Goal: Task Accomplishment & Management: Manage account settings

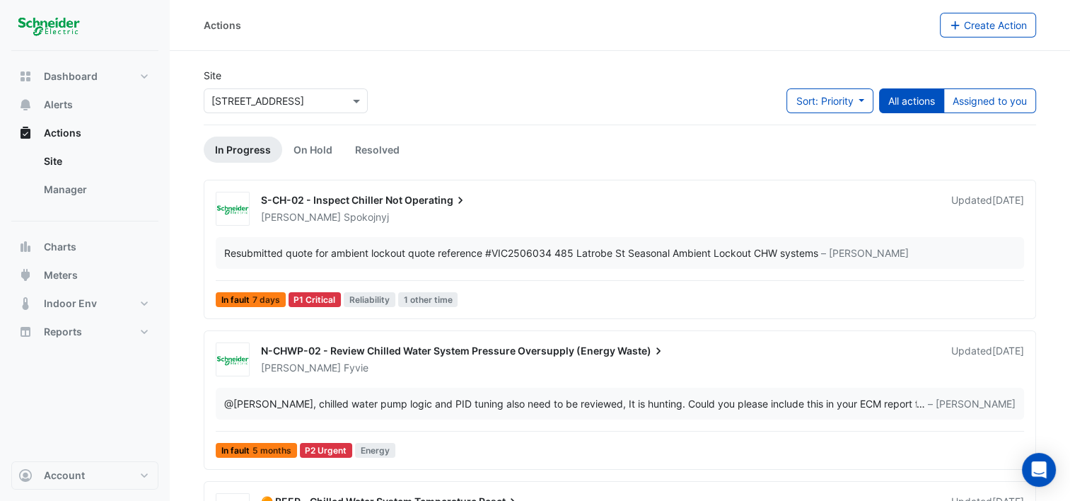
click at [133, 391] on div "Dashboard Portfolio Ratings Performance Alerts Actions Site Manager Charts" at bounding box center [84, 256] width 147 height 410
click at [980, 99] on button "Assigned to you" at bounding box center [989, 100] width 93 height 25
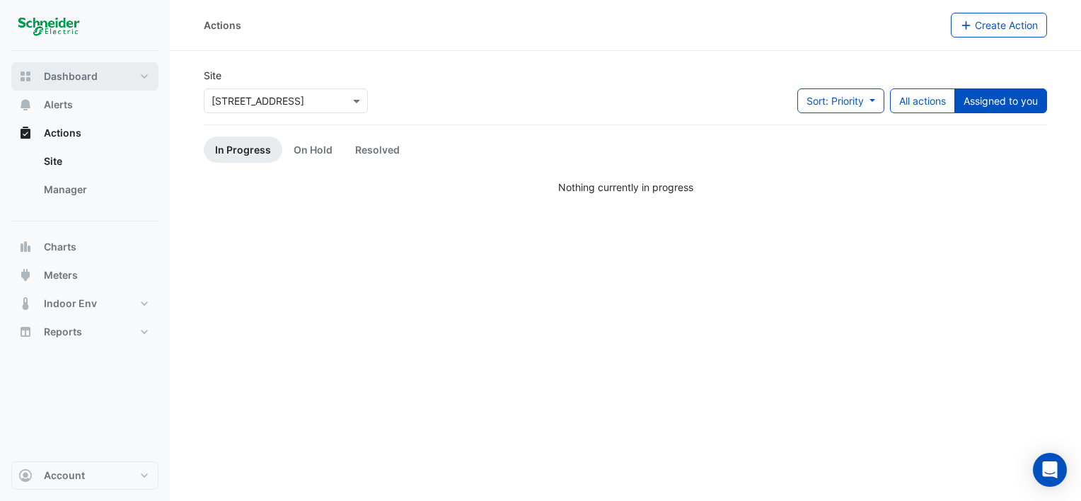
click at [138, 76] on button "Dashboard" at bounding box center [84, 76] width 147 height 28
select select "***"
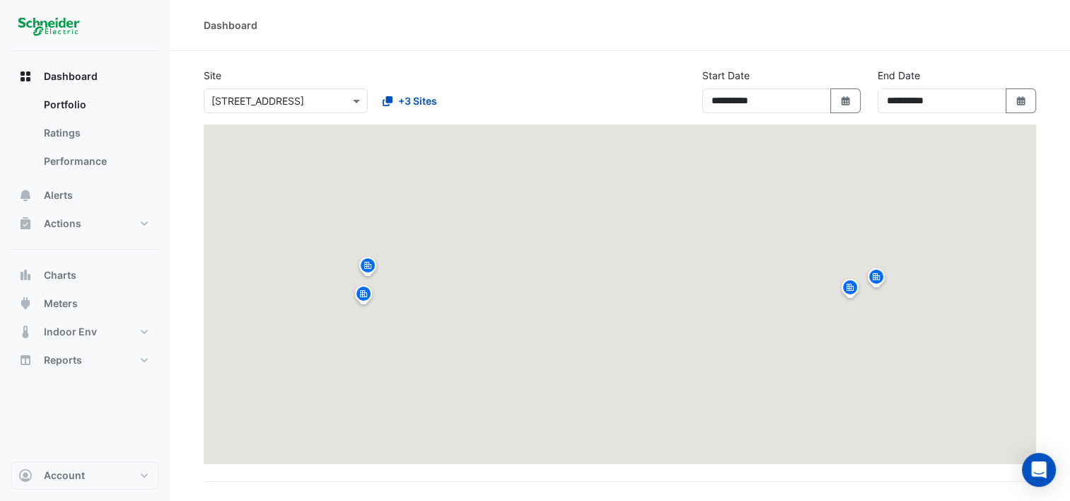
click at [628, 94] on div "**********" at bounding box center [619, 96] width 849 height 57
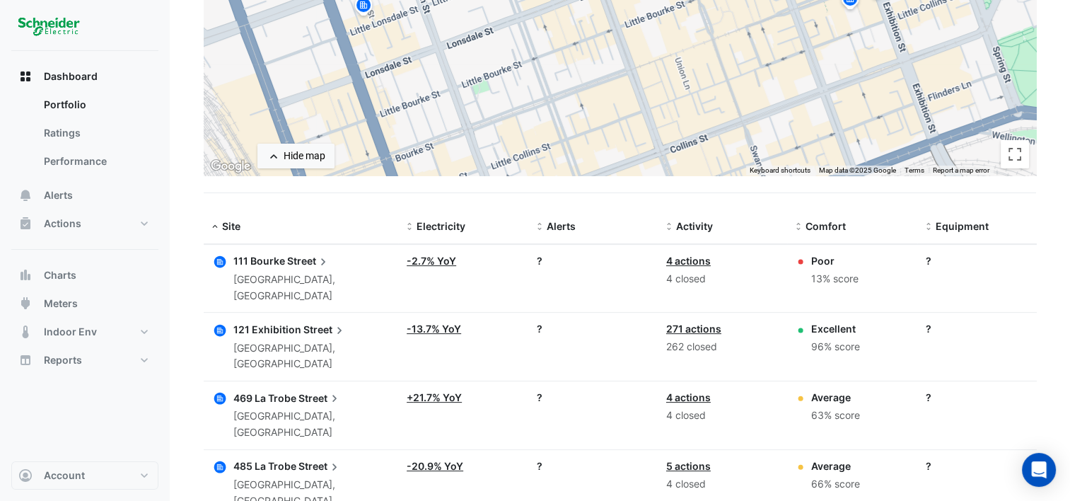
scroll to position [310, 0]
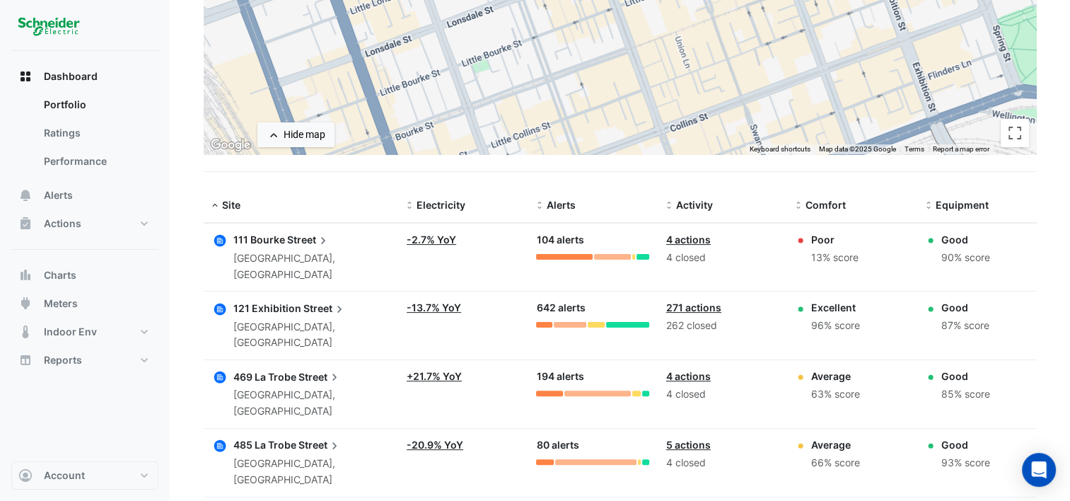
click at [283, 438] on span "485 La Trobe" at bounding box center [264, 444] width 63 height 12
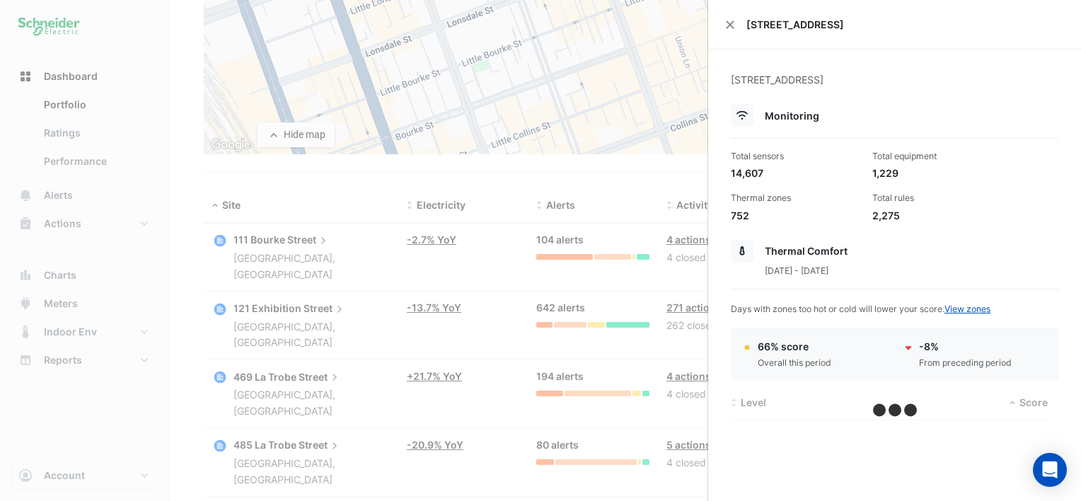
click at [285, 389] on ngb-offcanvas-backdrop at bounding box center [540, 250] width 1081 height 501
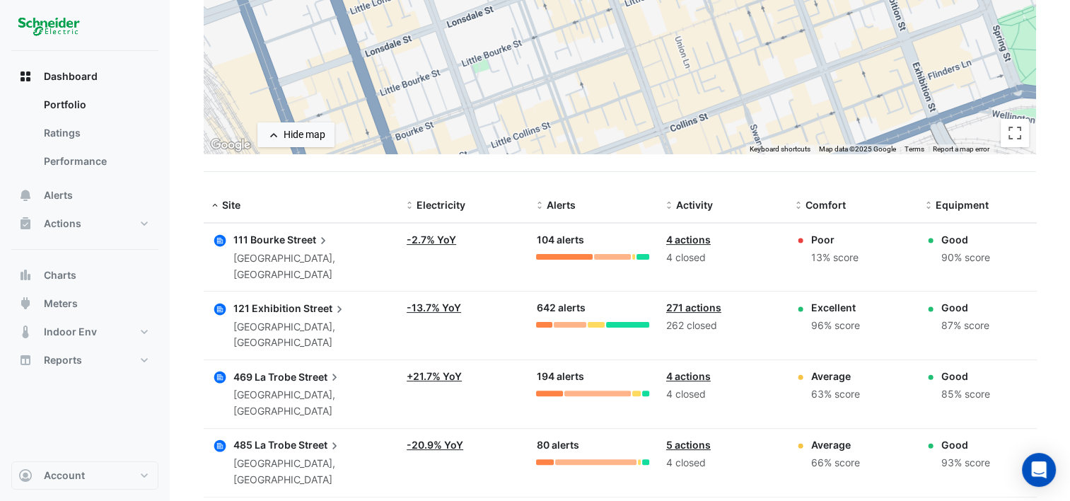
click at [696, 438] on link "5 actions" at bounding box center [688, 444] width 45 height 12
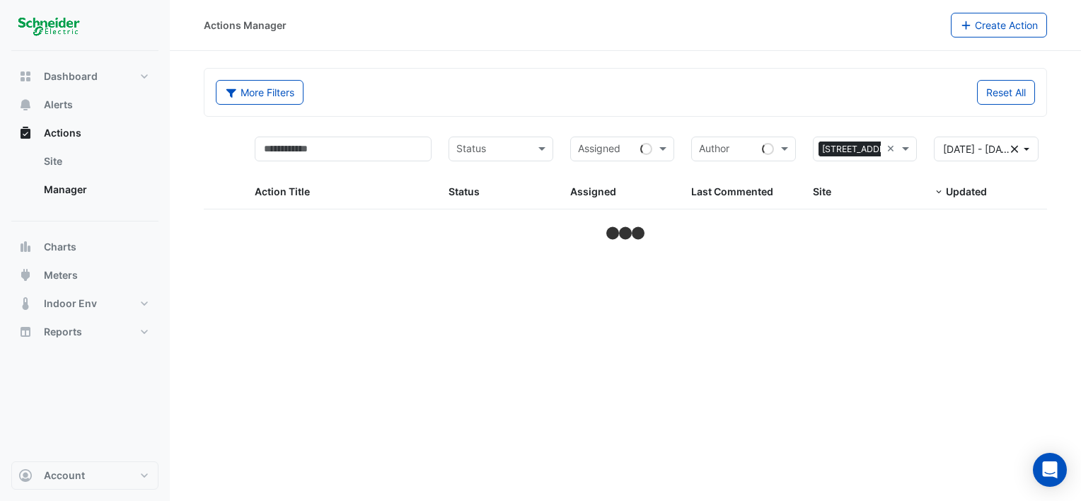
select select "***"
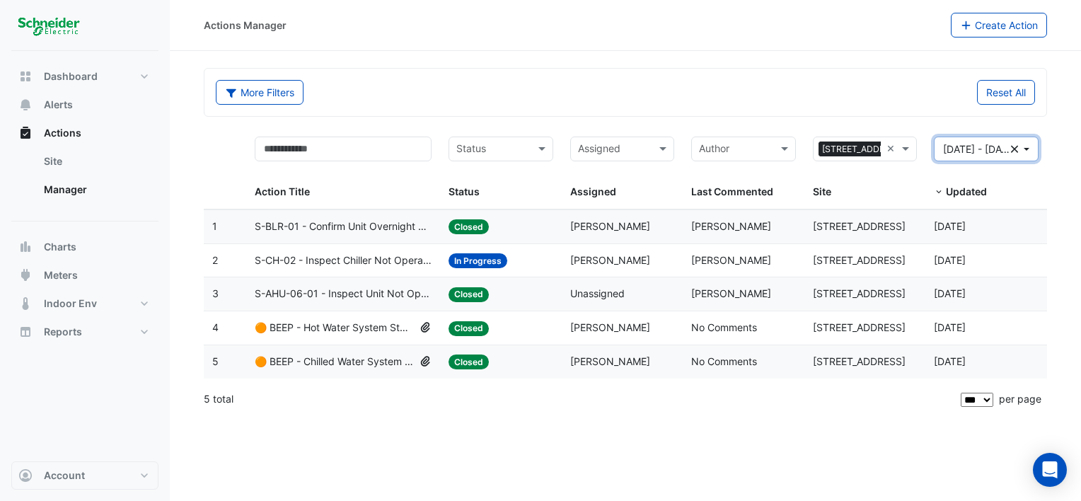
click at [1030, 148] on button "01 Jul 25 - 30 Sep 25 Clear" at bounding box center [986, 148] width 105 height 25
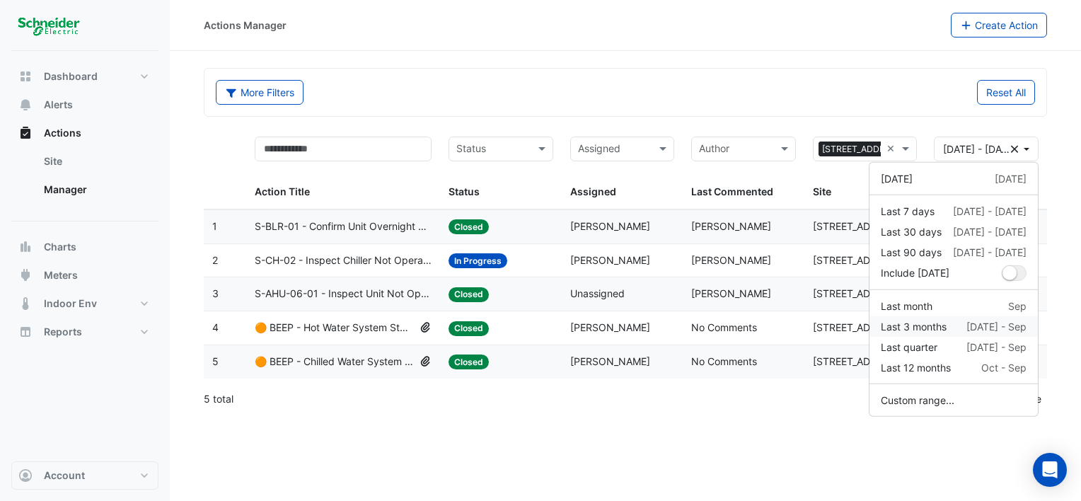
click at [929, 325] on div "Last 3 months" at bounding box center [913, 326] width 66 height 15
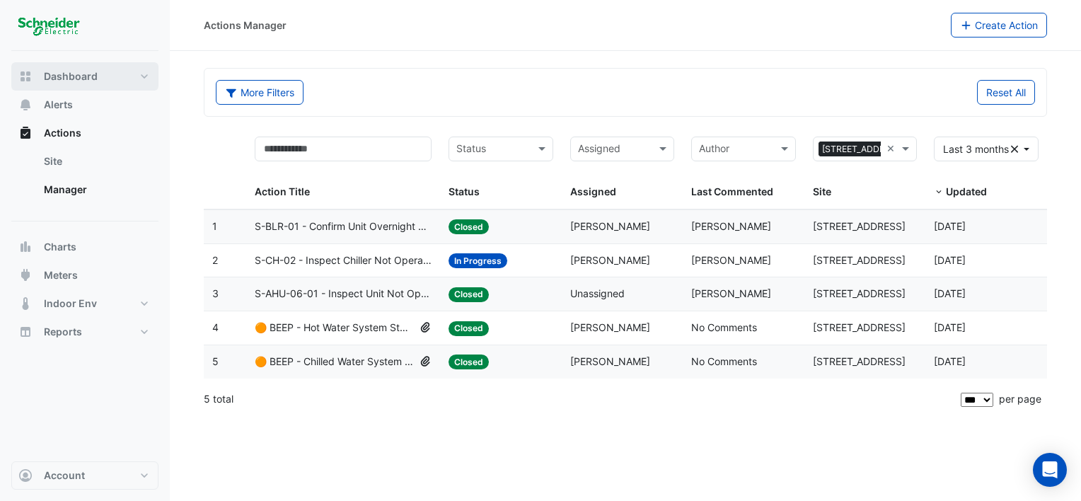
click at [79, 76] on span "Dashboard" at bounding box center [71, 76] width 54 height 14
select select "***"
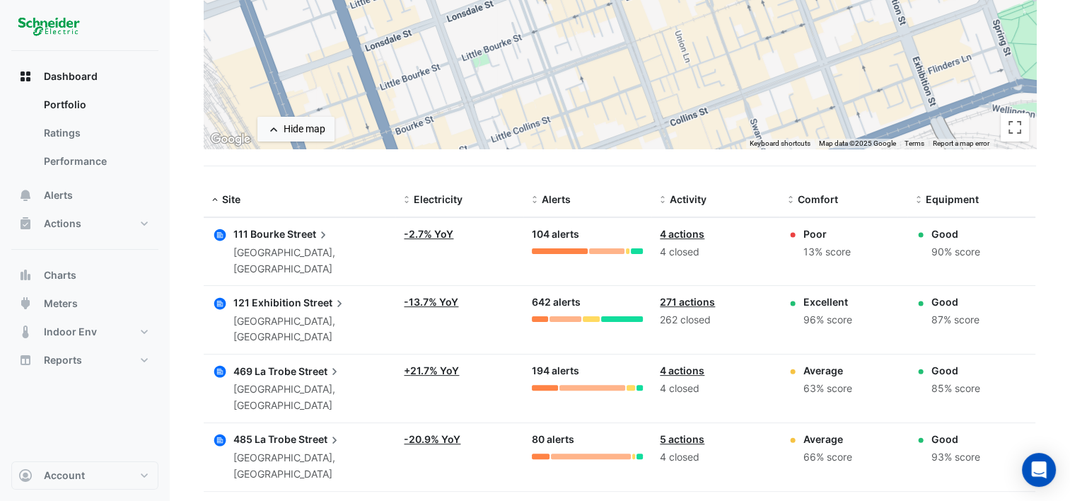
scroll to position [321, 0]
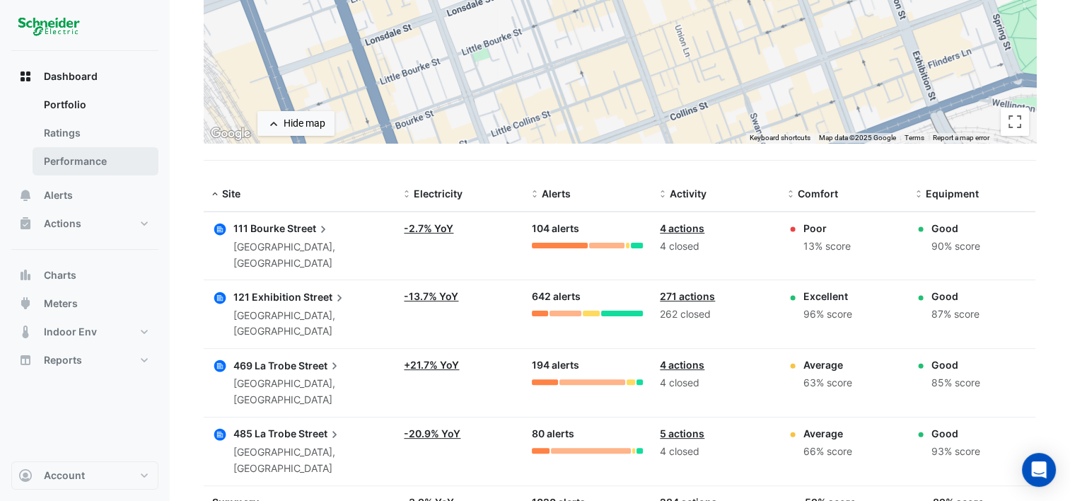
click at [113, 161] on link "Performance" at bounding box center [96, 161] width 126 height 28
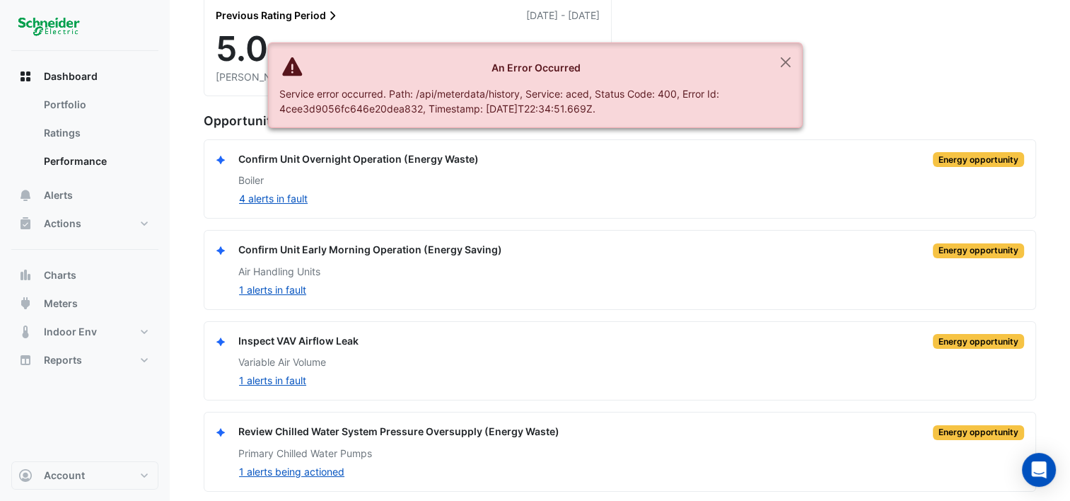
scroll to position [147, 0]
drag, startPoint x: 782, startPoint y: 63, endPoint x: 788, endPoint y: 75, distance: 13.3
click at [783, 64] on button "Close" at bounding box center [785, 62] width 33 height 38
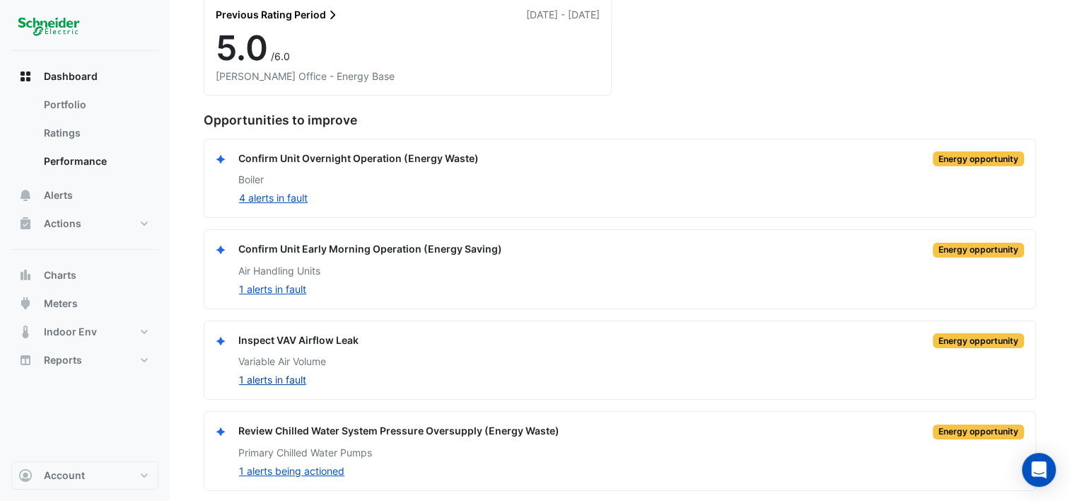
click at [272, 377] on button "1 alerts in fault" at bounding box center [272, 379] width 69 height 16
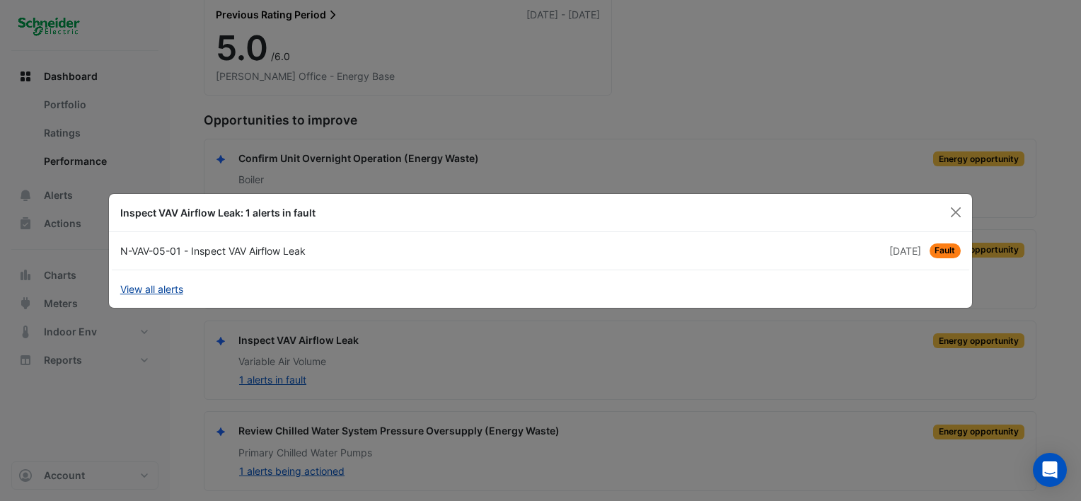
click at [151, 284] on link "View all alerts" at bounding box center [151, 288] width 63 height 15
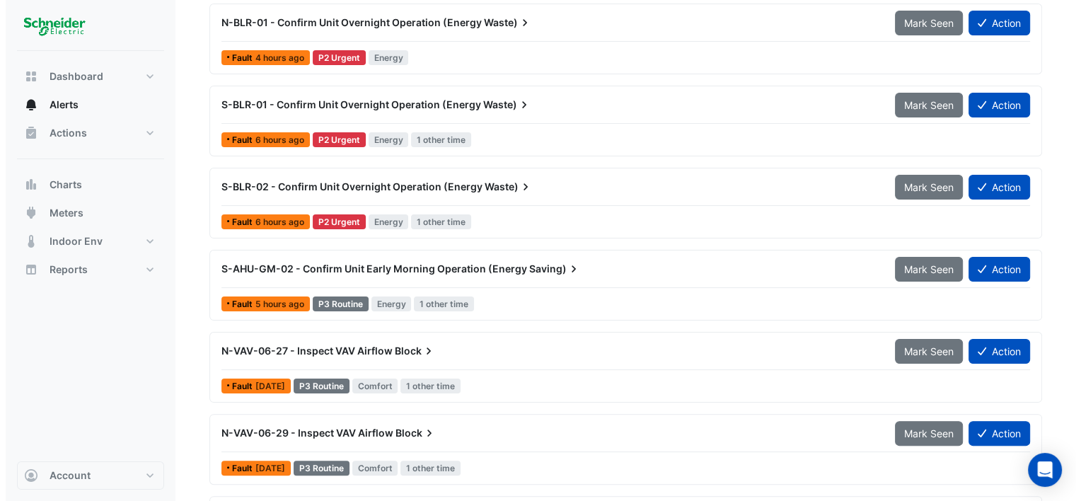
scroll to position [283, 0]
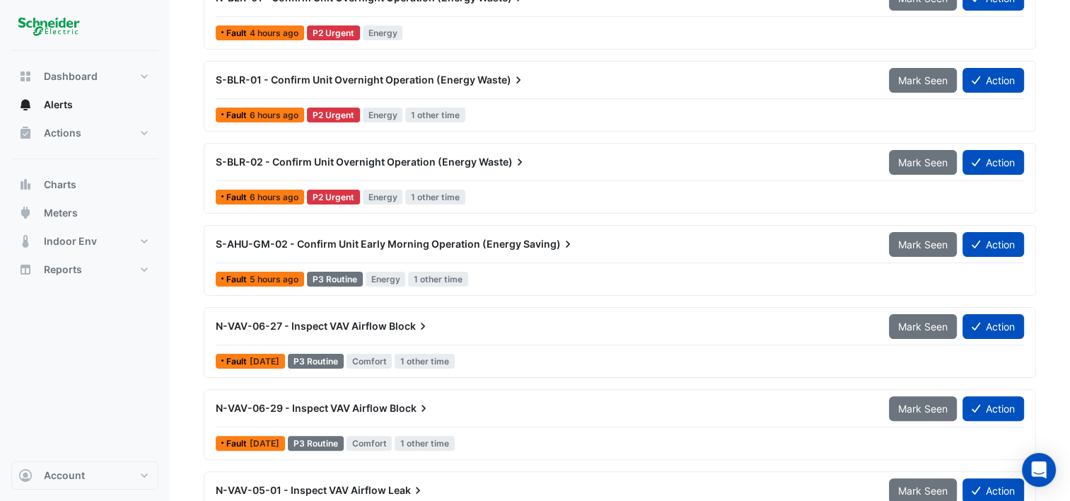
click at [430, 320] on div "N-VAV-06-27 - Inspect VAV Airflow Block" at bounding box center [544, 326] width 656 height 14
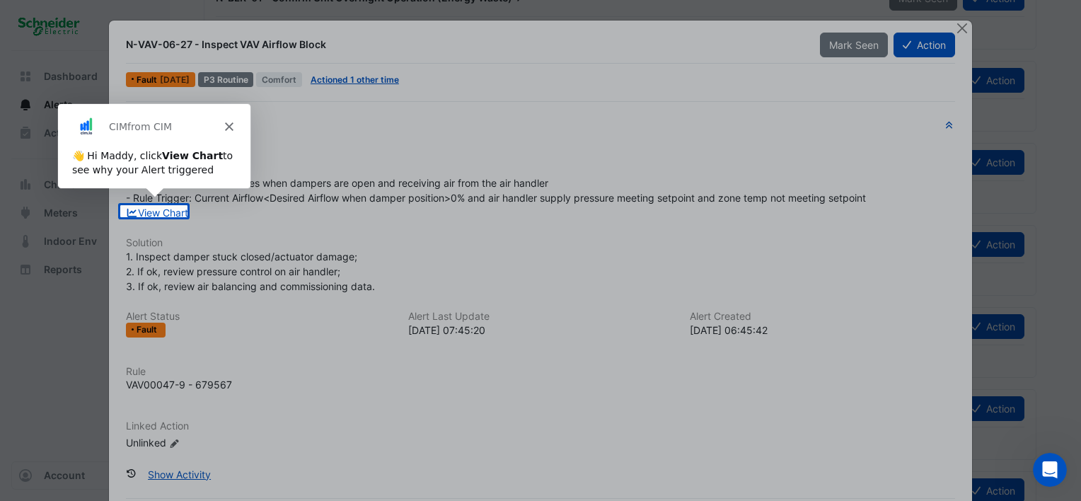
click at [230, 121] on div "CIM from CIM" at bounding box center [153, 125] width 192 height 45
click at [226, 127] on polygon "Close" at bounding box center [227, 126] width 8 height 8
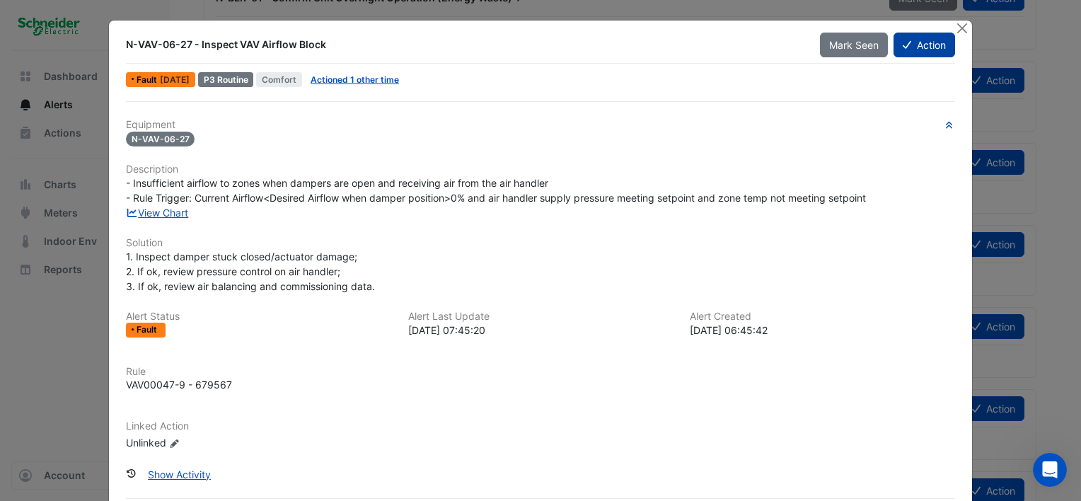
click at [914, 45] on button "Action" at bounding box center [924, 45] width 62 height 25
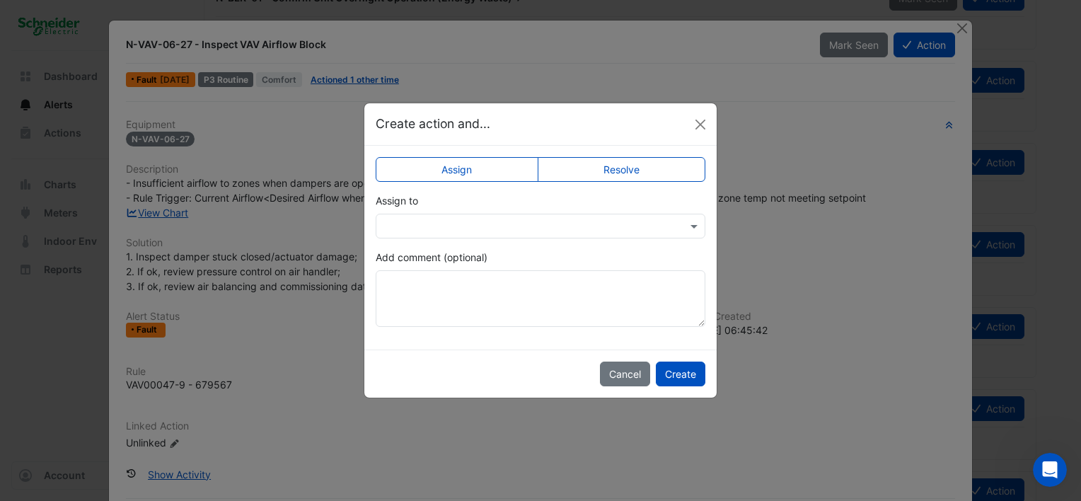
click at [493, 219] on input "text" at bounding box center [526, 226] width 286 height 15
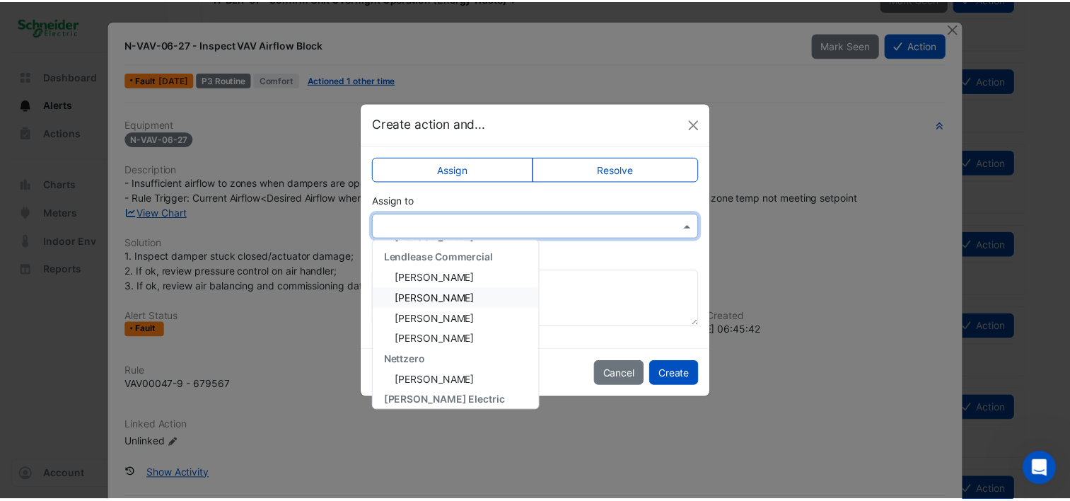
scroll to position [424, 0]
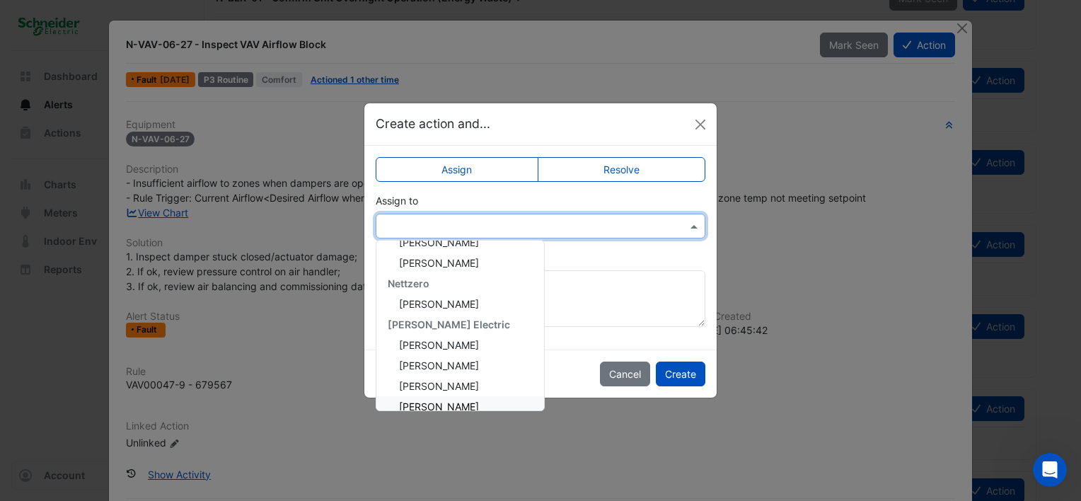
click at [435, 402] on span "[PERSON_NAME]" at bounding box center [439, 406] width 80 height 12
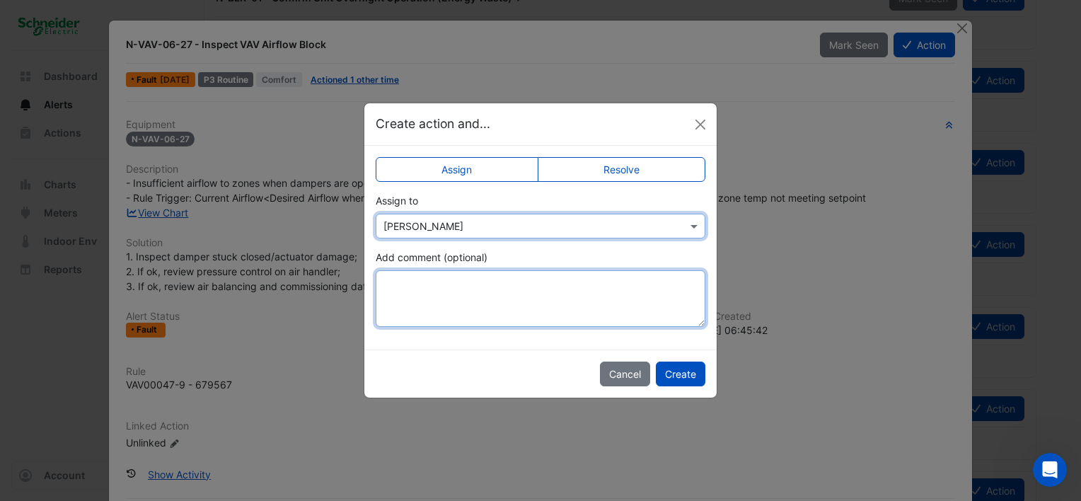
click at [481, 313] on textarea "Add comment (optional)" at bounding box center [541, 298] width 330 height 57
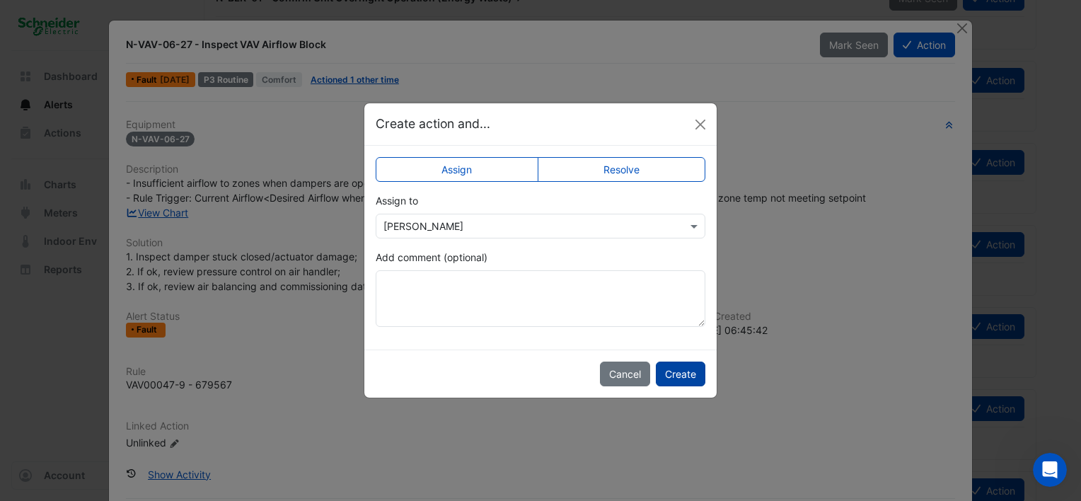
click at [693, 376] on button "Create" at bounding box center [681, 373] width 50 height 25
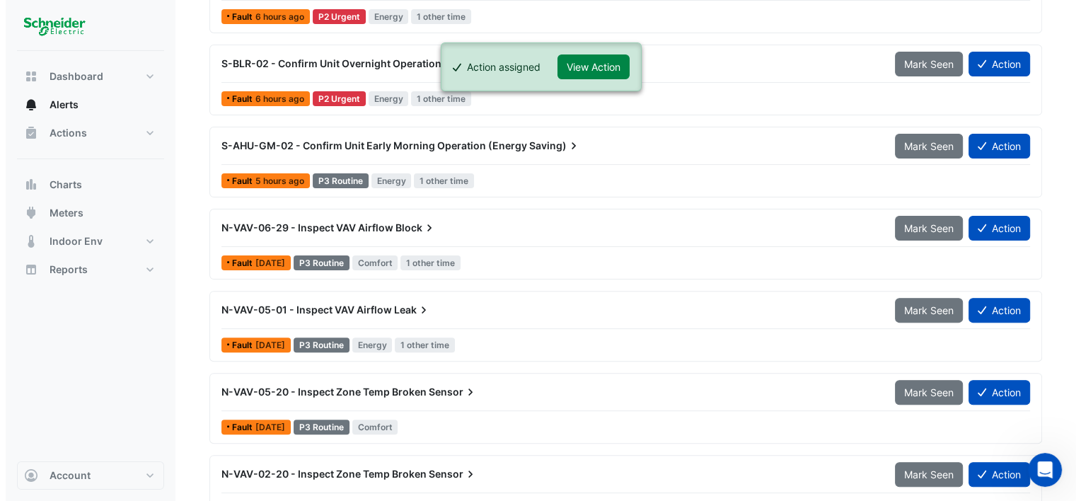
scroll to position [413, 0]
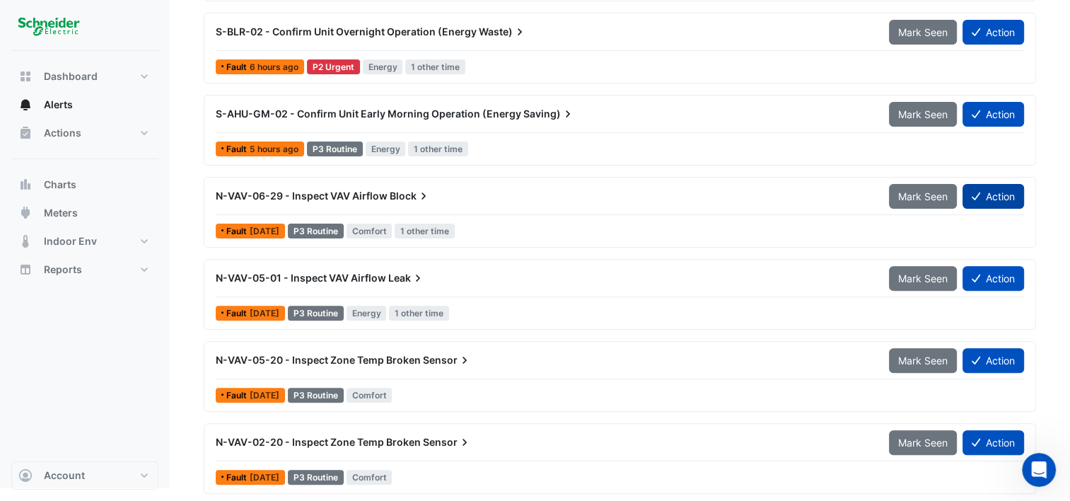
click at [993, 190] on button "Action" at bounding box center [994, 196] width 62 height 25
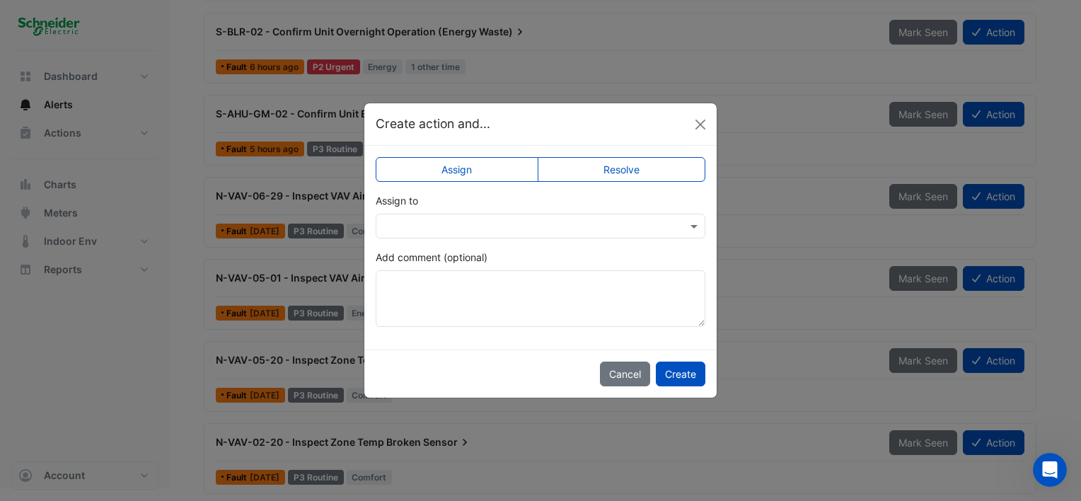
click at [509, 226] on input "text" at bounding box center [526, 226] width 286 height 15
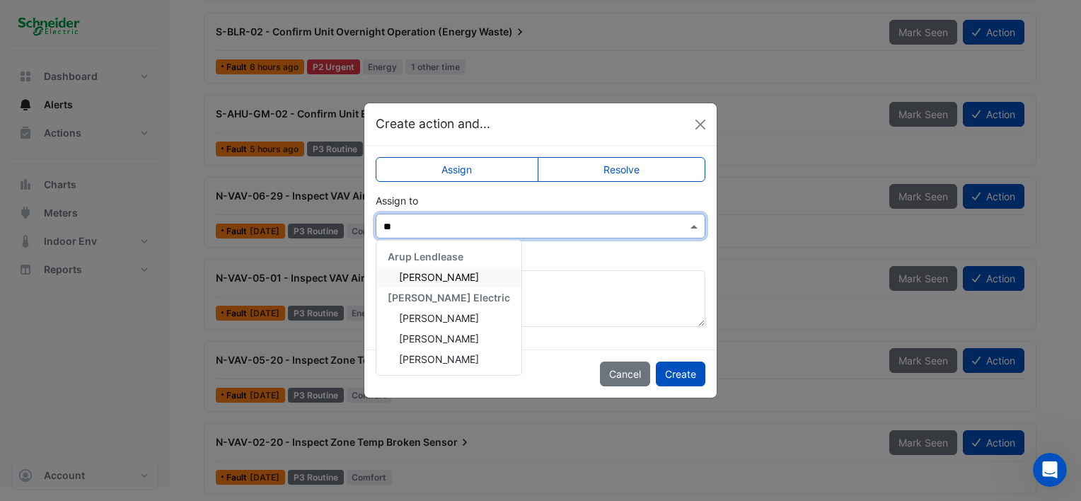
type input "***"
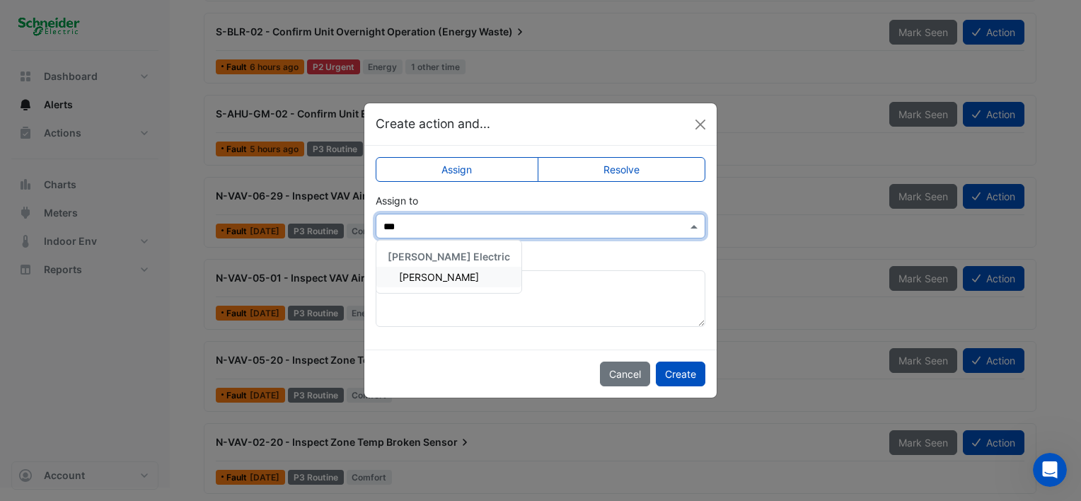
click at [458, 273] on div "[PERSON_NAME]" at bounding box center [448, 277] width 145 height 21
click at [694, 375] on button "Create" at bounding box center [681, 373] width 50 height 25
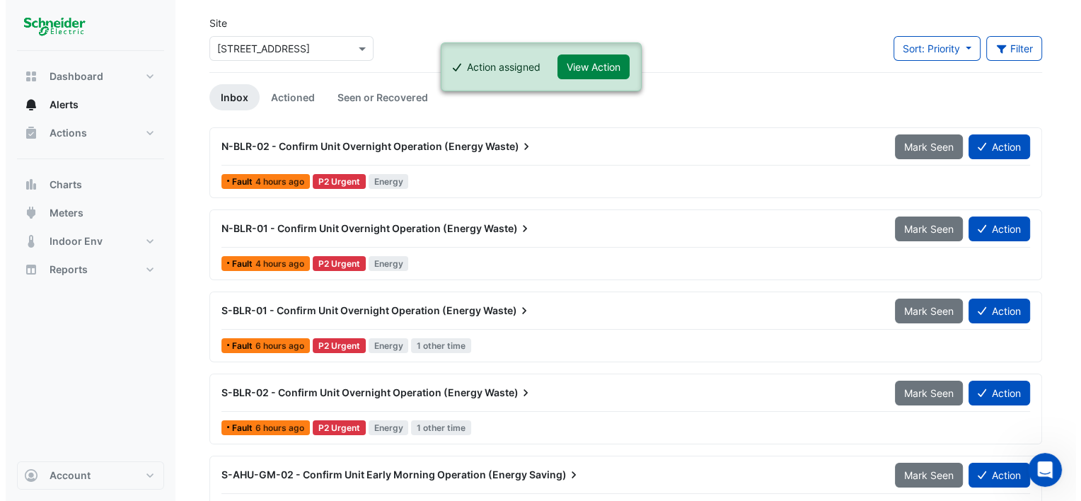
scroll to position [0, 0]
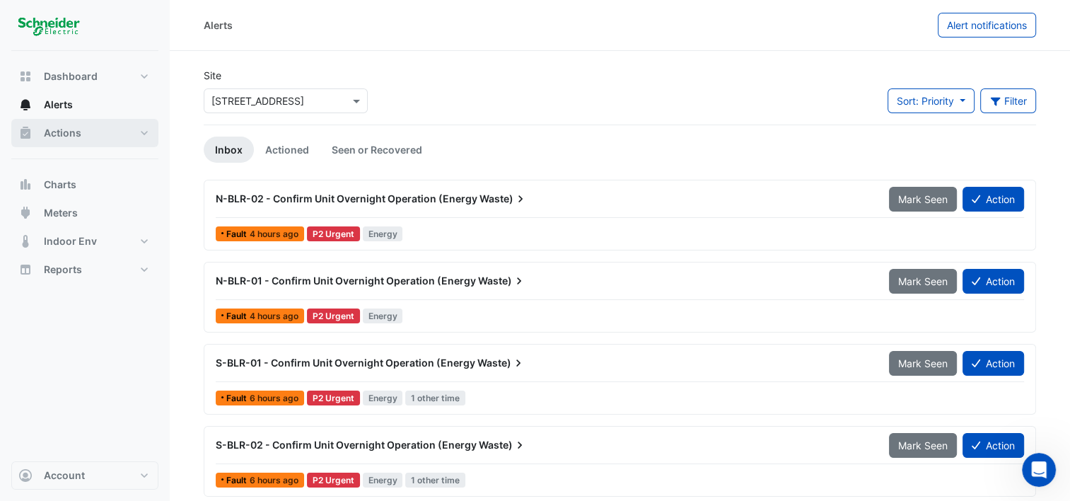
click at [71, 132] on span "Actions" at bounding box center [62, 133] width 37 height 14
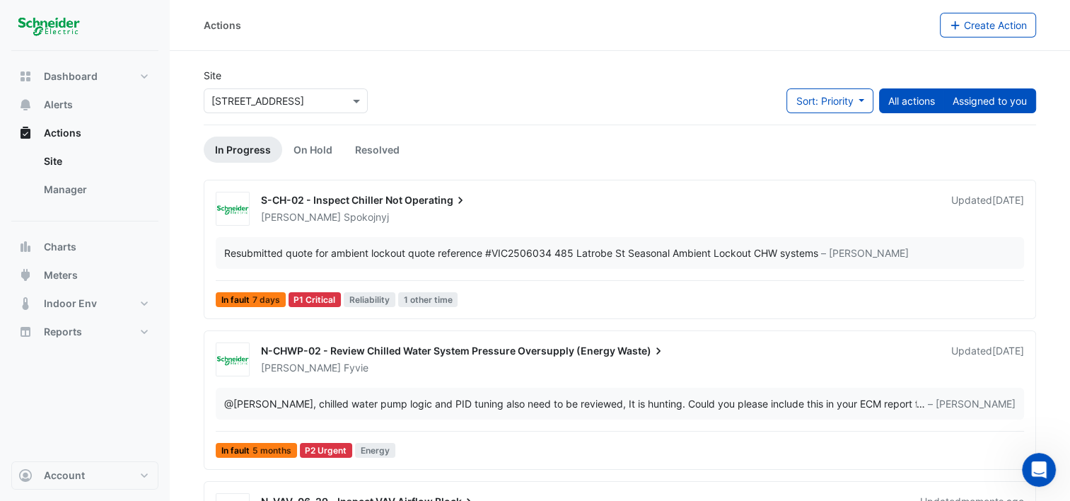
click at [978, 103] on button "Assigned to you" at bounding box center [989, 100] width 93 height 25
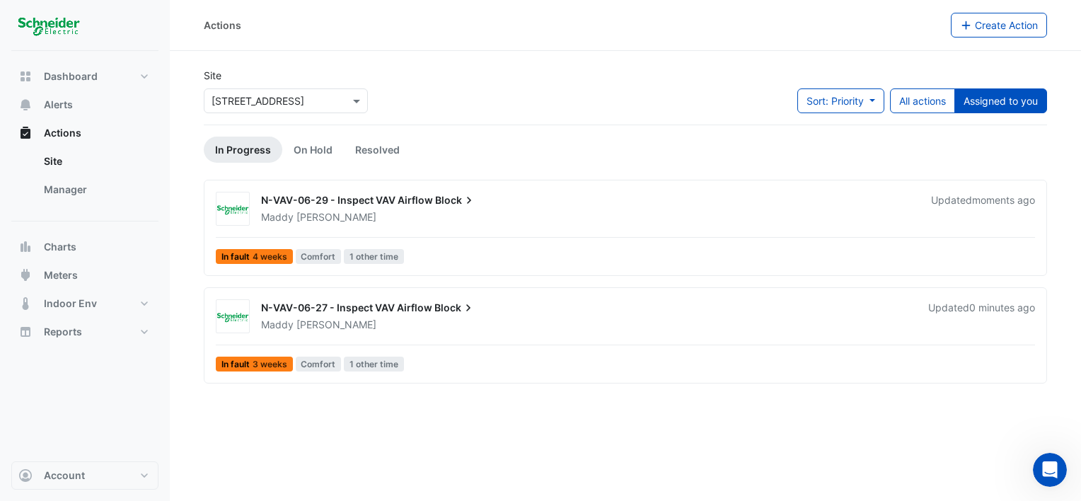
click at [535, 197] on div "N-VAV-06-29 - Inspect VAV Airflow Block" at bounding box center [587, 201] width 653 height 17
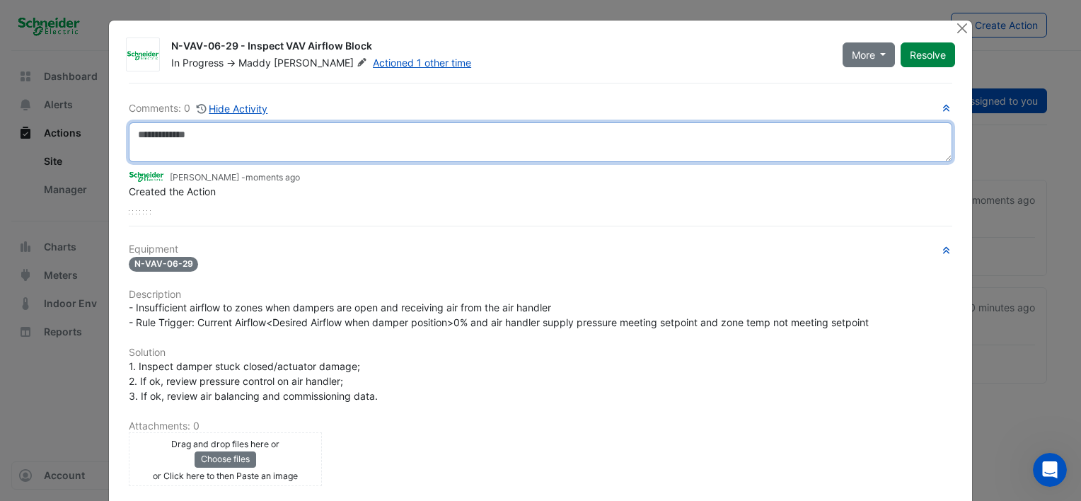
click at [252, 144] on textarea at bounding box center [540, 142] width 823 height 40
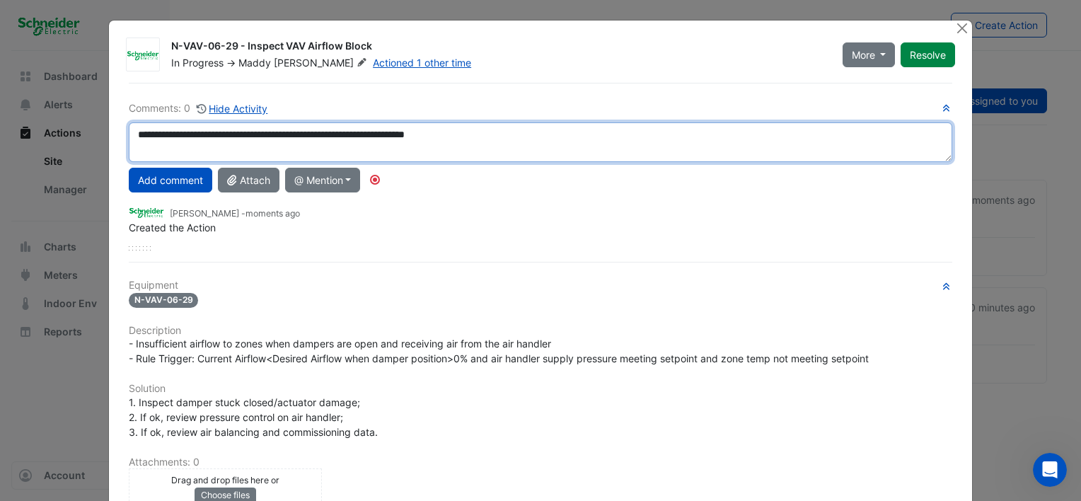
drag, startPoint x: 540, startPoint y: 130, endPoint x: 112, endPoint y: 127, distance: 427.9
click at [112, 127] on div "N-VAV-06-29 - Inspect VAV Airflow Block In Progress -> Maddy Pertl Actioned 1 o…" at bounding box center [540, 363] width 863 height 684
type textarea "**********"
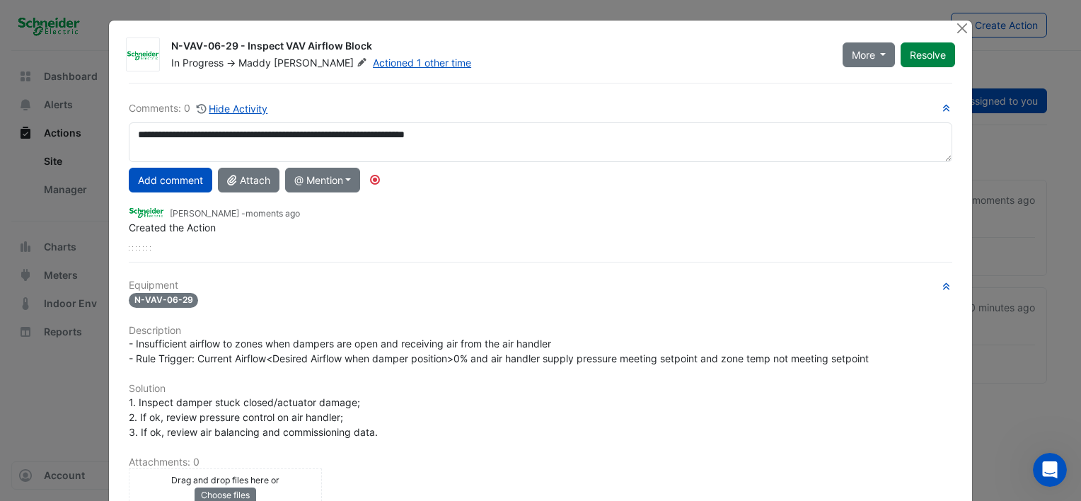
click at [416, 356] on span "- Insufficient airflow to zones when dampers are open and receiving air from th…" at bounding box center [499, 350] width 740 height 27
click at [178, 175] on button "Add comment" at bounding box center [170, 180] width 83 height 25
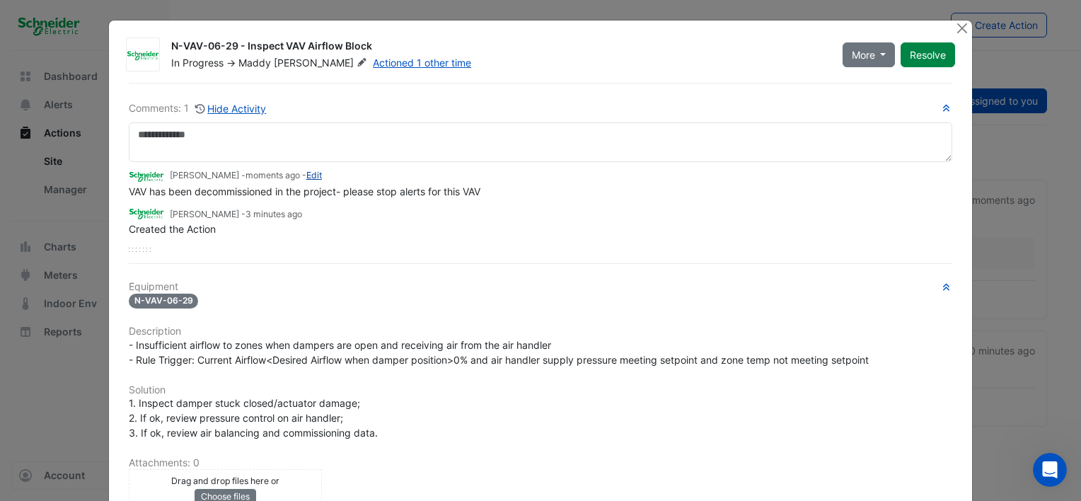
click at [306, 176] on link "Edit" at bounding box center [314, 175] width 16 height 11
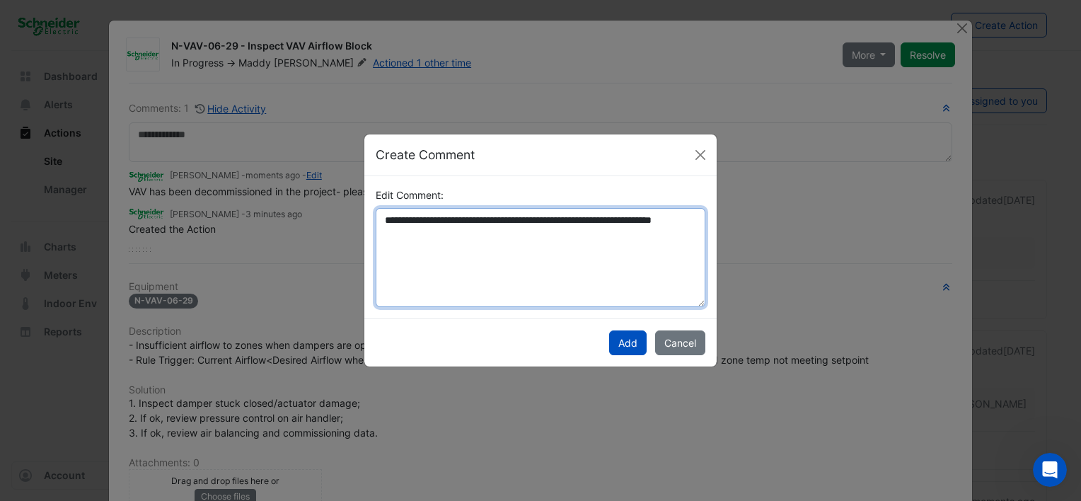
click at [479, 245] on textarea "**********" at bounding box center [541, 257] width 330 height 99
type textarea "**********"
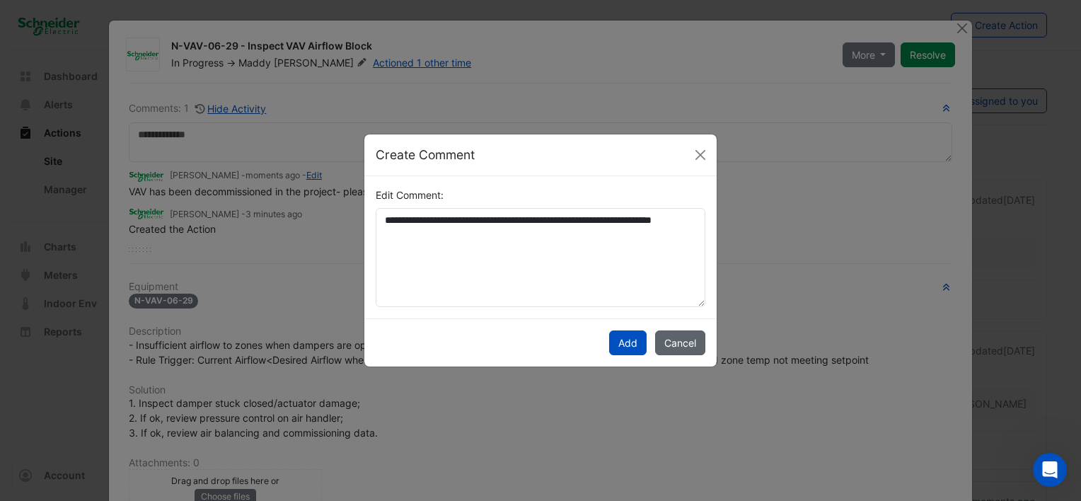
click at [670, 349] on button "Cancel" at bounding box center [680, 342] width 50 height 25
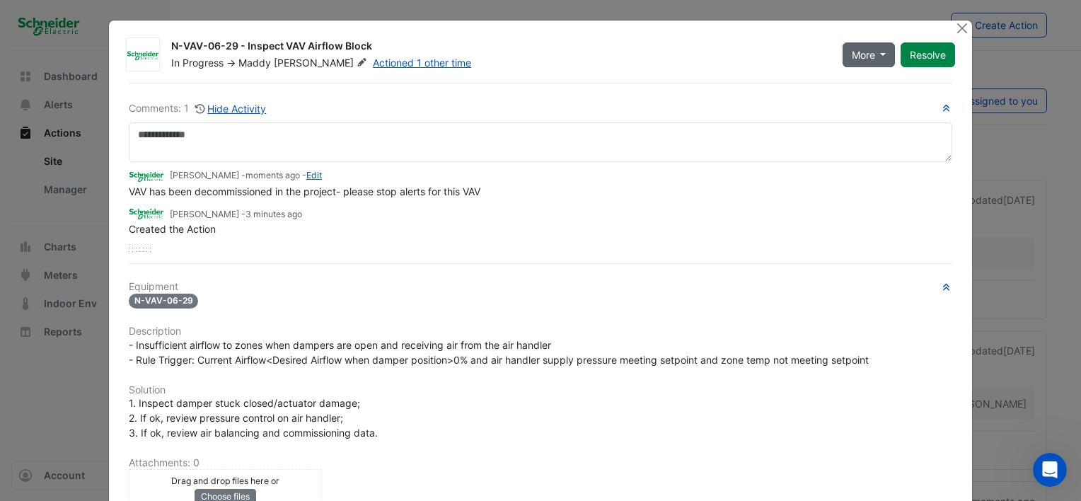
click at [852, 57] on span "More" at bounding box center [863, 54] width 23 height 15
click at [860, 53] on span "More" at bounding box center [863, 54] width 23 height 15
click at [373, 62] on link "Actioned 1 other time" at bounding box center [422, 63] width 98 height 12
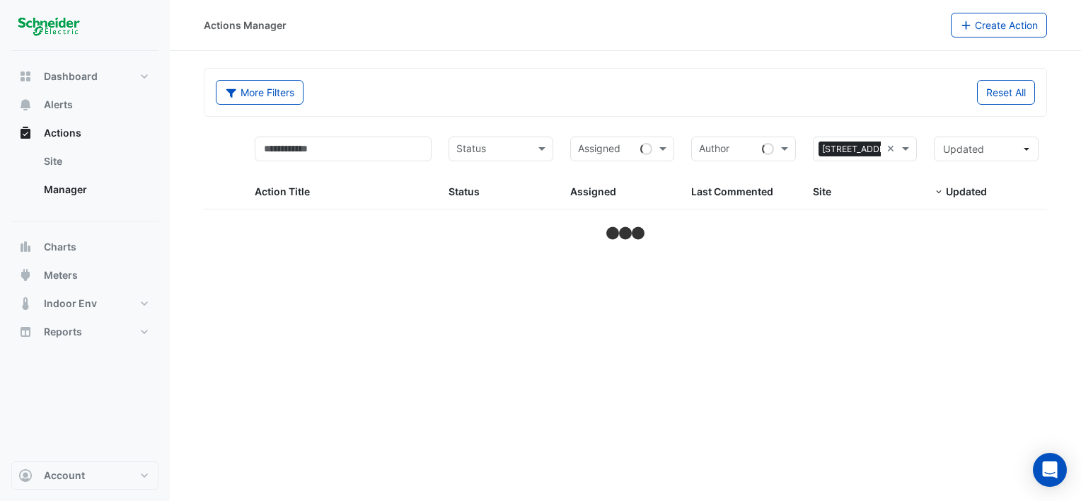
select select "***"
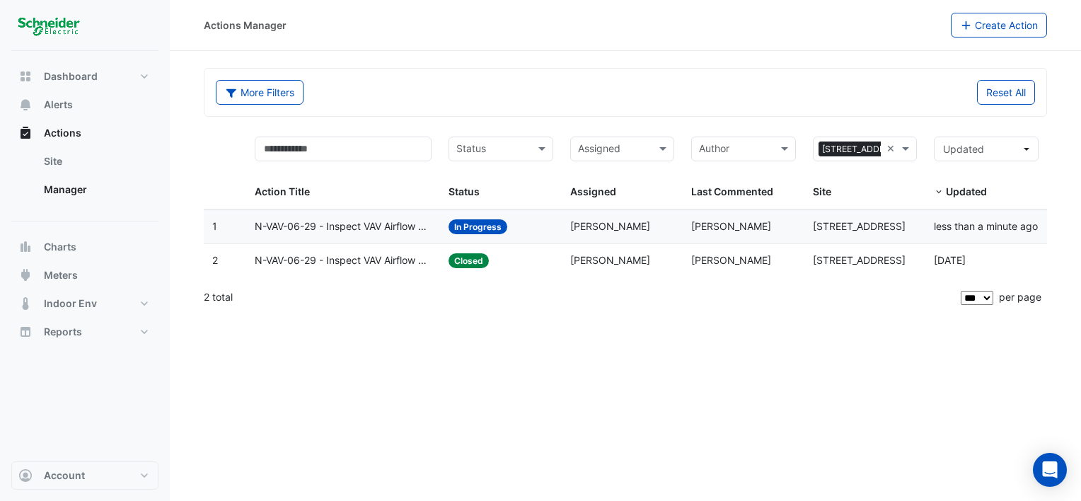
click at [370, 257] on span "N-VAV-06-29 - Inspect VAV Airflow Block" at bounding box center [343, 260] width 177 height 16
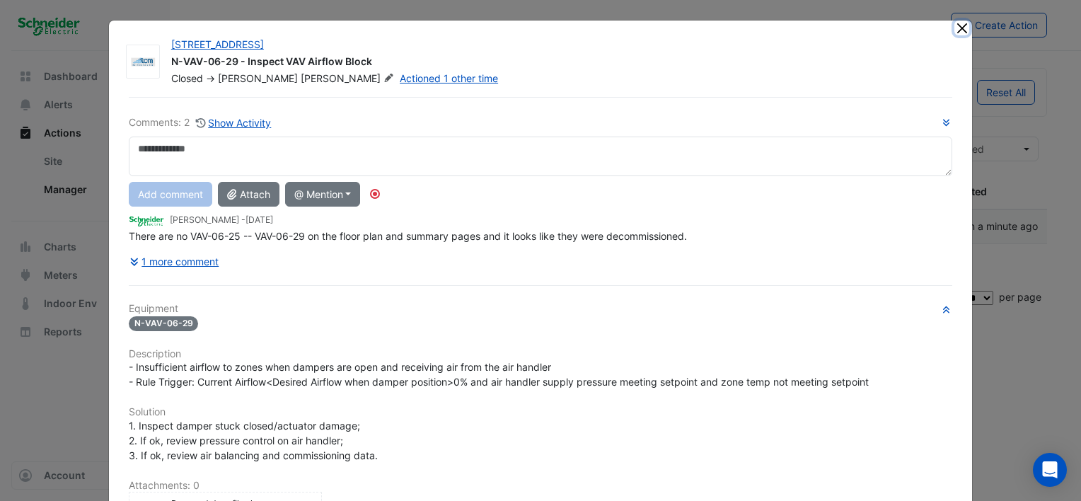
click at [960, 28] on button "Close" at bounding box center [961, 28] width 15 height 15
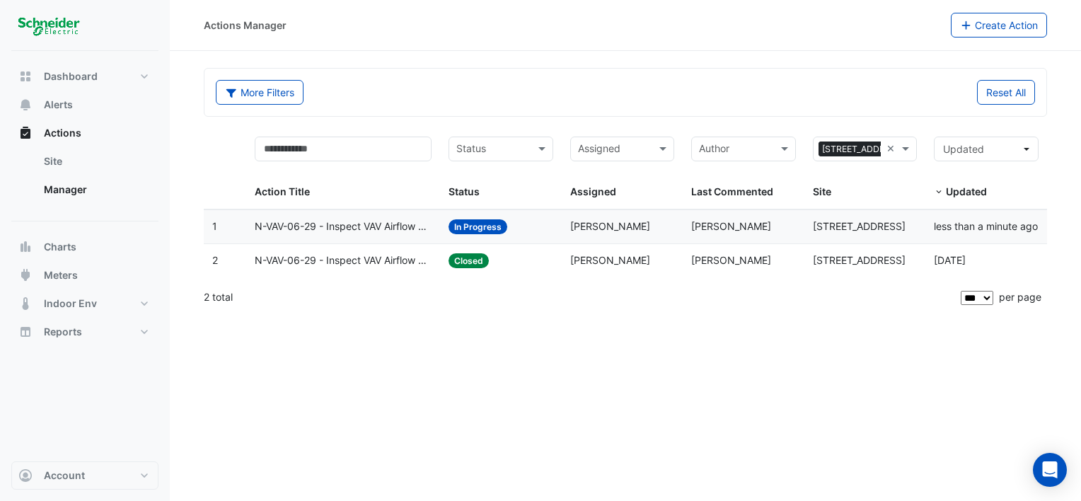
click at [355, 221] on span "N-VAV-06-29 - Inspect VAV Airflow Block" at bounding box center [343, 227] width 177 height 16
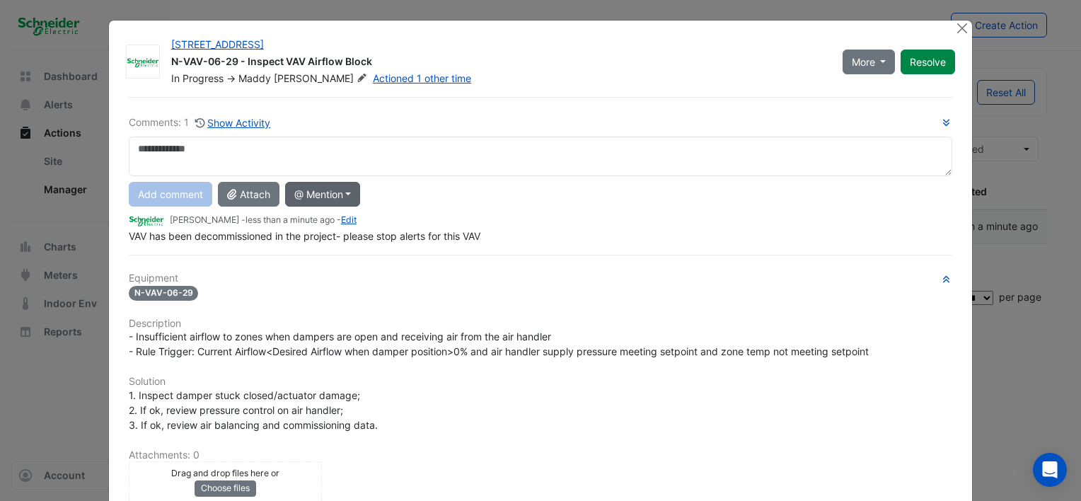
click at [327, 197] on button "@ Mention" at bounding box center [323, 194] width 76 height 25
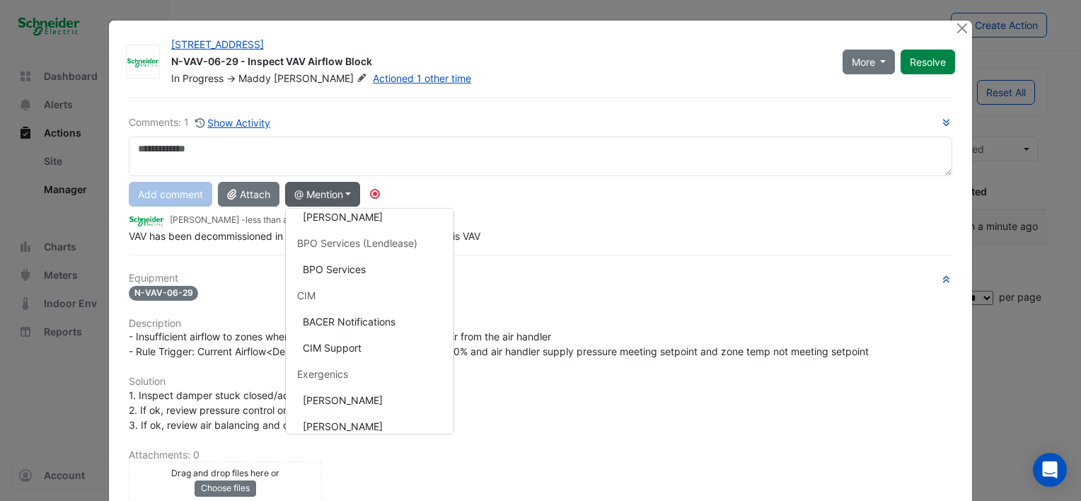
scroll to position [71, 0]
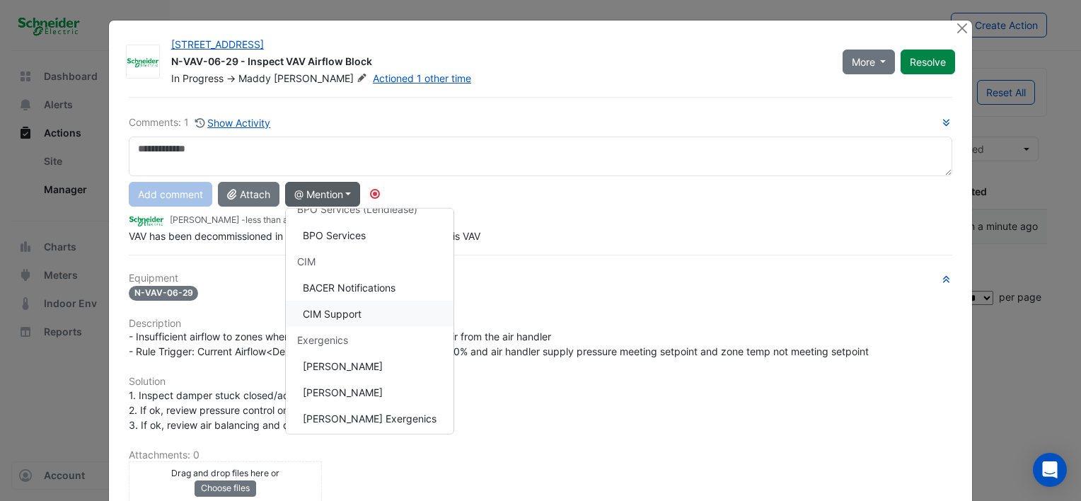
click at [368, 305] on button "CIM Support" at bounding box center [370, 314] width 168 height 26
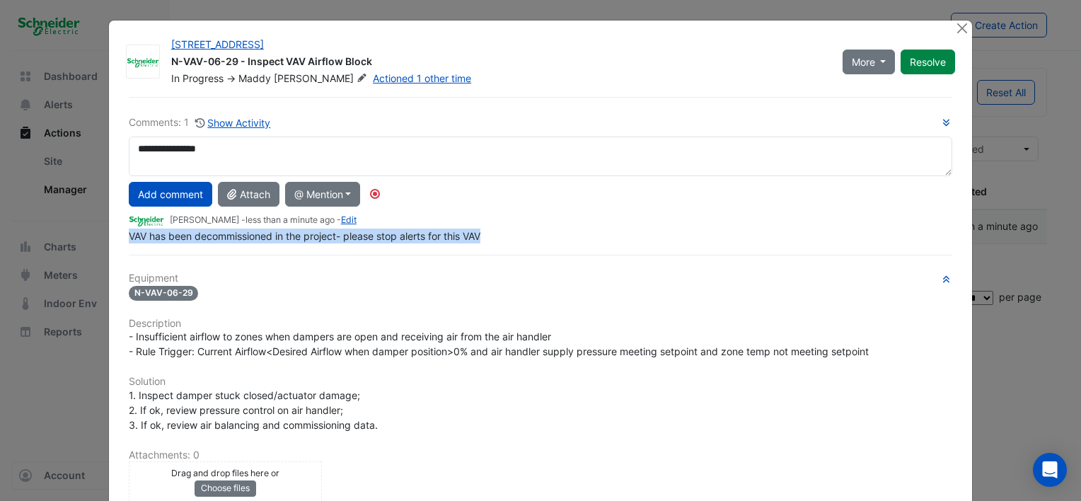
drag, startPoint x: 496, startPoint y: 232, endPoint x: 115, endPoint y: 229, distance: 380.5
click at [120, 229] on div "**********" at bounding box center [540, 391] width 840 height 589
copy span "VAV has been decommissioned in the project- please stop alerts for this VAV"
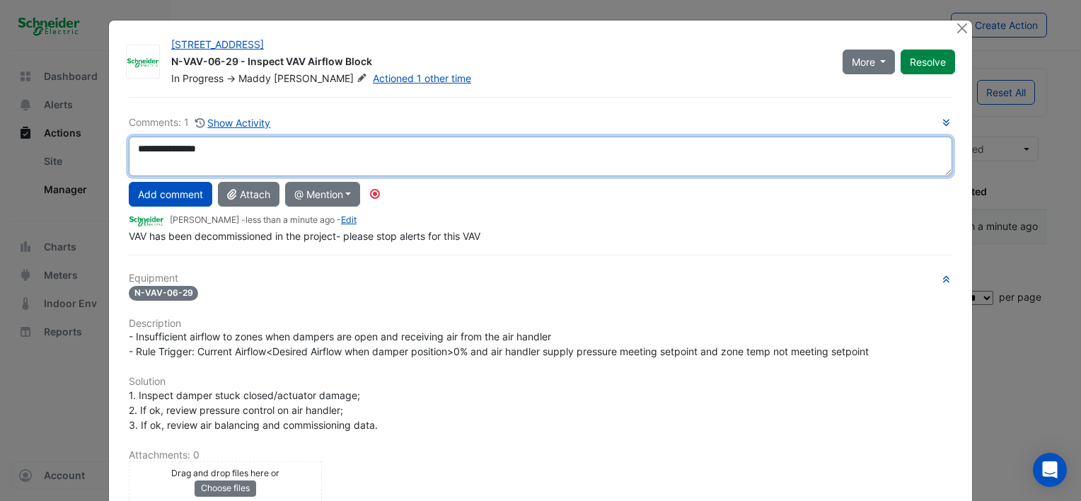
click at [274, 157] on textarea "**********" at bounding box center [540, 156] width 823 height 40
paste textarea "**********"
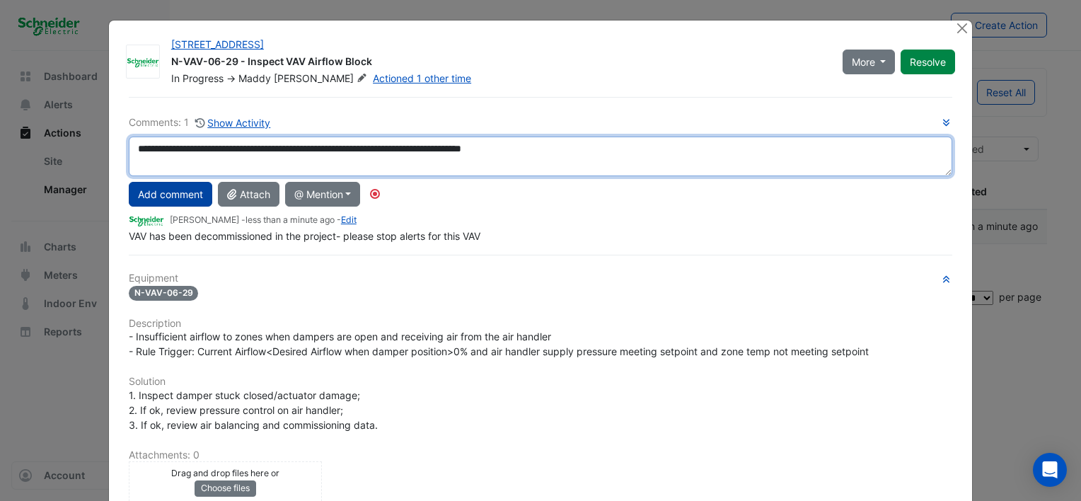
type textarea "**********"
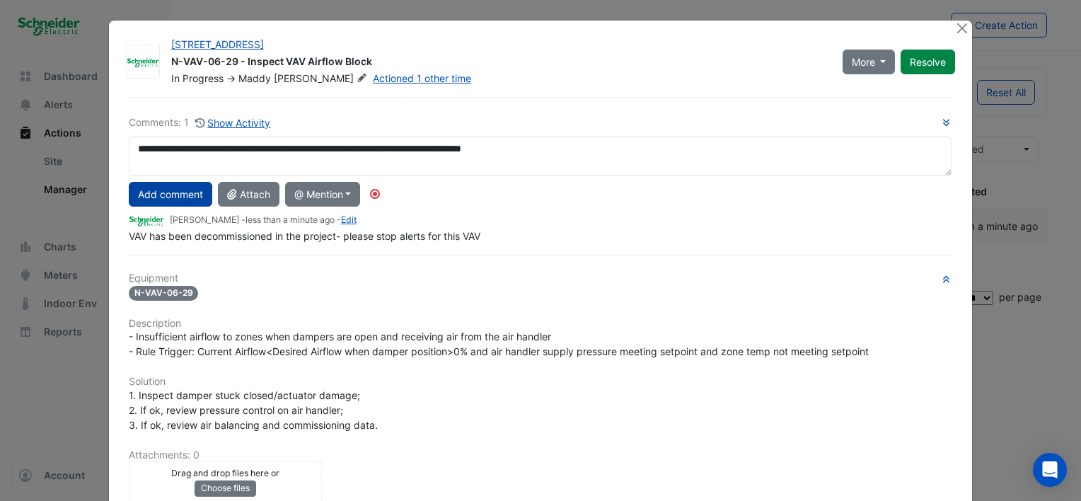
click at [170, 192] on button "Add comment" at bounding box center [170, 194] width 83 height 25
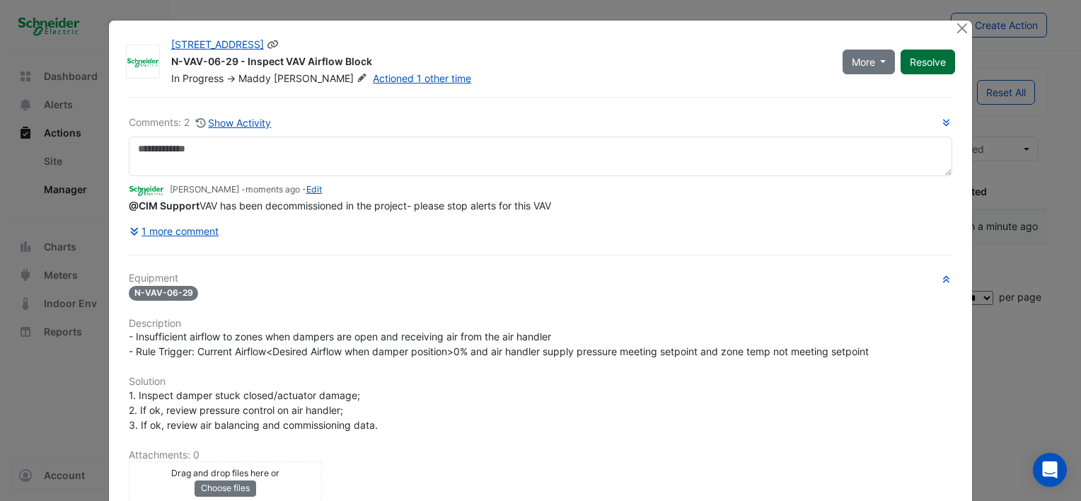
click at [931, 60] on button "Resolve" at bounding box center [927, 62] width 54 height 25
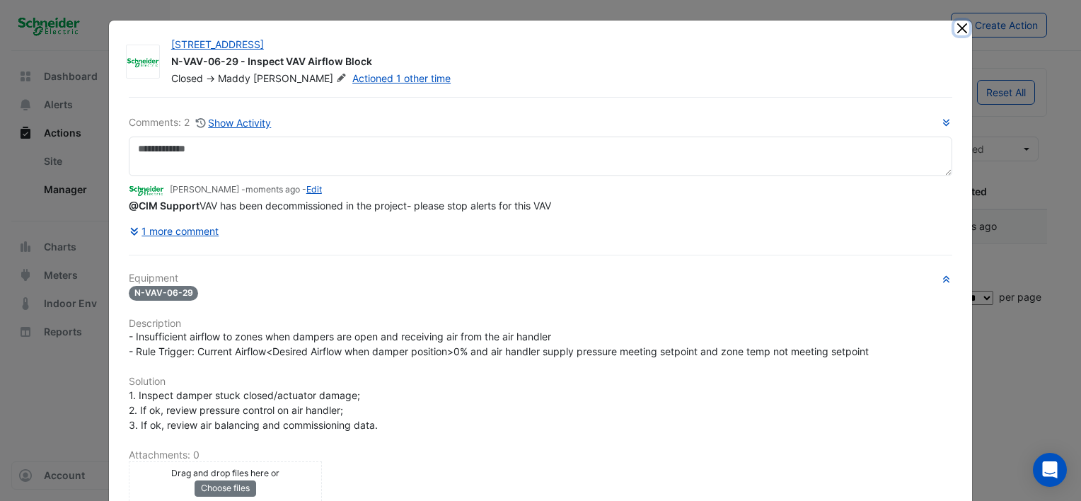
click at [959, 28] on button "Close" at bounding box center [961, 28] width 15 height 15
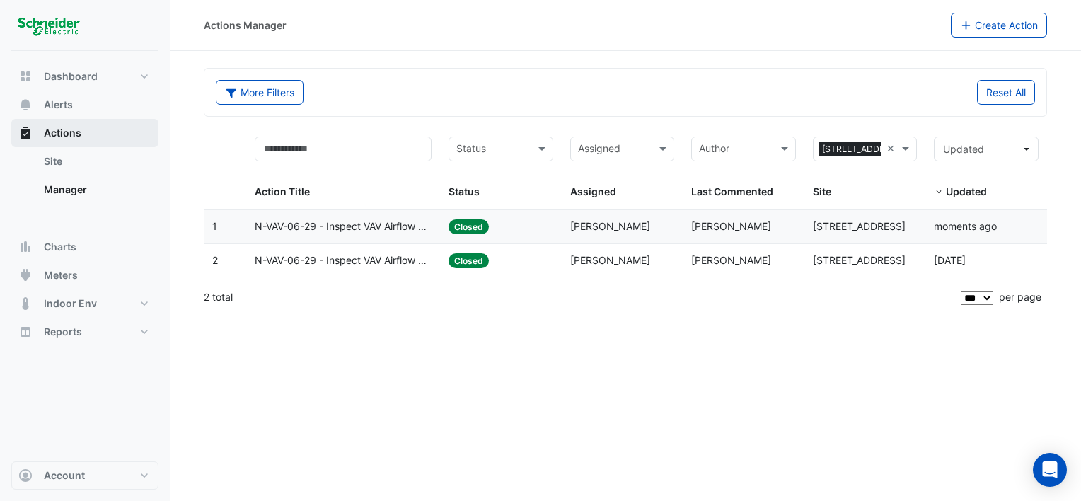
click at [65, 130] on span "Actions" at bounding box center [62, 133] width 37 height 14
click at [71, 133] on span "Actions" at bounding box center [62, 133] width 37 height 14
click at [70, 157] on link "Site" at bounding box center [96, 161] width 126 height 28
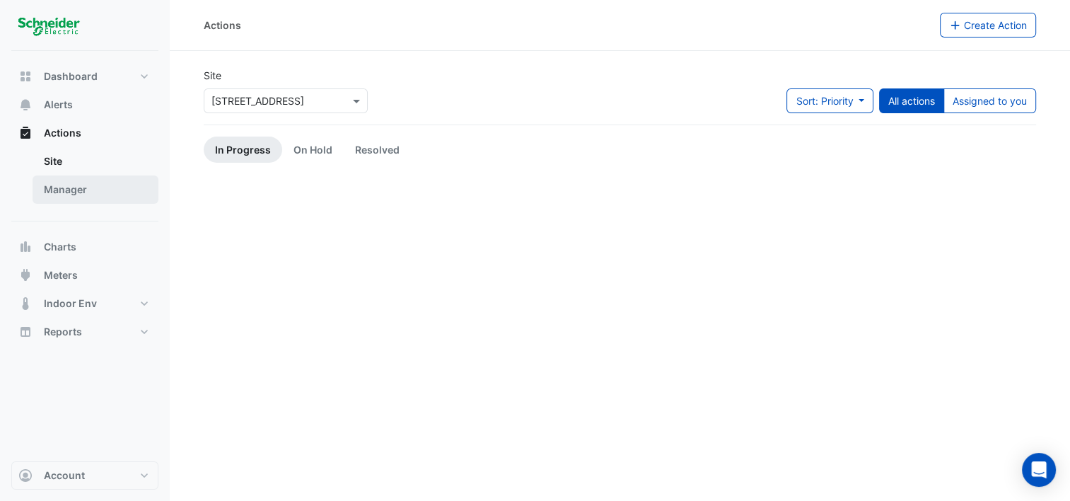
click at [76, 187] on link "Manager" at bounding box center [96, 189] width 126 height 28
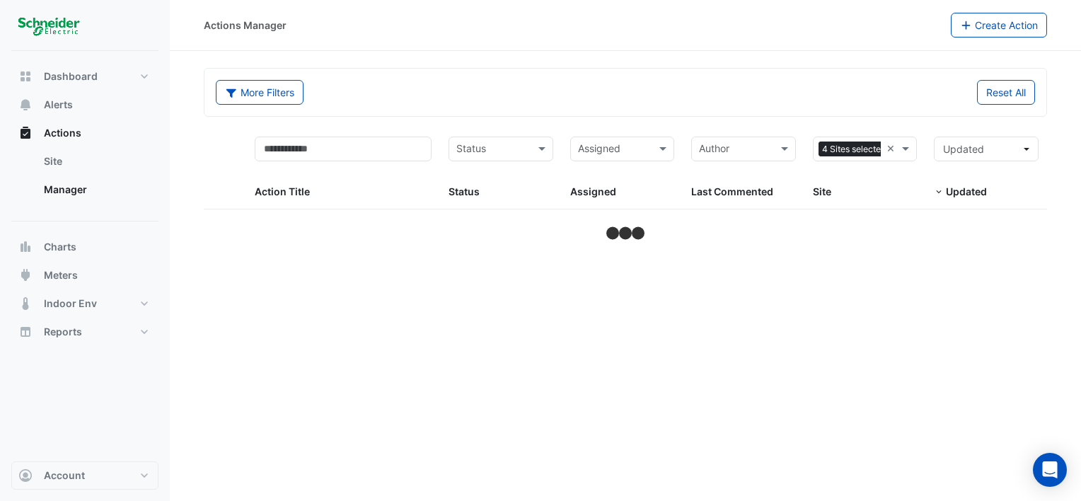
select select "***"
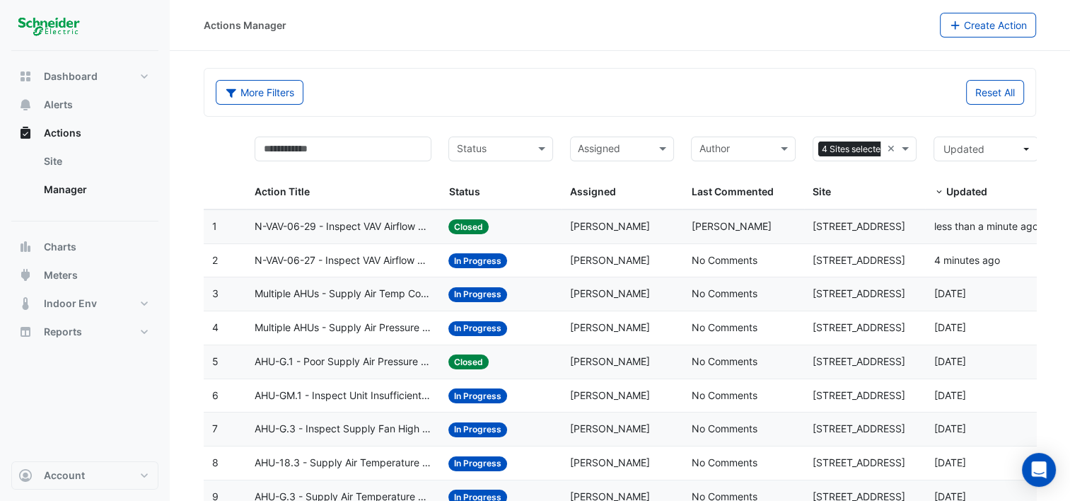
click at [330, 222] on span "N-VAV-06-29 - Inspect VAV Airflow Block" at bounding box center [343, 227] width 177 height 16
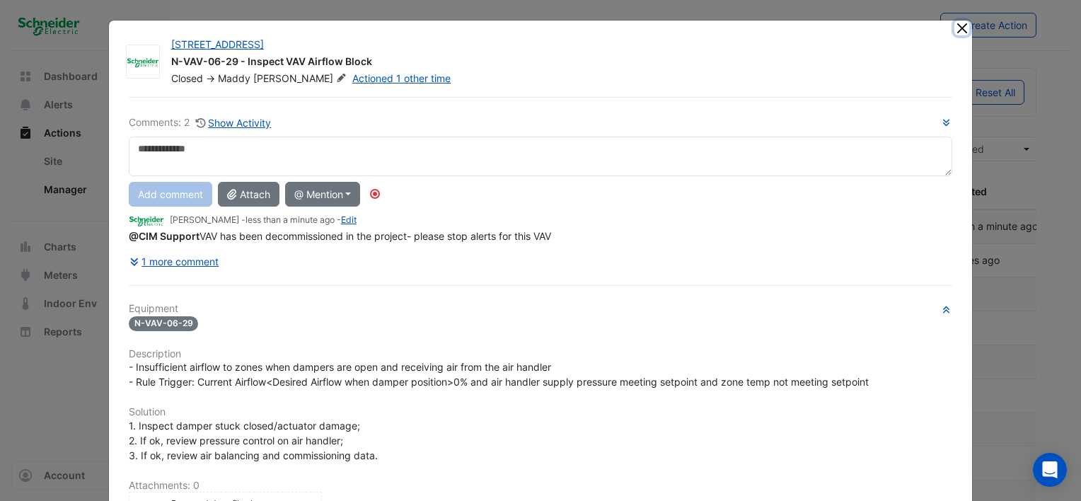
click at [957, 30] on button "Close" at bounding box center [961, 28] width 15 height 15
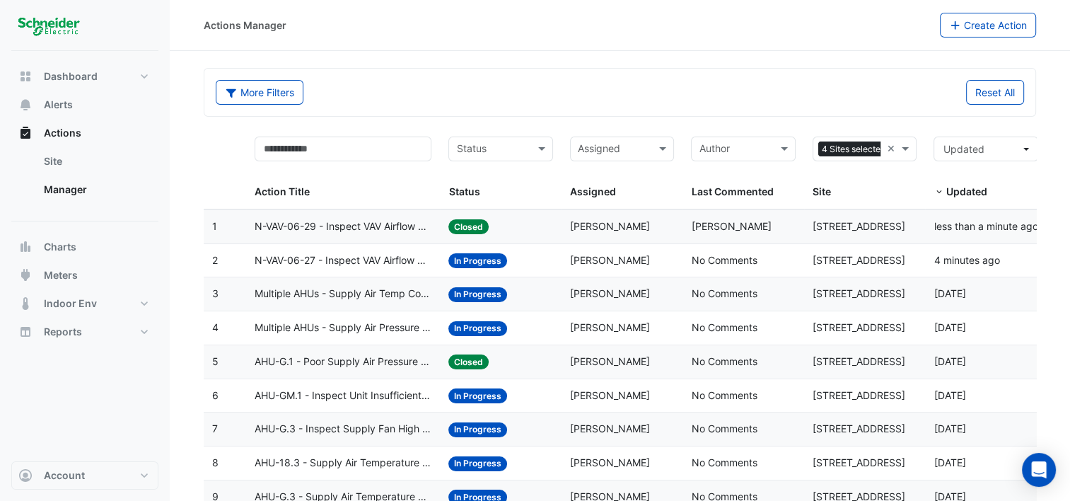
click at [351, 262] on span "N-VAV-06-27 - Inspect VAV Airflow Block" at bounding box center [343, 260] width 177 height 16
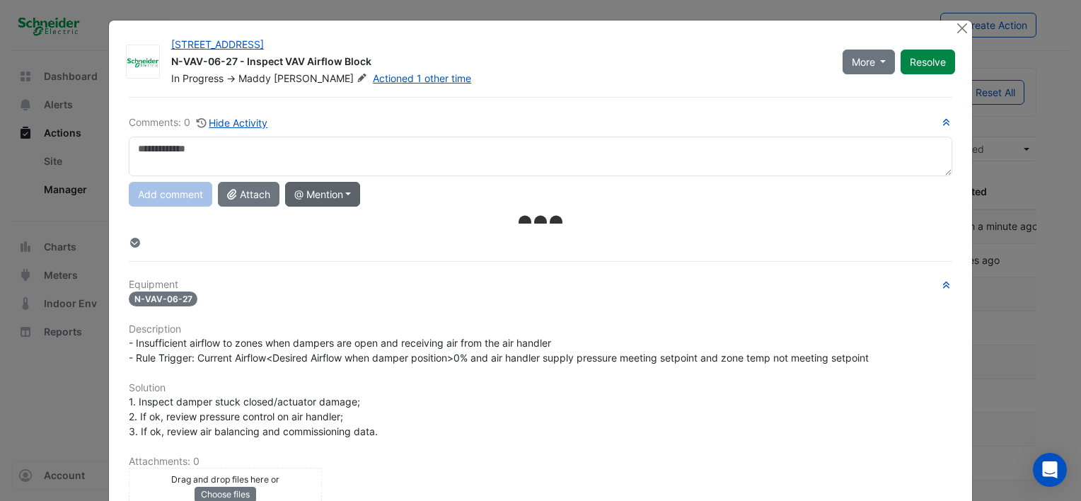
click at [342, 192] on button "@ Mention" at bounding box center [323, 194] width 76 height 25
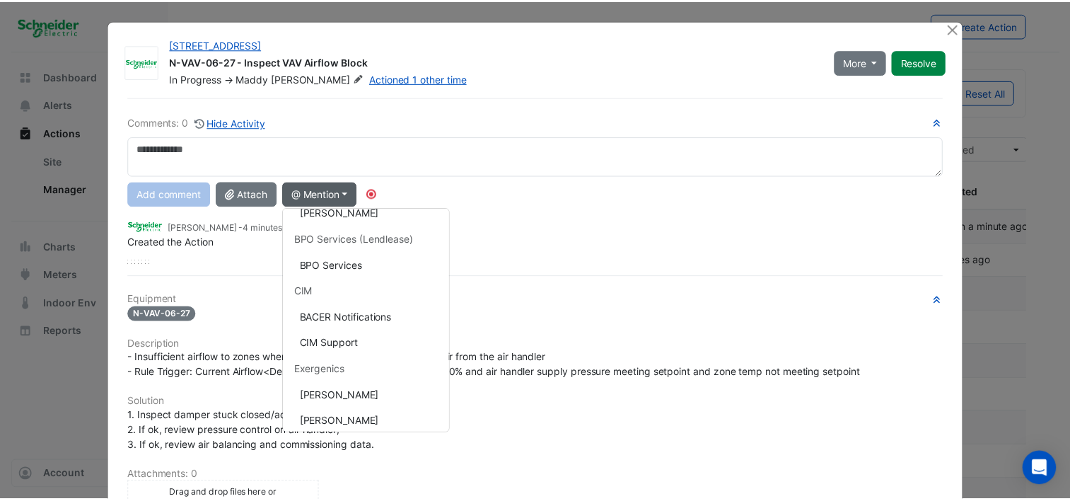
scroll to position [71, 0]
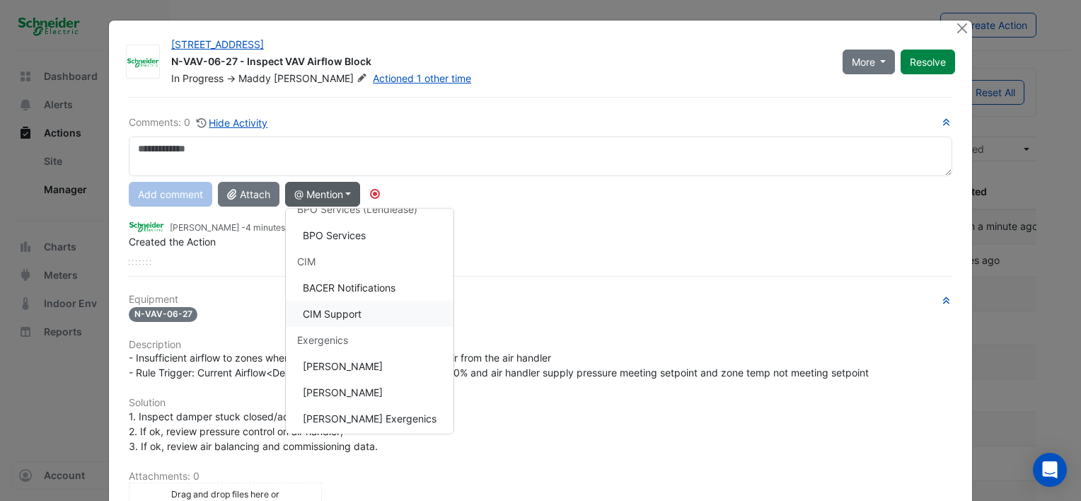
click at [339, 311] on button "CIM Support" at bounding box center [370, 314] width 168 height 26
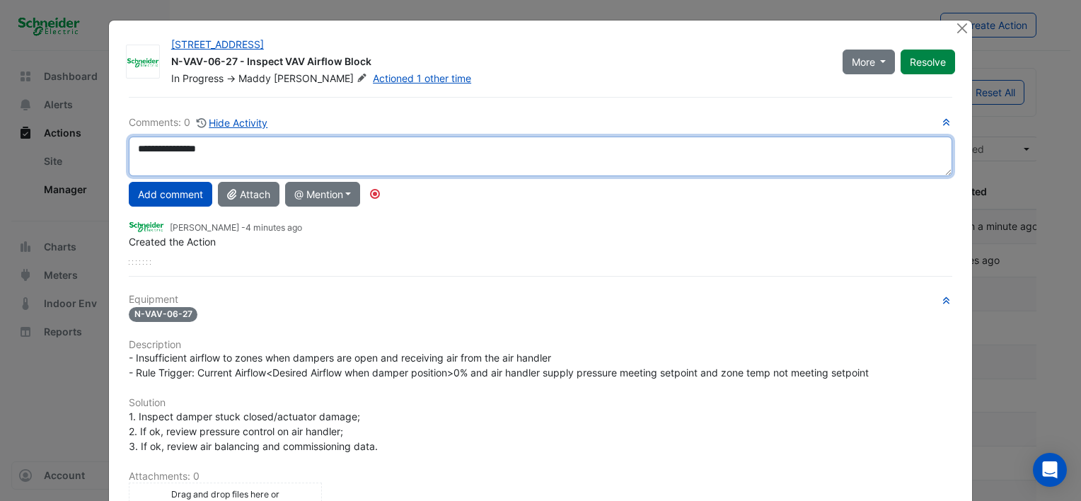
paste textarea "**********"
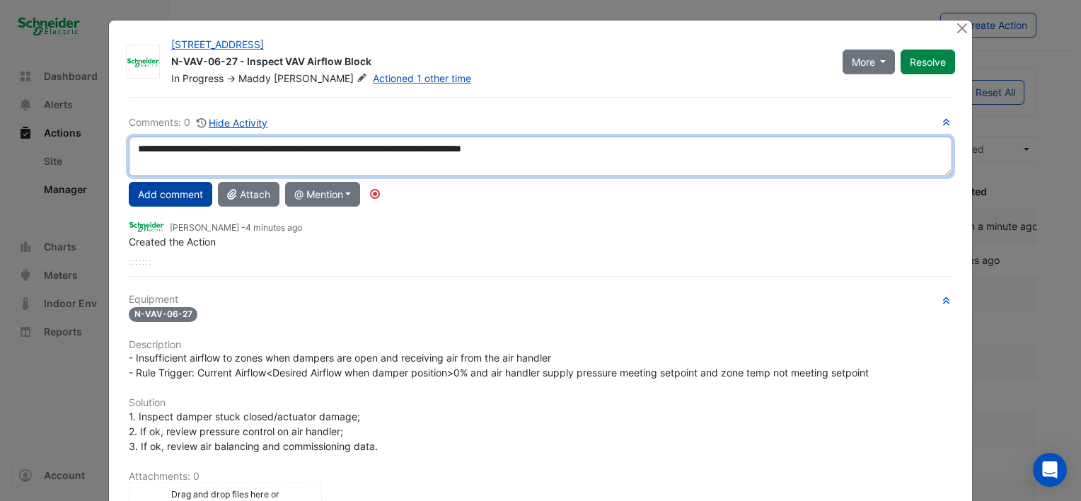
type textarea "**********"
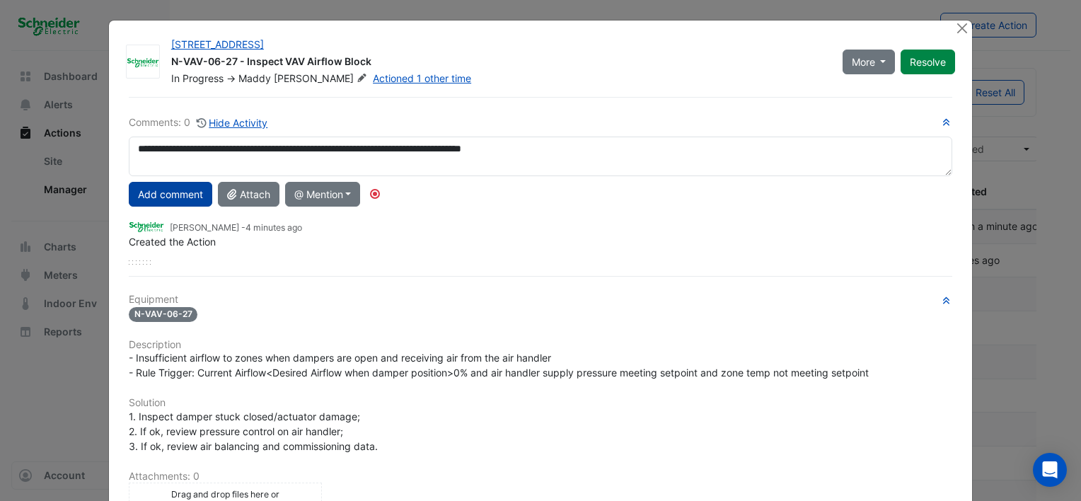
click at [178, 195] on button "Add comment" at bounding box center [170, 194] width 83 height 25
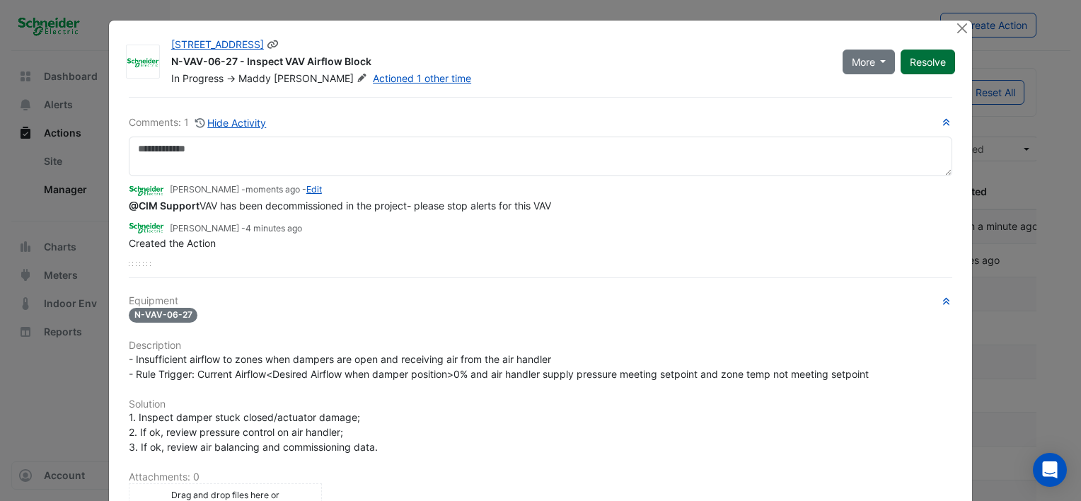
click at [931, 65] on button "Resolve" at bounding box center [927, 62] width 54 height 25
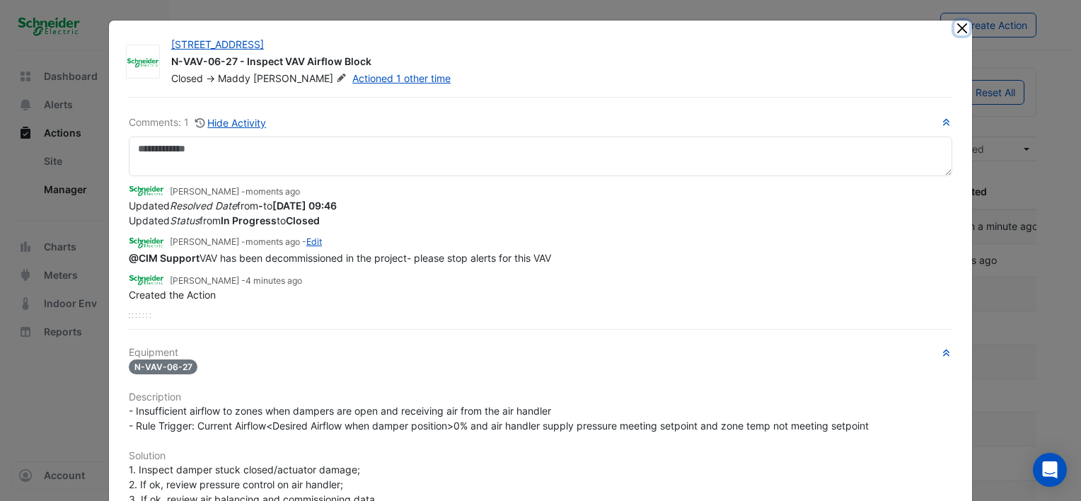
click at [962, 28] on button "Close" at bounding box center [961, 28] width 15 height 15
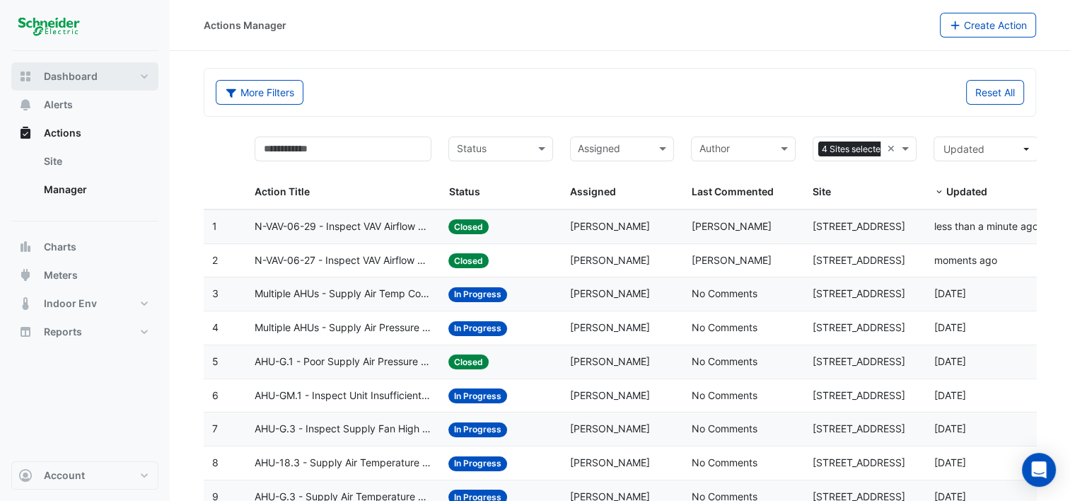
click at [84, 77] on span "Dashboard" at bounding box center [71, 76] width 54 height 14
select select "***"
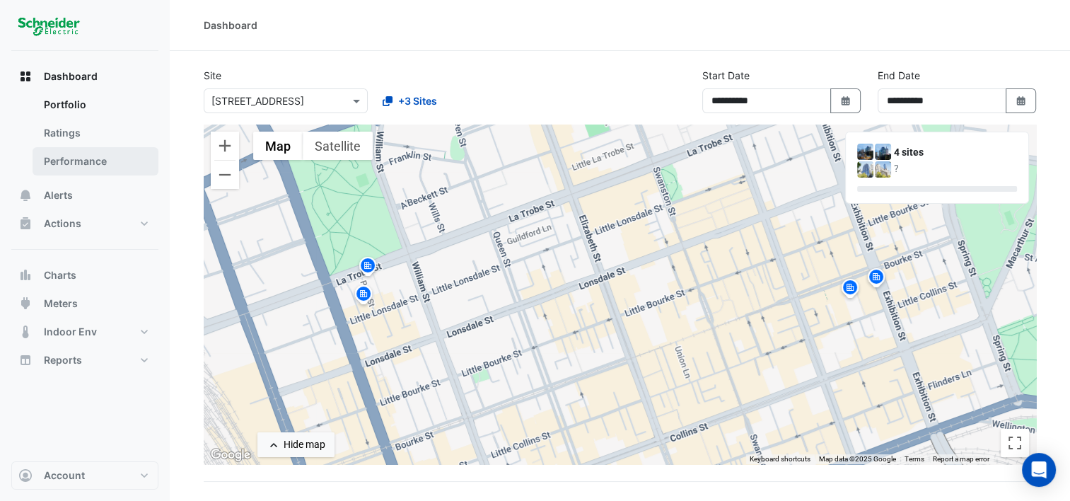
click at [76, 150] on link "Performance" at bounding box center [96, 161] width 126 height 28
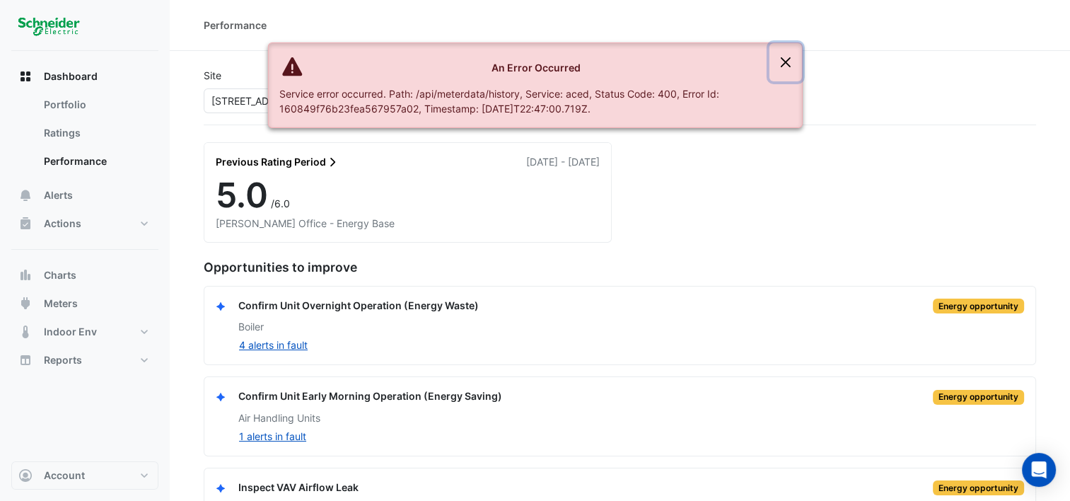
click at [795, 54] on button "Close" at bounding box center [785, 62] width 33 height 38
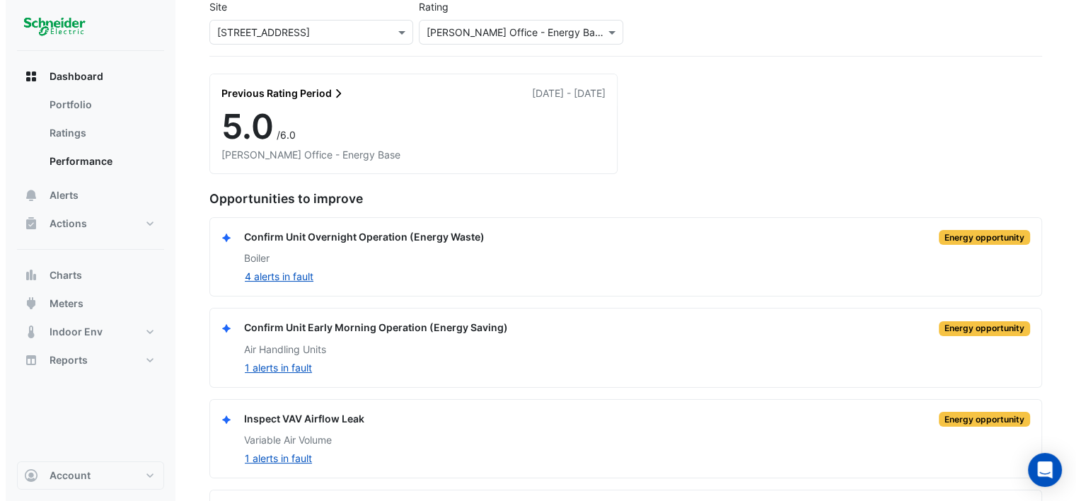
scroll to position [147, 0]
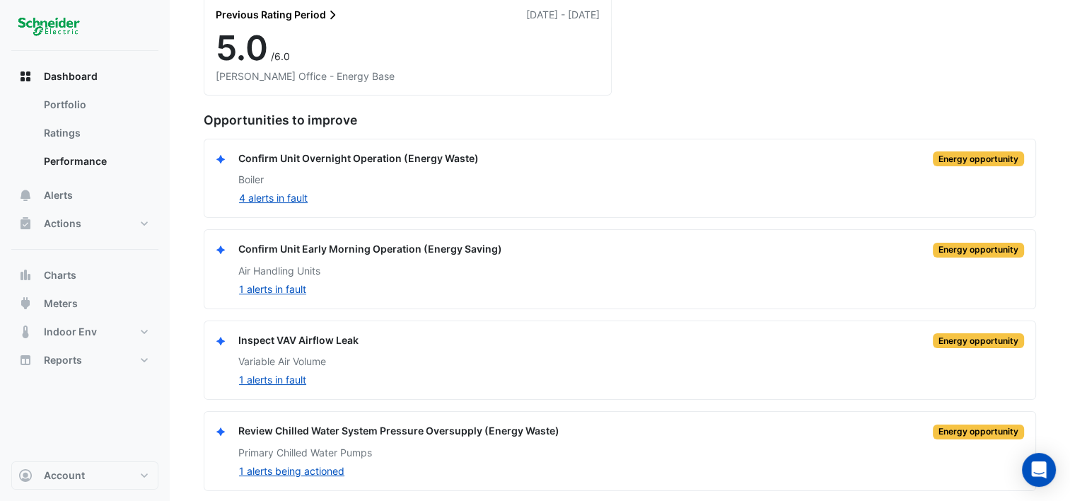
click at [291, 338] on div "Inspect VAV Airflow Leak" at bounding box center [298, 340] width 120 height 16
click at [275, 371] on button "1 alerts in fault" at bounding box center [272, 379] width 69 height 16
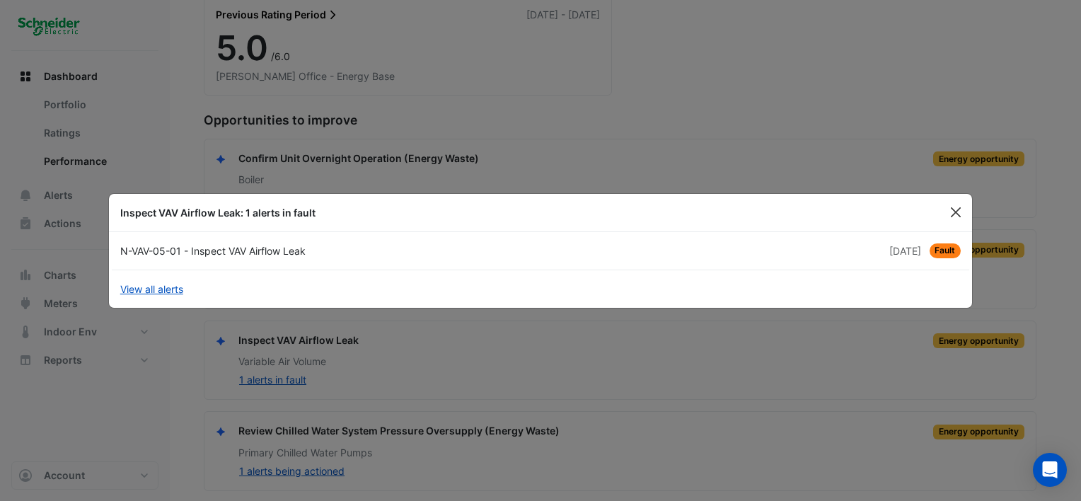
click at [963, 209] on button "Close" at bounding box center [955, 212] width 21 height 21
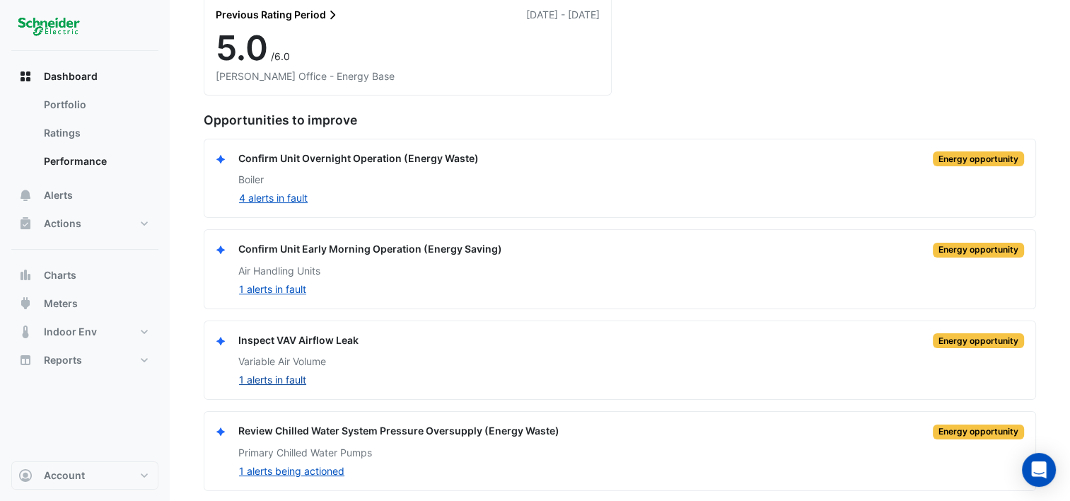
click at [296, 371] on button "1 alerts in fault" at bounding box center [272, 379] width 69 height 16
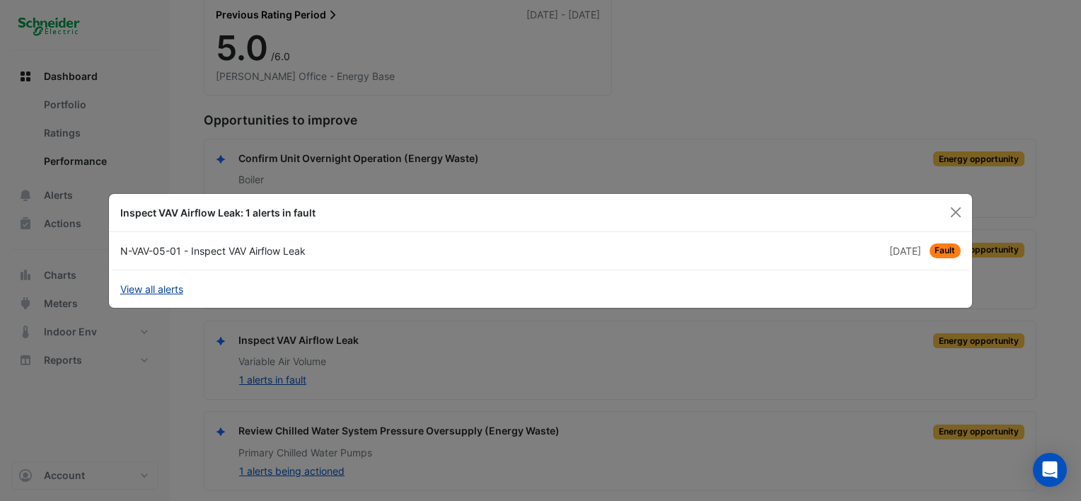
click at [130, 289] on link "View all alerts" at bounding box center [151, 288] width 63 height 15
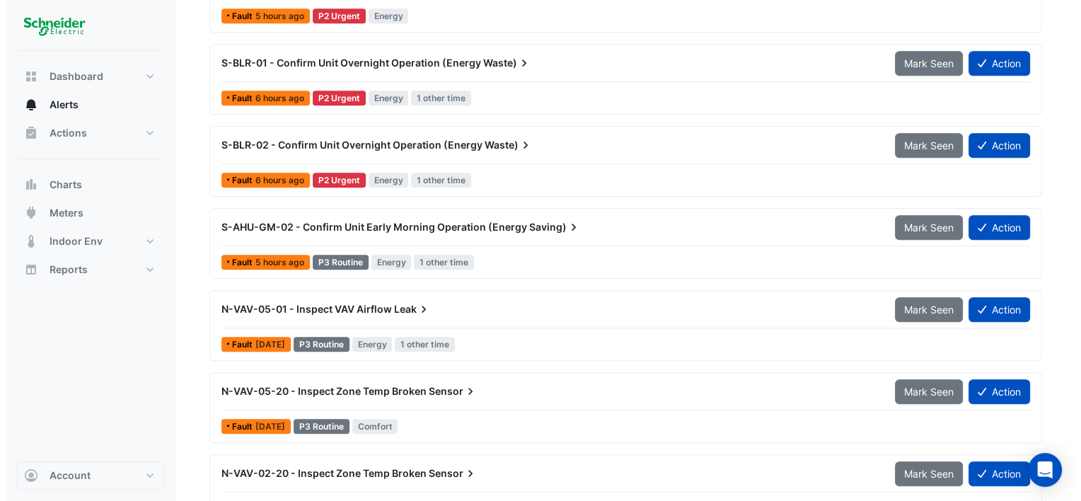
scroll to position [738, 0]
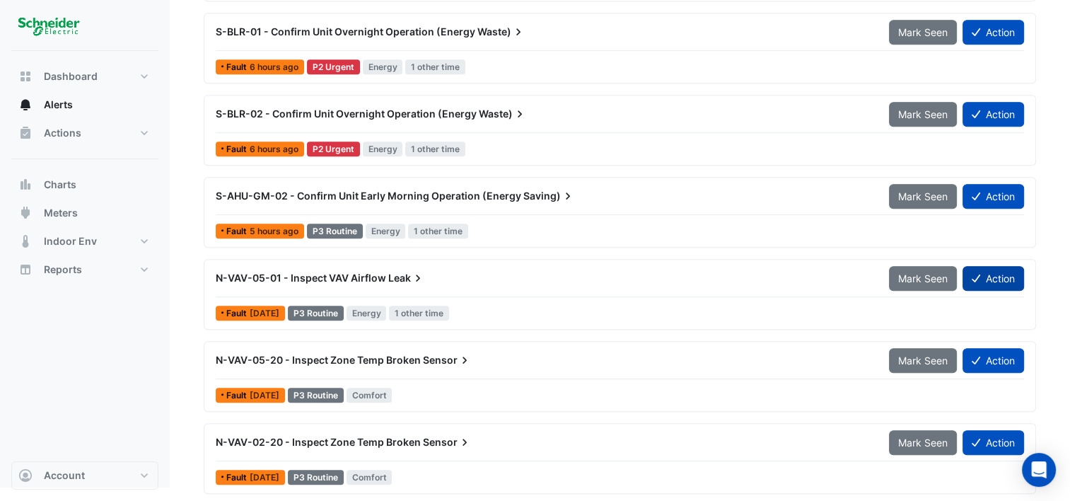
click at [995, 274] on button "Action" at bounding box center [994, 278] width 62 height 25
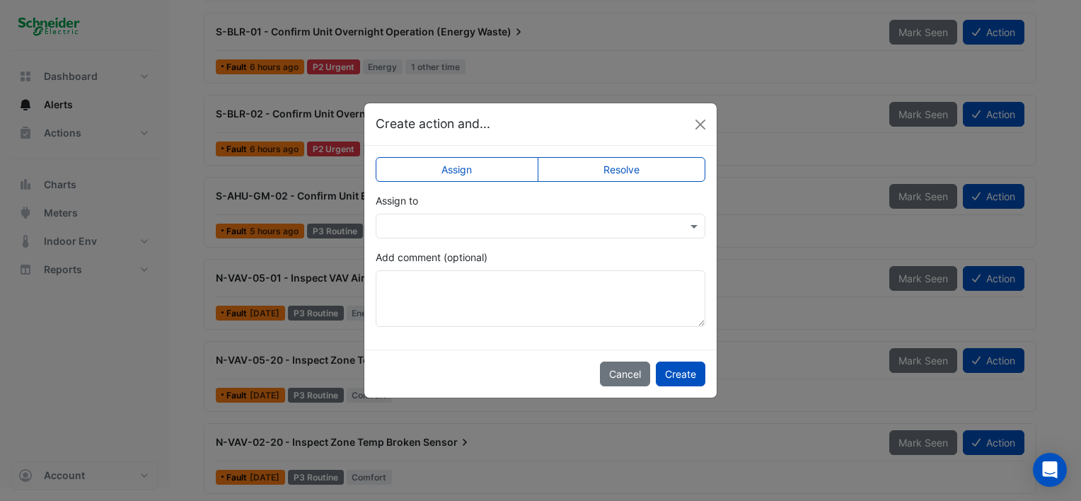
click at [521, 219] on input "text" at bounding box center [526, 226] width 286 height 15
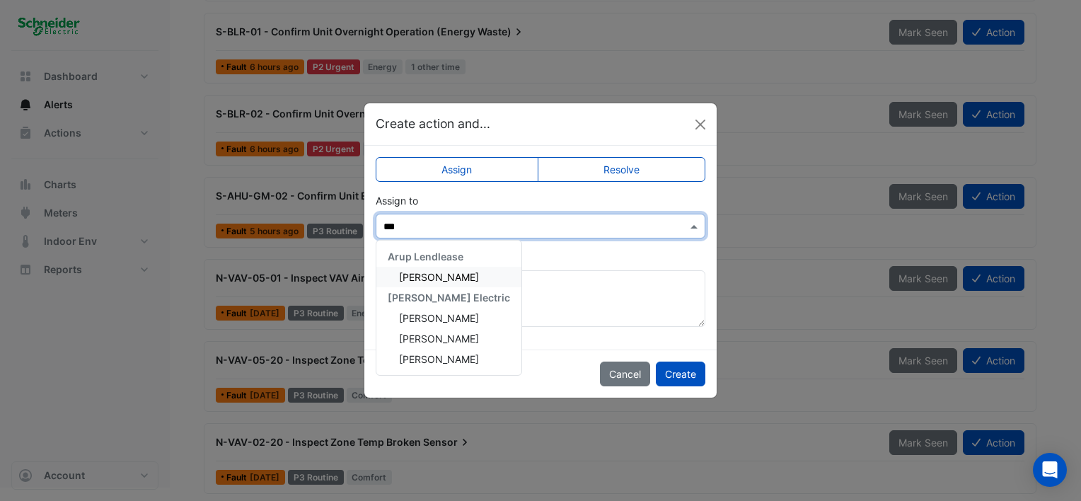
type input "****"
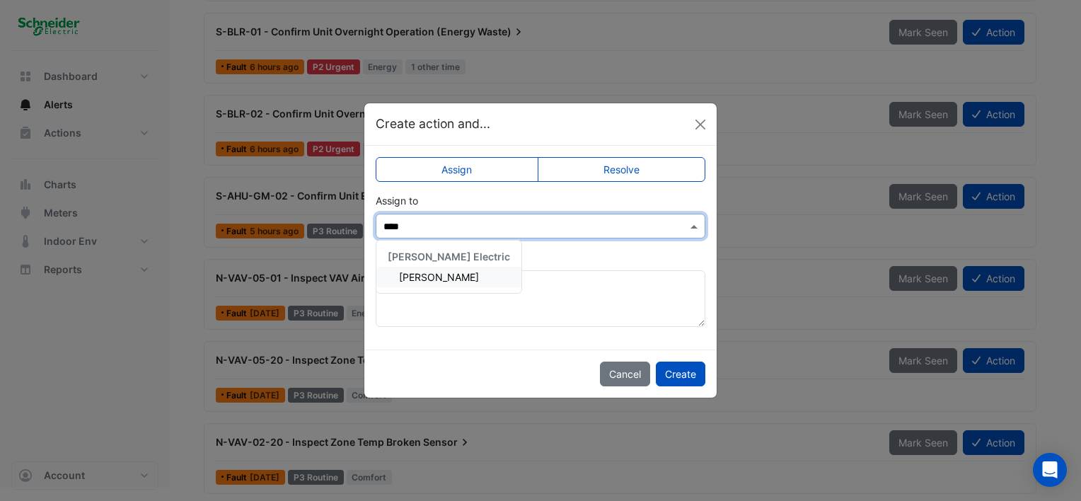
click at [453, 267] on div "[PERSON_NAME]" at bounding box center [448, 277] width 145 height 21
click at [690, 371] on button "Create" at bounding box center [681, 373] width 50 height 25
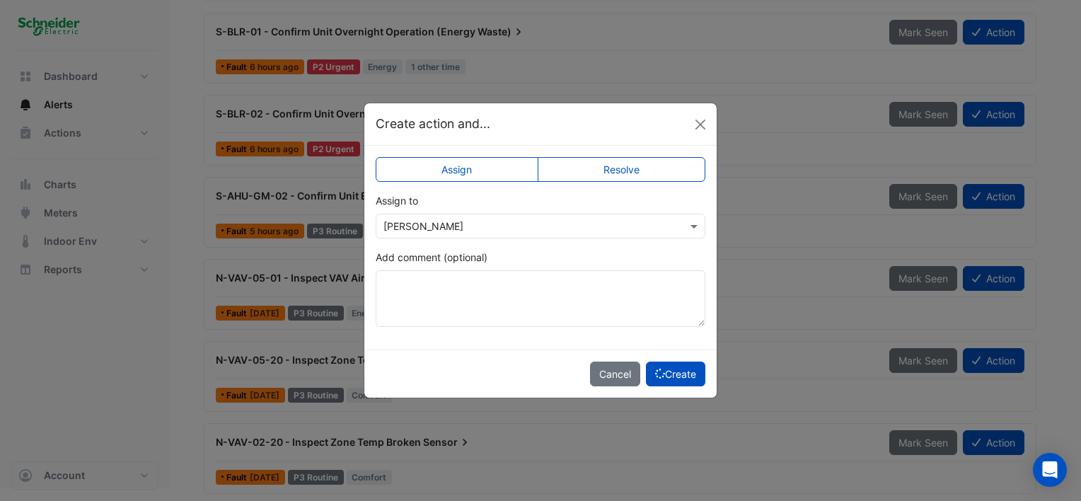
scroll to position [656, 0]
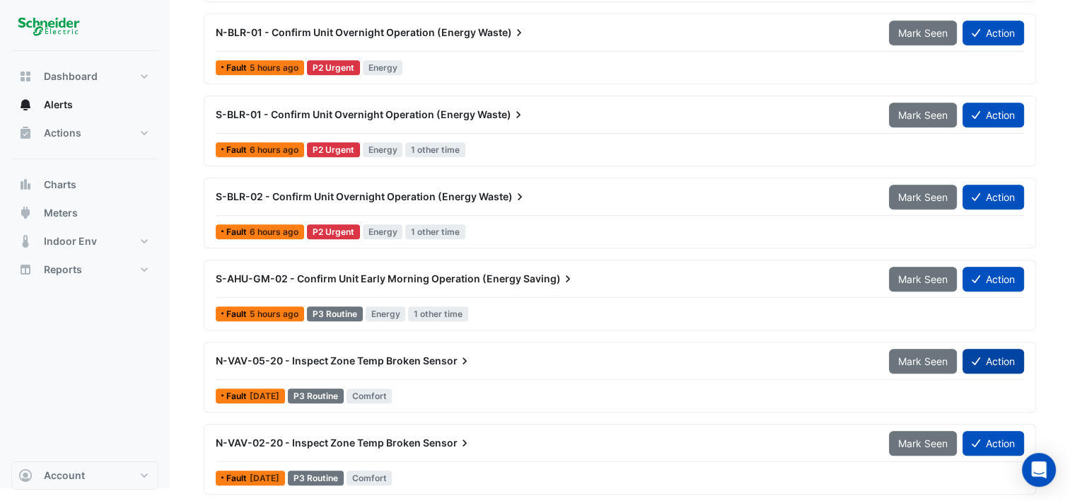
click at [981, 356] on button "Action" at bounding box center [994, 361] width 62 height 25
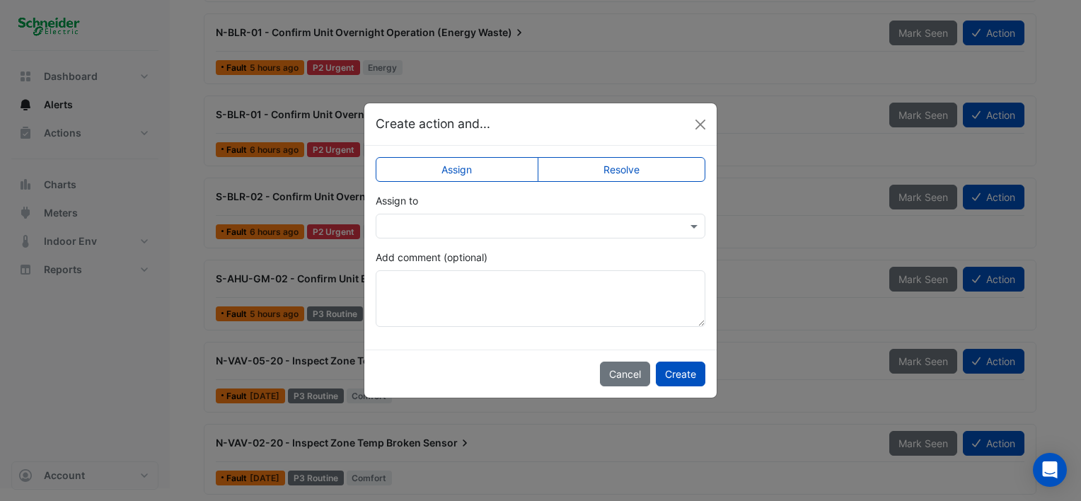
click at [458, 219] on input "text" at bounding box center [526, 226] width 286 height 15
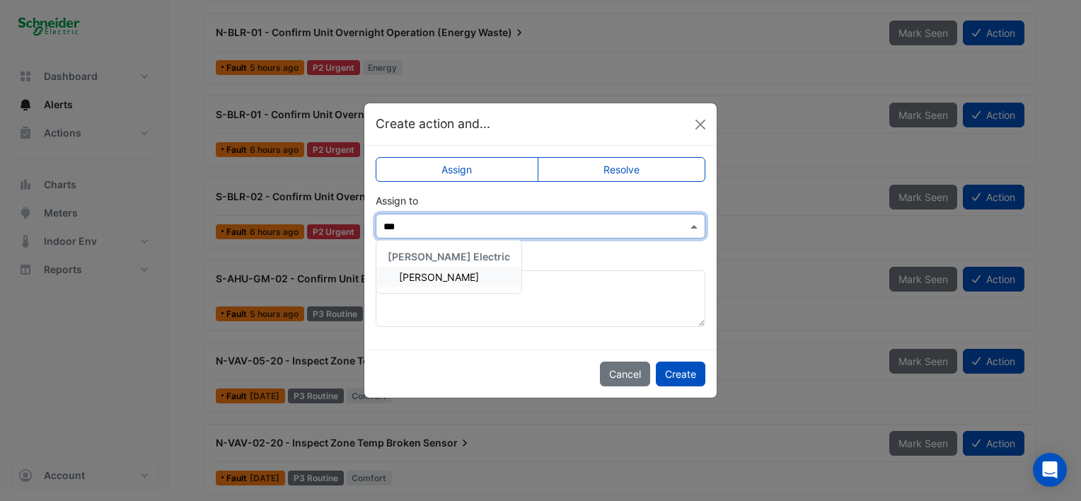
type input "****"
click at [447, 281] on span "[PERSON_NAME]" at bounding box center [439, 277] width 80 height 12
click at [685, 371] on button "Create" at bounding box center [681, 373] width 50 height 25
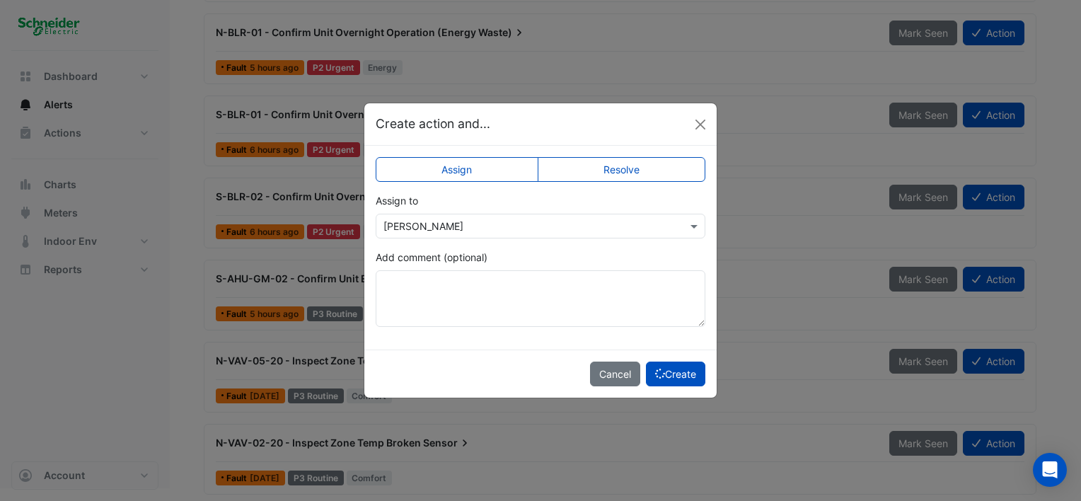
scroll to position [576, 0]
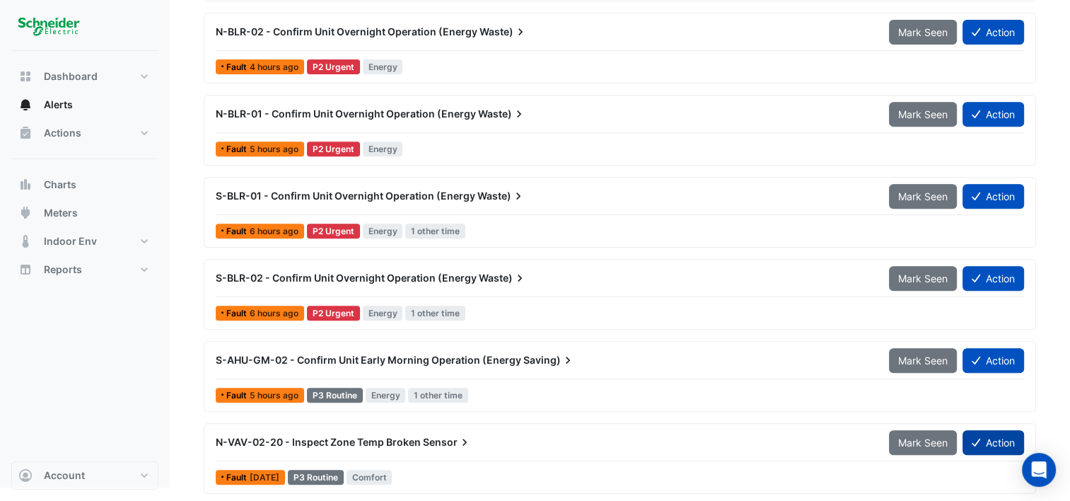
click at [980, 437] on button "Action" at bounding box center [994, 442] width 62 height 25
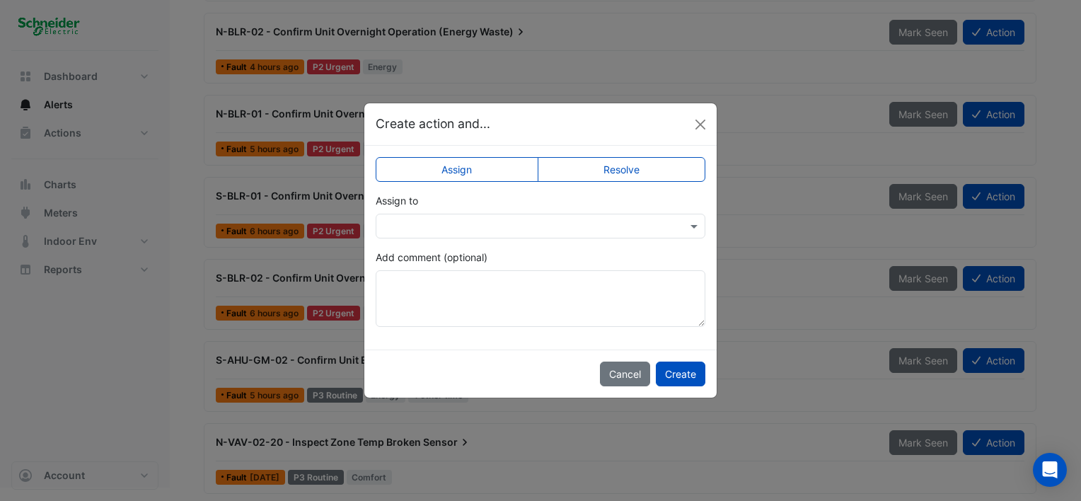
click at [479, 226] on input "text" at bounding box center [526, 226] width 286 height 15
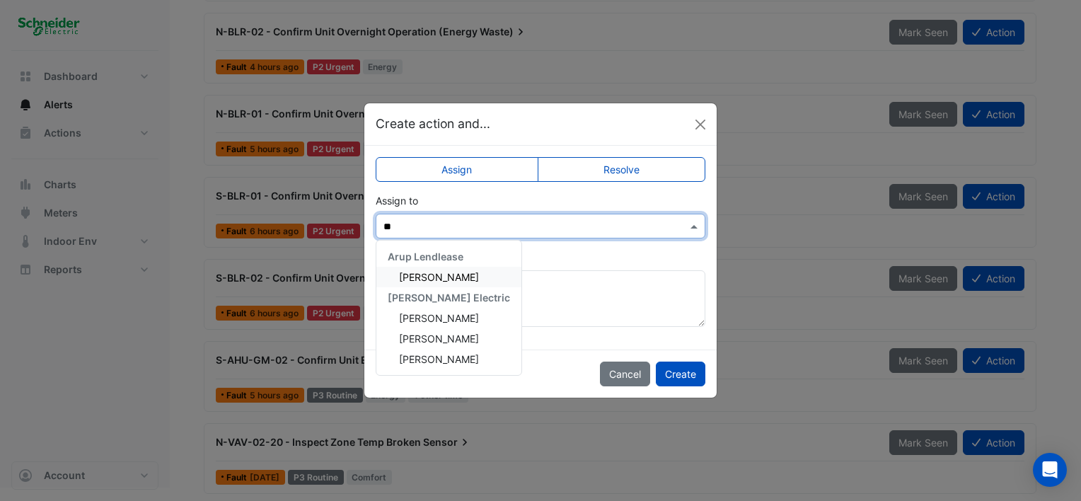
type input "***"
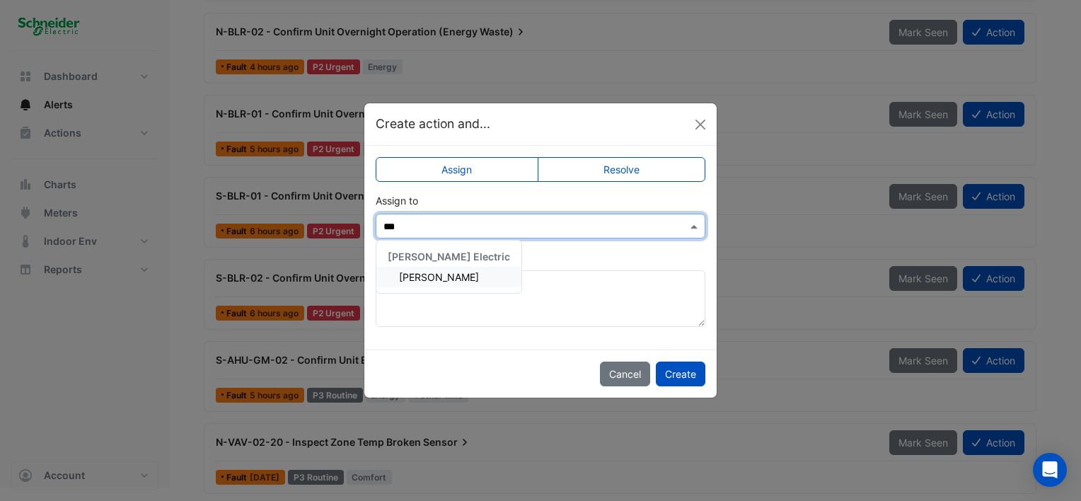
click at [441, 274] on span "Maddy Pertl" at bounding box center [439, 277] width 80 height 12
click at [687, 375] on button "Create" at bounding box center [681, 373] width 50 height 25
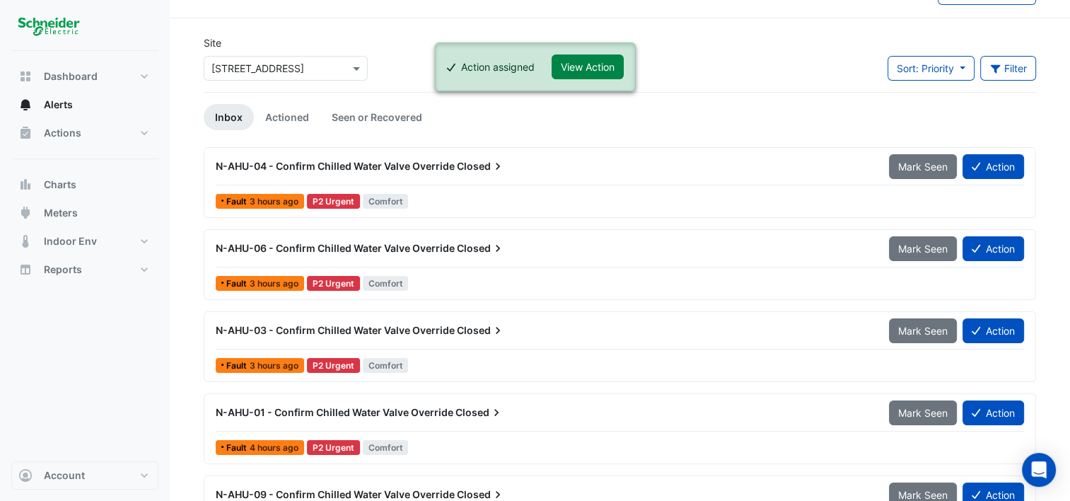
scroll to position [0, 0]
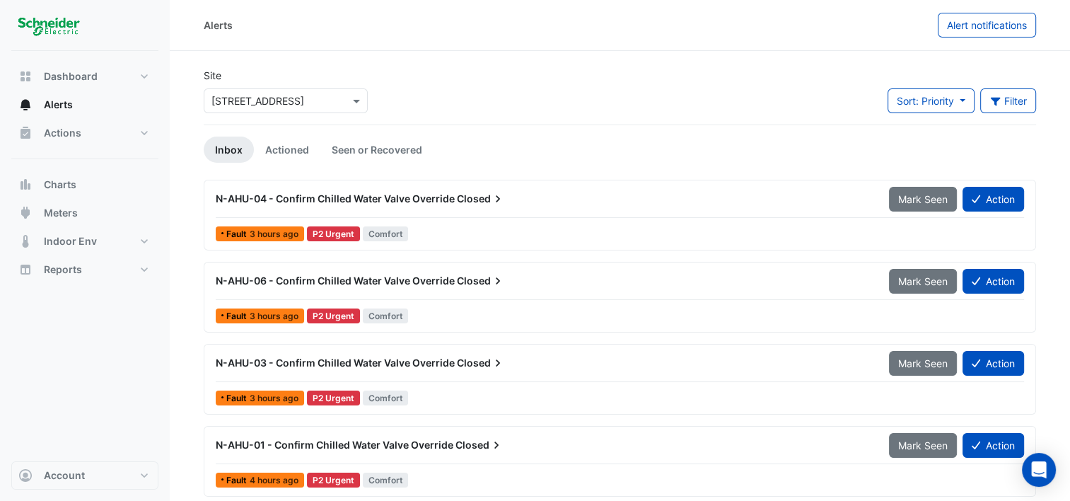
click at [413, 279] on span "N-AHU-06 - Confirm Chilled Water Valve Override" at bounding box center [335, 280] width 239 height 12
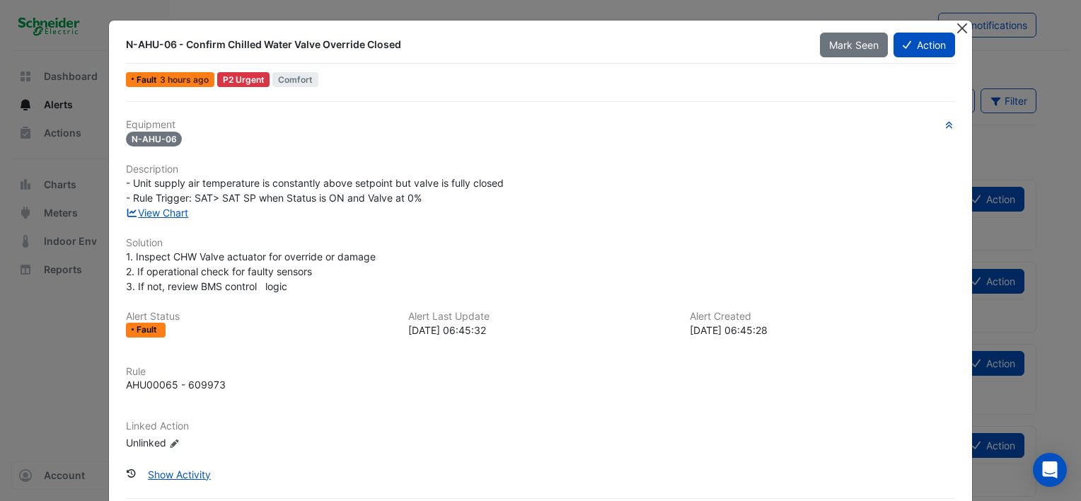
click at [954, 26] on button "Close" at bounding box center [961, 28] width 15 height 15
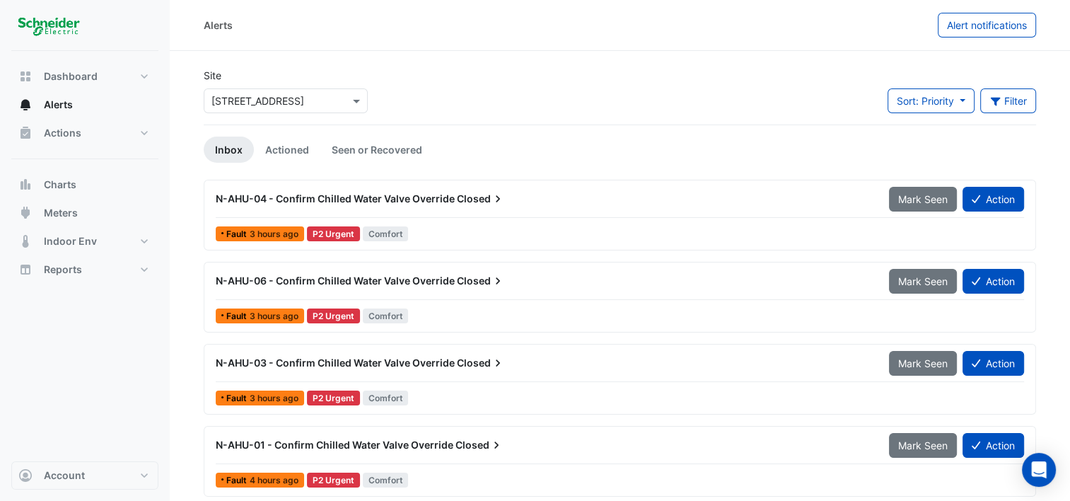
click at [458, 188] on div "N-AHU-04 - Confirm Chilled Water Valve Override Closed" at bounding box center [543, 198] width 673 height 25
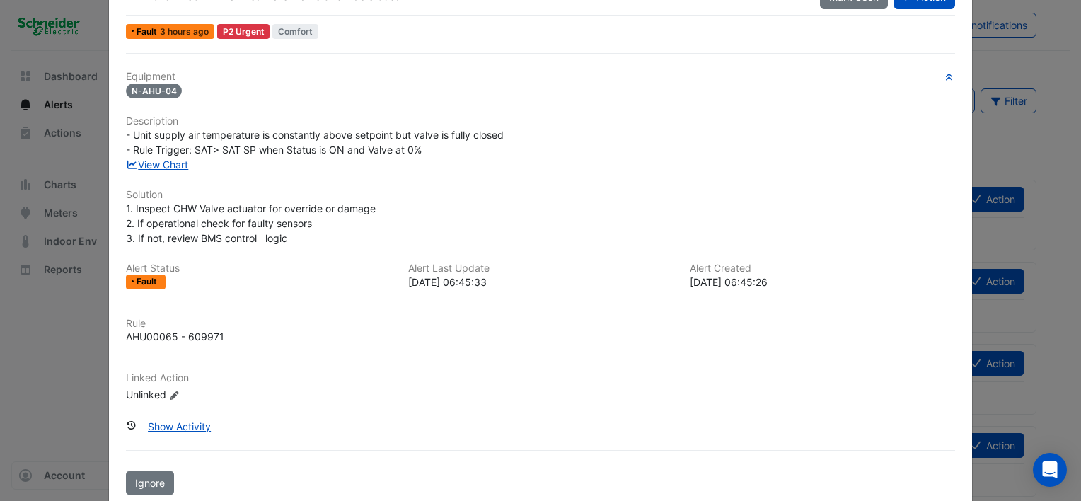
scroll to position [71, 0]
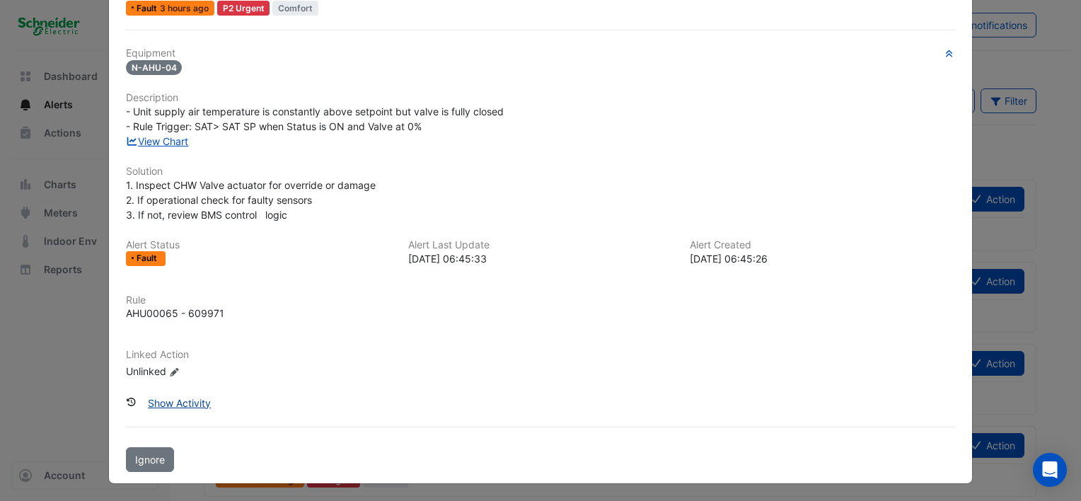
click at [184, 401] on button "Show Activity" at bounding box center [179, 402] width 81 height 25
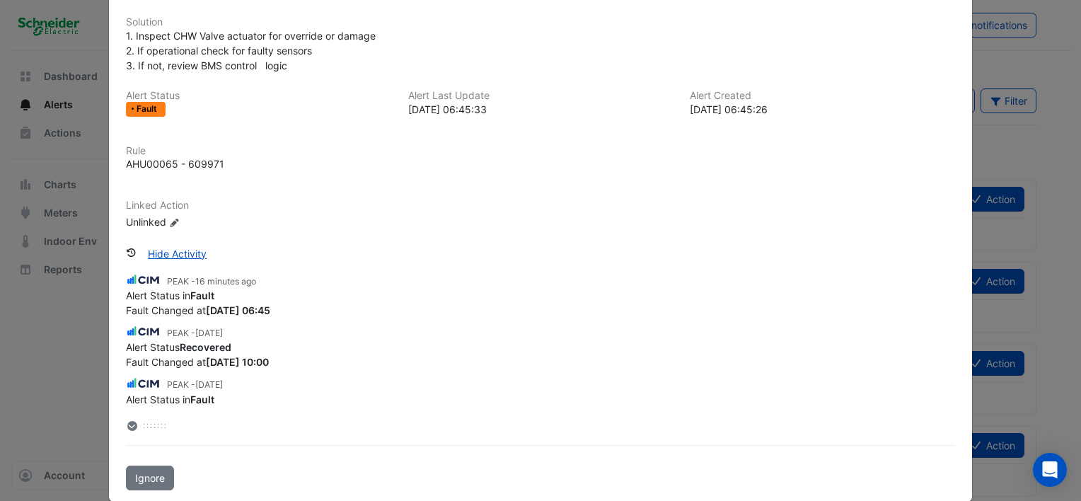
scroll to position [239, 0]
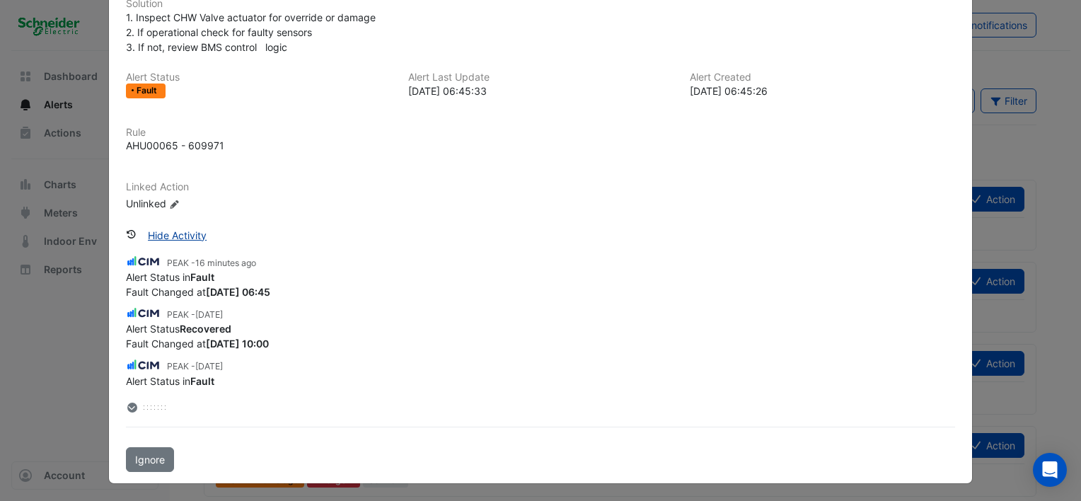
click at [190, 235] on button "Hide Activity" at bounding box center [177, 235] width 77 height 25
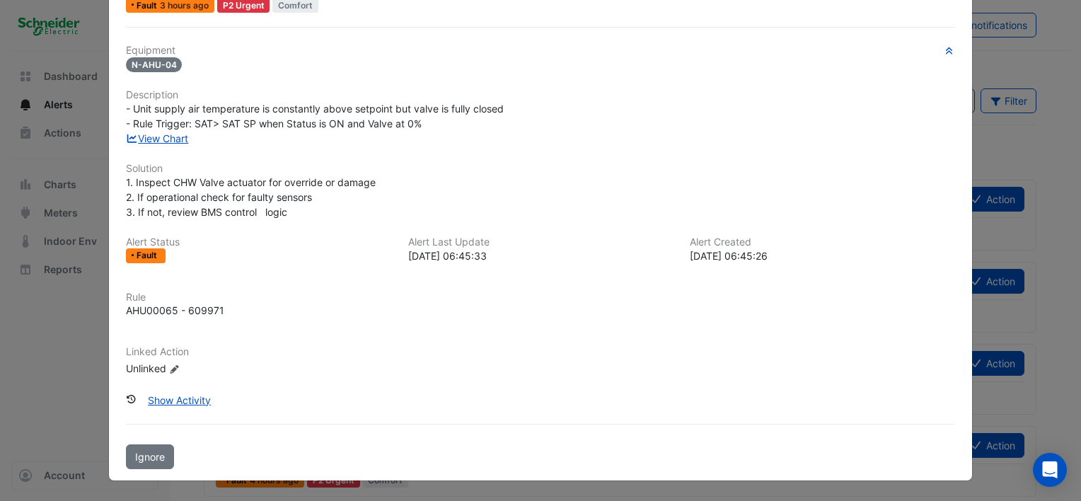
scroll to position [71, 0]
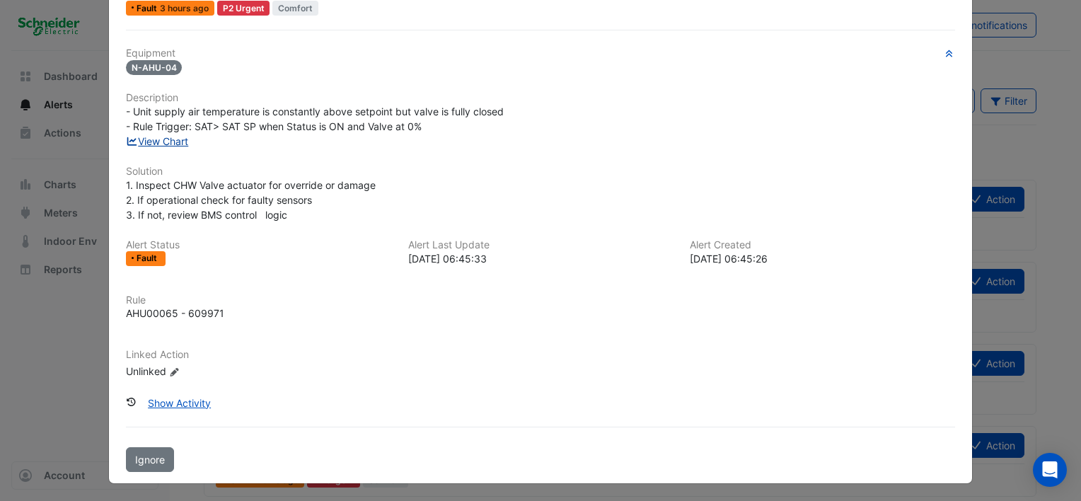
click at [165, 141] on link "View Chart" at bounding box center [157, 141] width 63 height 12
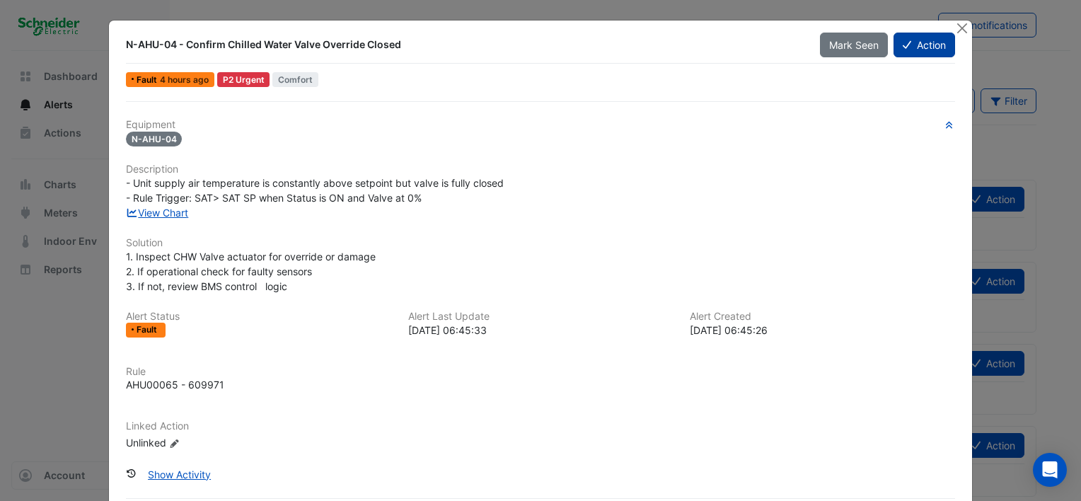
click at [905, 49] on button "Action" at bounding box center [924, 45] width 62 height 25
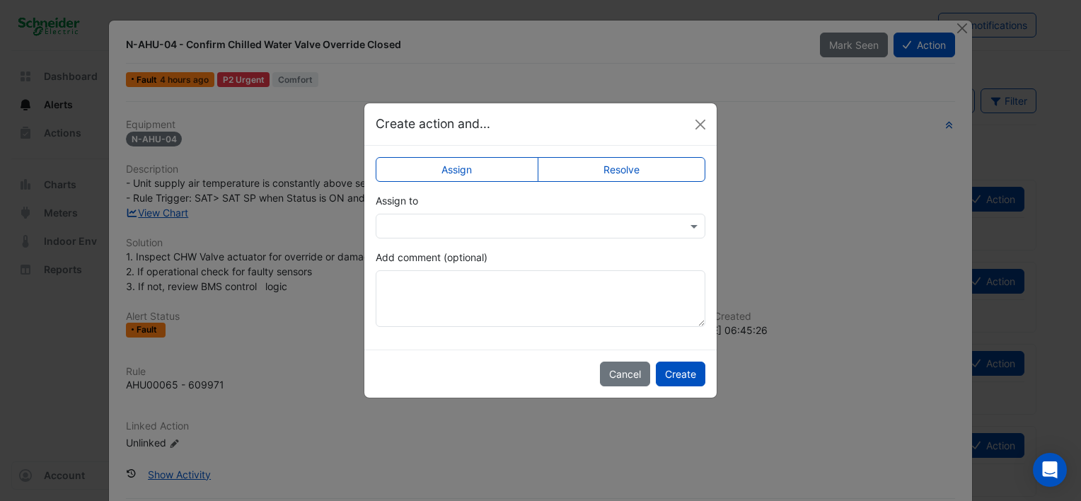
click at [523, 224] on input "text" at bounding box center [526, 226] width 286 height 15
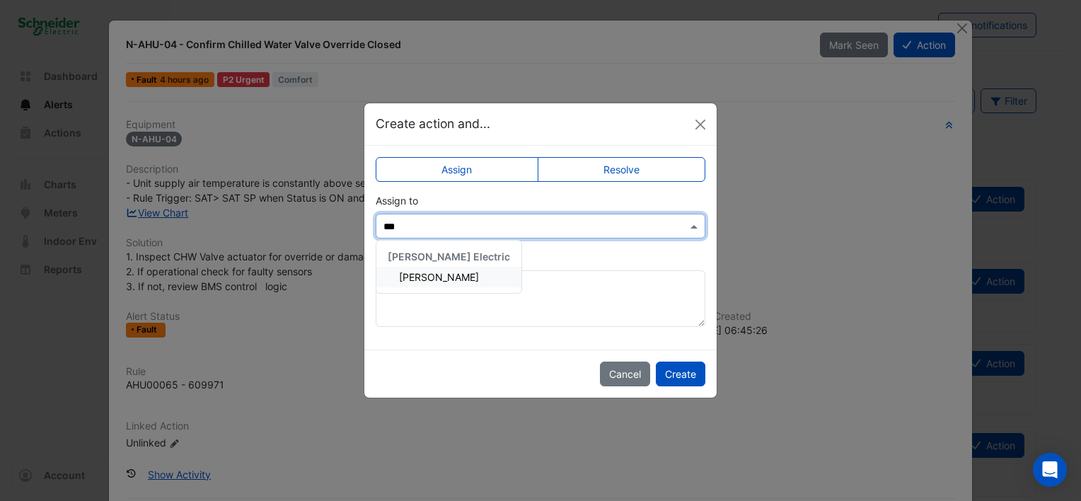
type input "****"
click at [451, 281] on span "[PERSON_NAME]" at bounding box center [439, 277] width 80 height 12
click at [680, 373] on button "Create" at bounding box center [681, 373] width 50 height 25
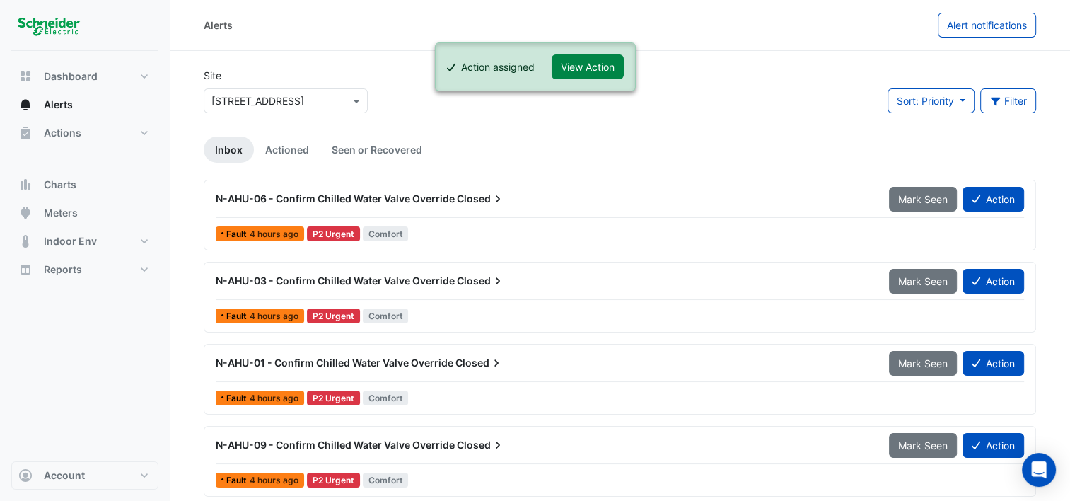
click at [443, 361] on span "N-AHU-01 - Confirm Chilled Water Valve Override" at bounding box center [335, 362] width 238 height 12
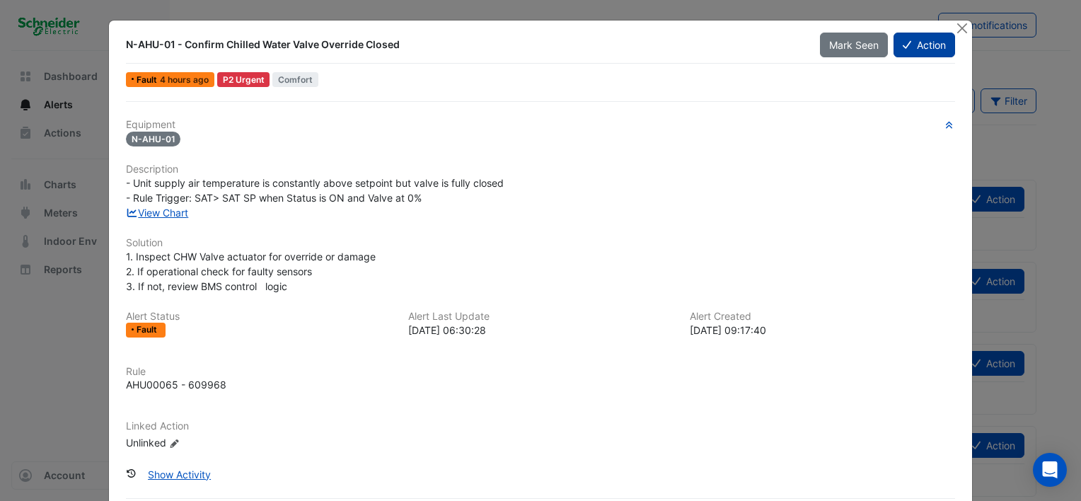
click at [907, 47] on button "Action" at bounding box center [924, 45] width 62 height 25
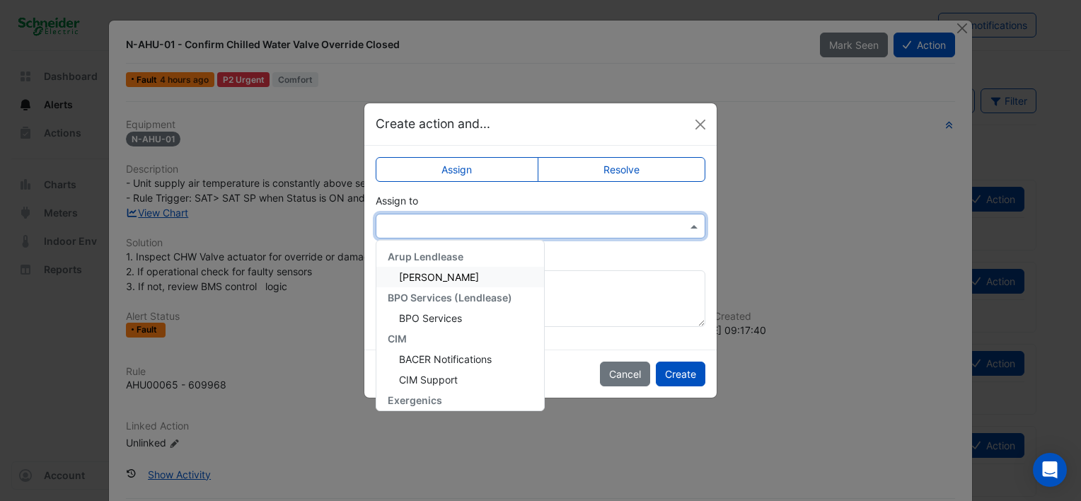
click at [498, 230] on input "text" at bounding box center [526, 226] width 286 height 15
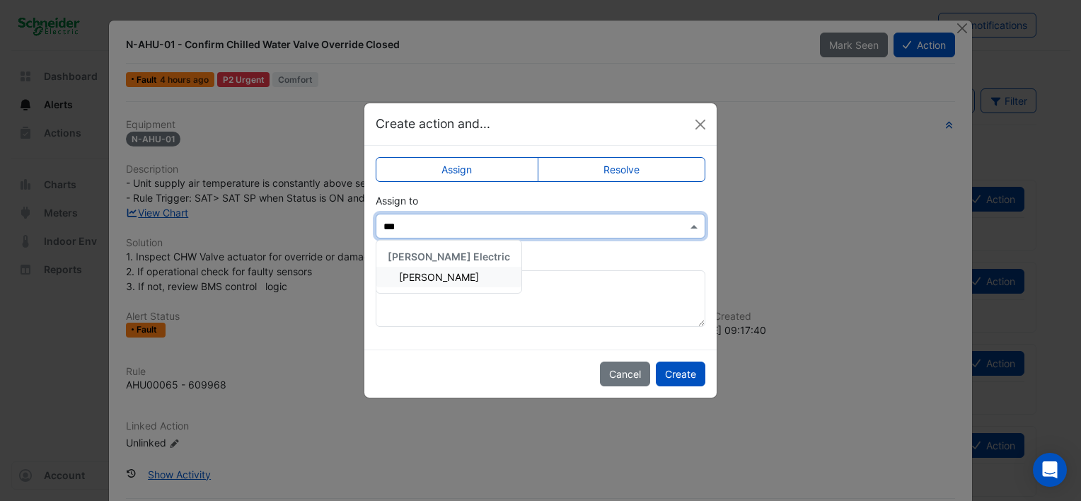
type input "****"
click at [438, 271] on span "Maddy Pertl" at bounding box center [439, 277] width 80 height 12
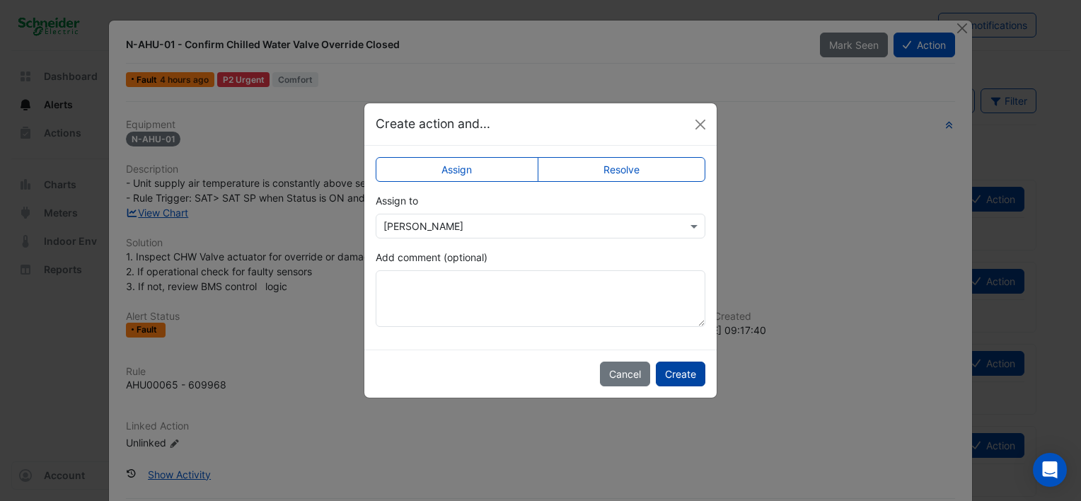
click at [687, 377] on button "Create" at bounding box center [681, 373] width 50 height 25
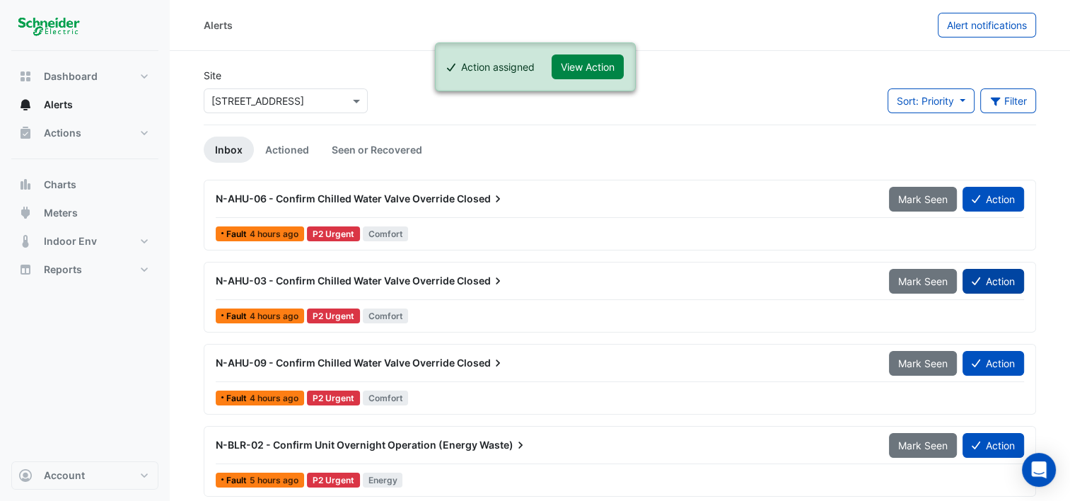
click at [990, 274] on button "Action" at bounding box center [994, 281] width 62 height 25
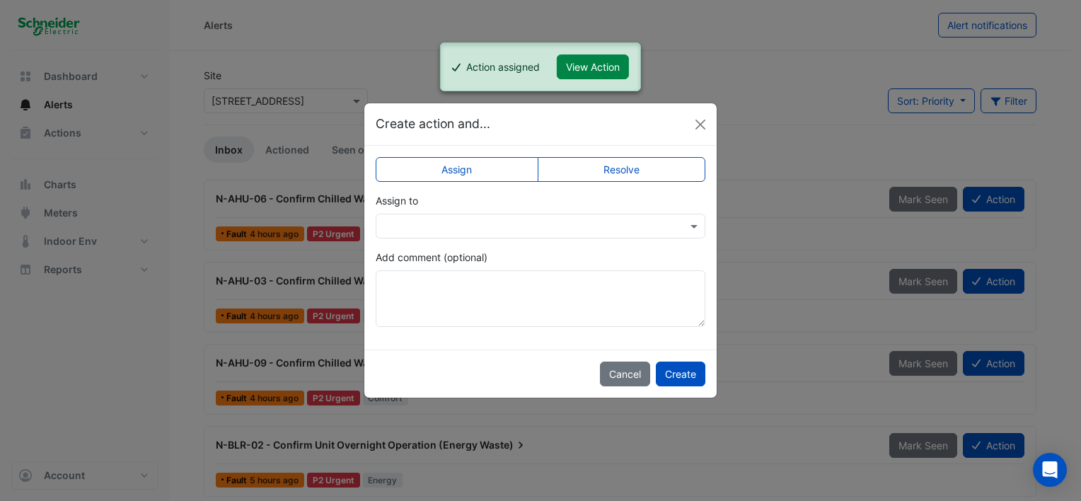
click at [469, 231] on input "text" at bounding box center [526, 226] width 286 height 15
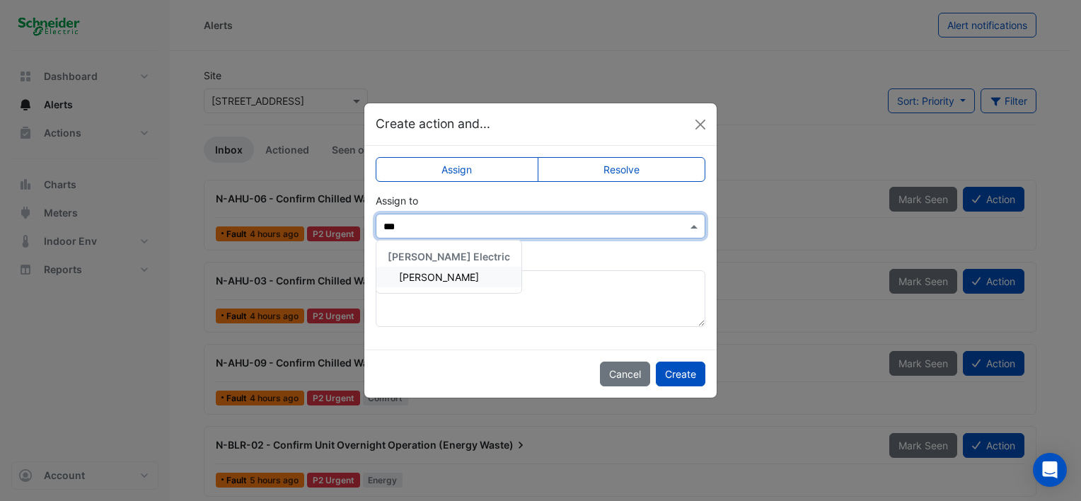
type input "****"
click at [444, 271] on span "Maddy Pertl" at bounding box center [439, 277] width 80 height 12
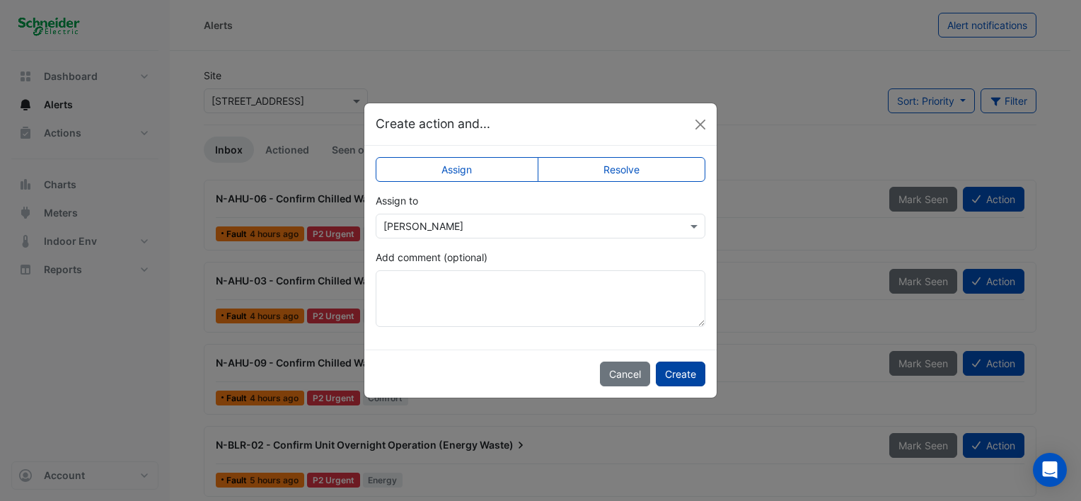
click at [668, 365] on button "Create" at bounding box center [681, 373] width 50 height 25
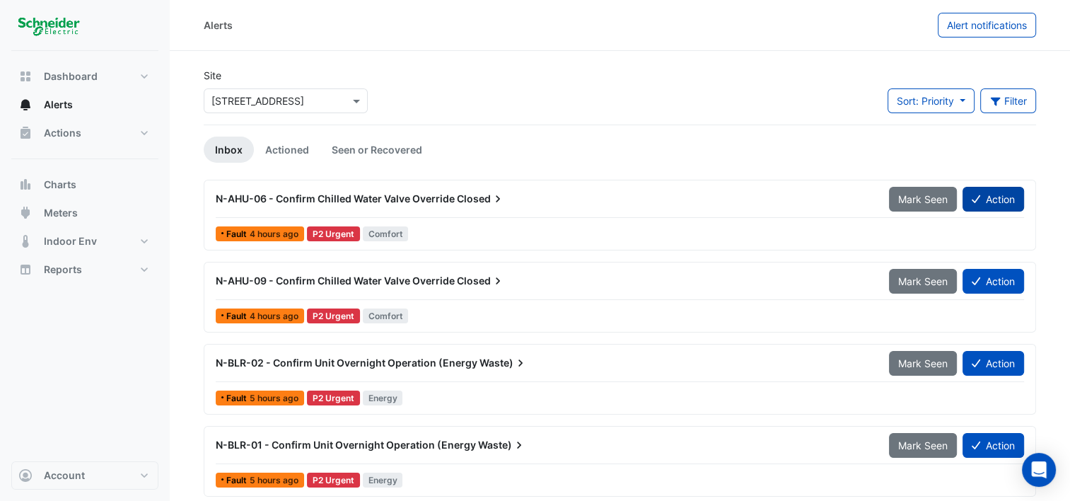
click at [985, 199] on button "Action" at bounding box center [994, 199] width 62 height 25
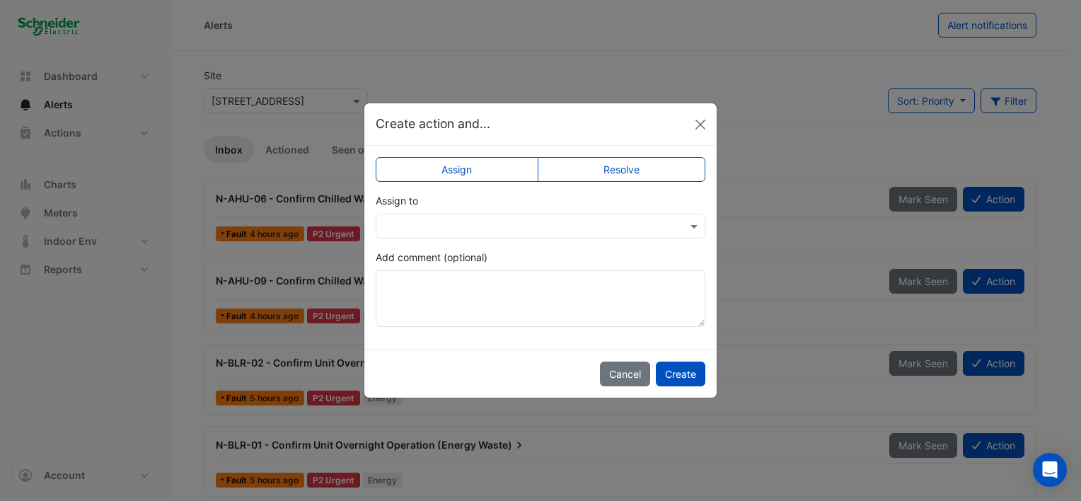
click at [564, 223] on input "text" at bounding box center [526, 226] width 286 height 15
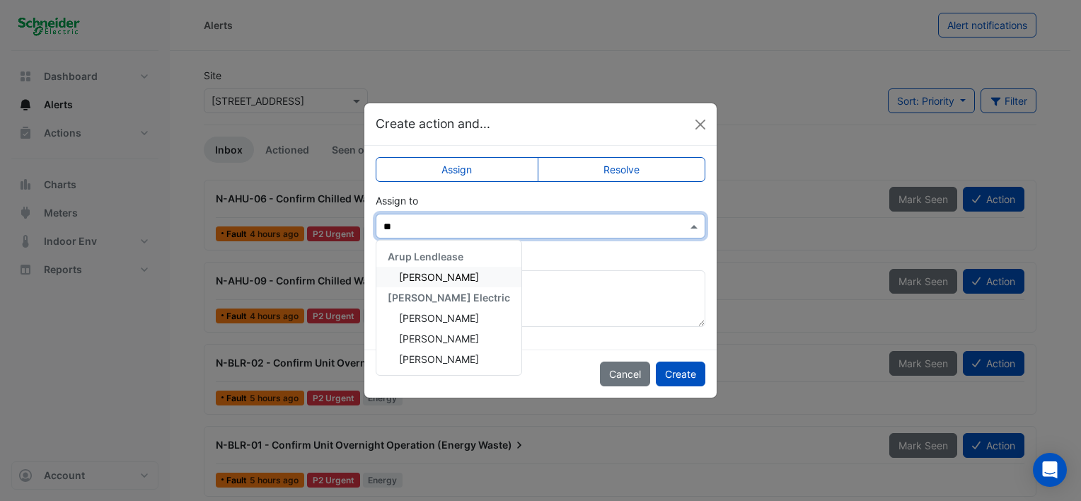
type input "***"
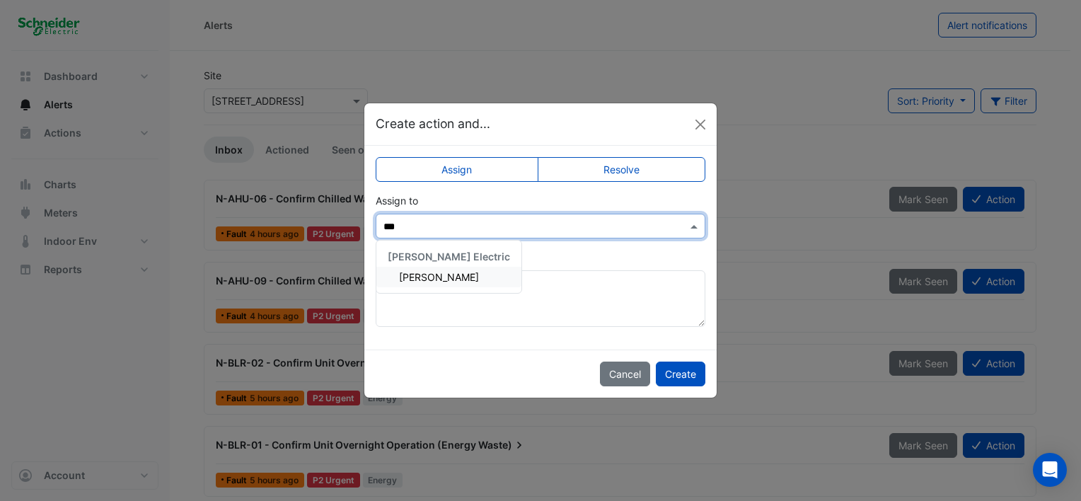
click at [442, 274] on span "Maddy Pertl" at bounding box center [439, 277] width 80 height 12
click at [689, 372] on button "Create" at bounding box center [681, 373] width 50 height 25
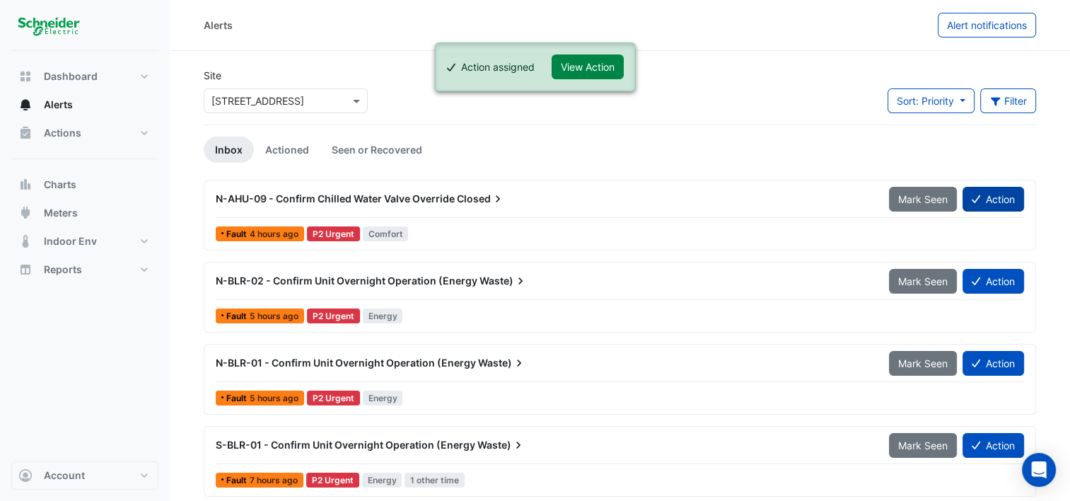
click at [1001, 197] on button "Action" at bounding box center [994, 199] width 62 height 25
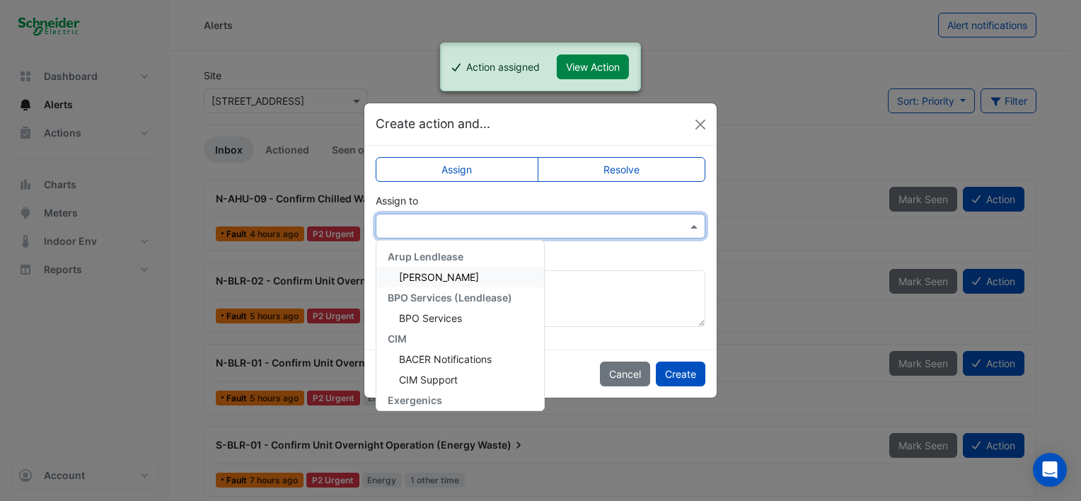
click at [455, 222] on input "text" at bounding box center [526, 226] width 286 height 15
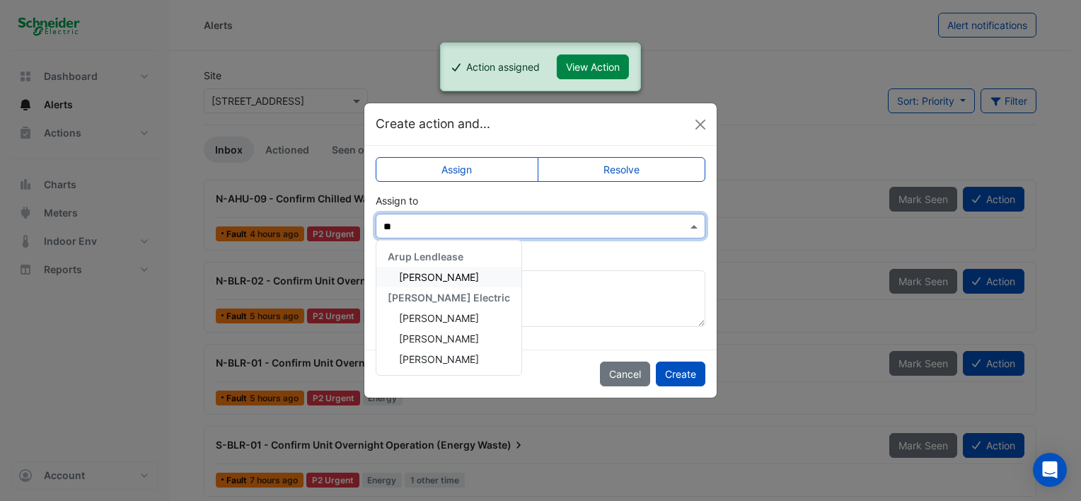
type input "***"
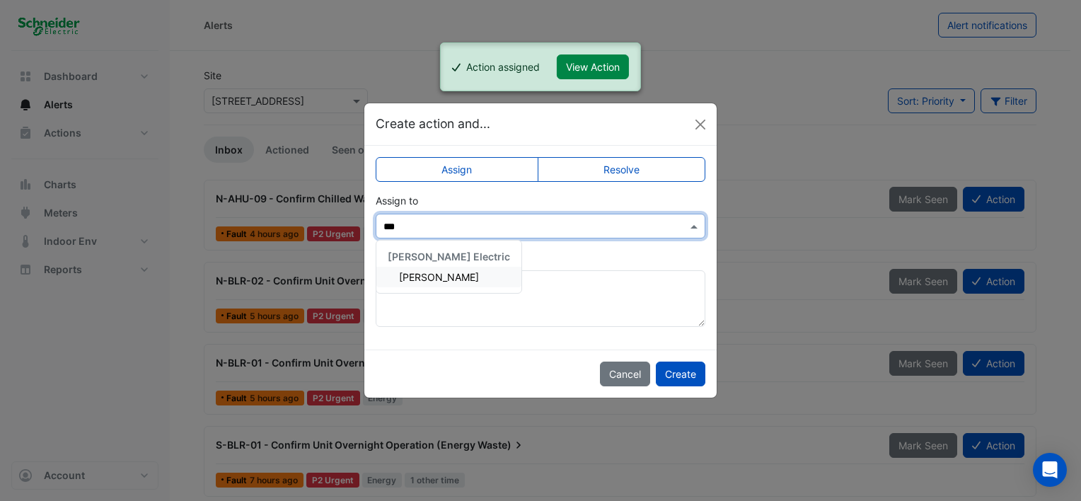
click at [434, 272] on span "Maddy Pertl" at bounding box center [439, 277] width 80 height 12
click at [690, 378] on button "Create" at bounding box center [681, 373] width 50 height 25
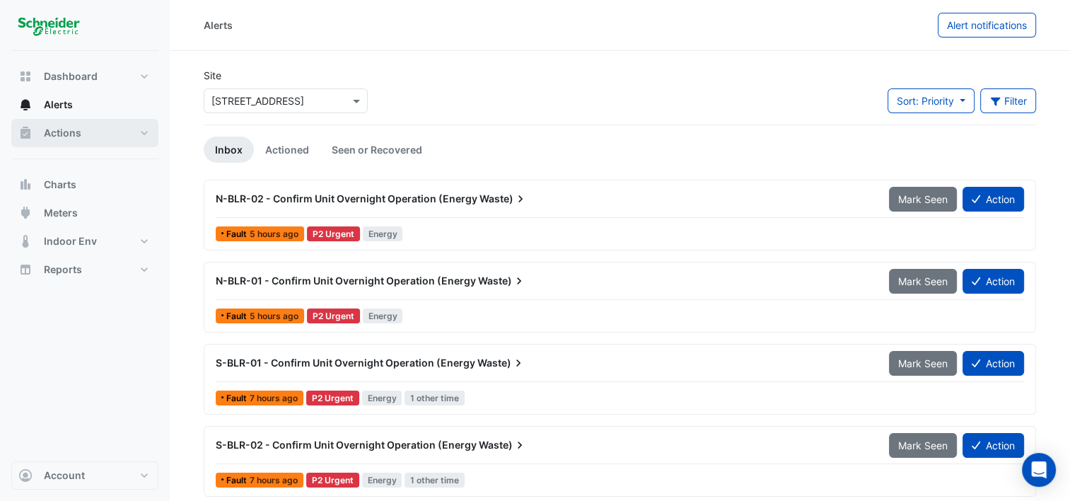
click at [77, 128] on span "Actions" at bounding box center [62, 133] width 37 height 14
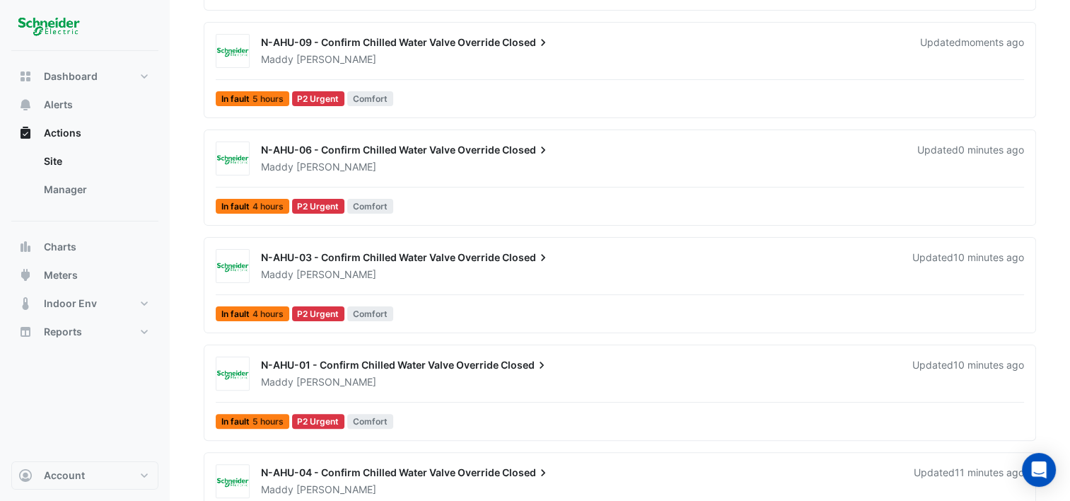
scroll to position [354, 0]
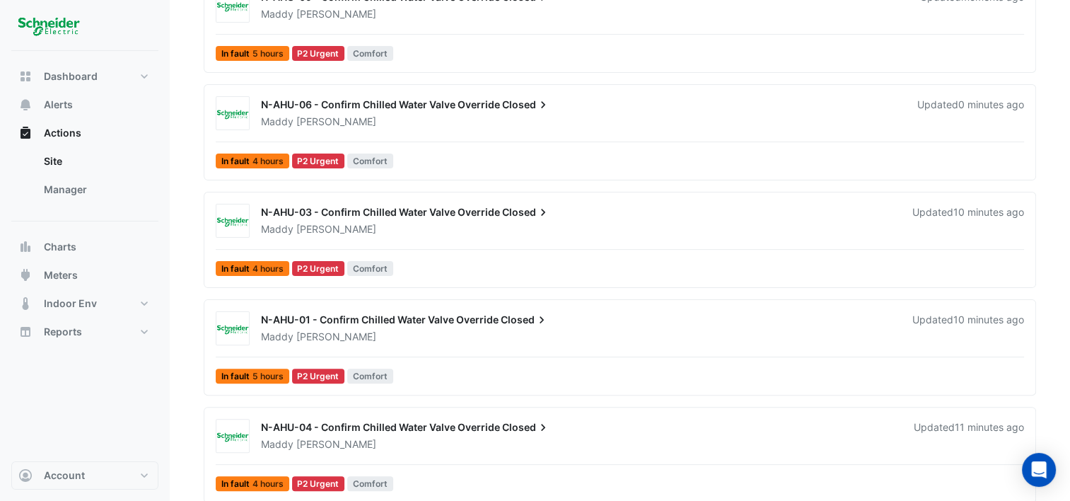
click at [469, 314] on span "N-AHU-01 - Confirm Chilled Water Valve Override" at bounding box center [380, 319] width 238 height 12
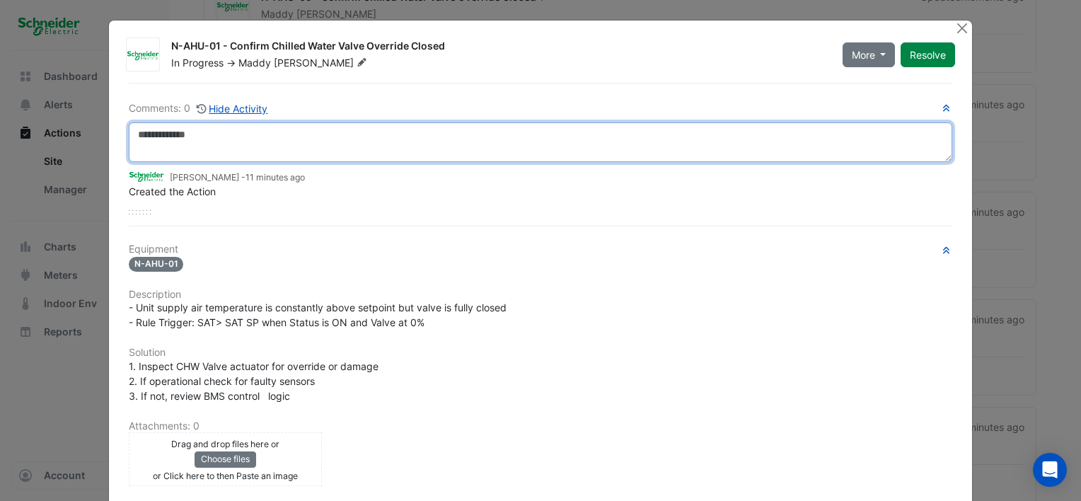
click at [243, 146] on textarea at bounding box center [540, 142] width 823 height 40
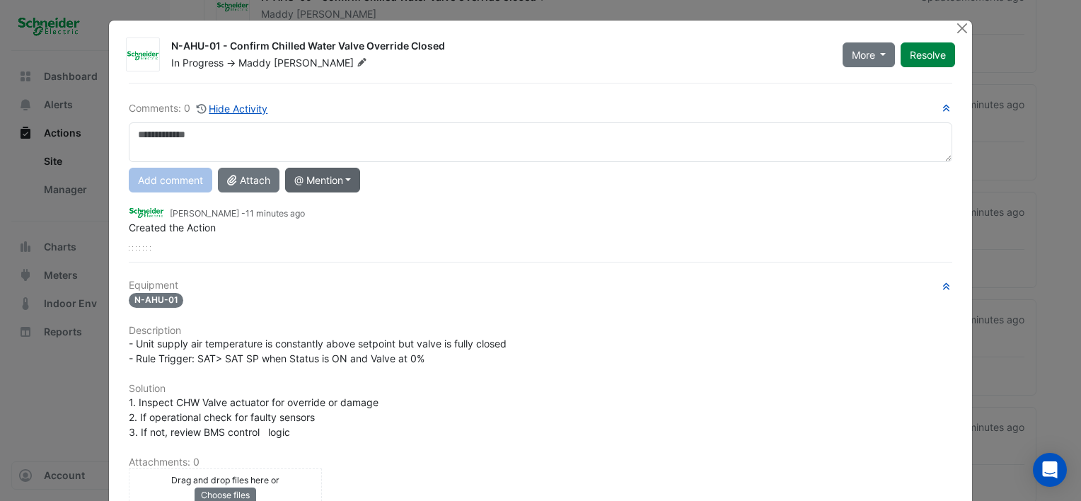
click at [314, 168] on button "@ Mention" at bounding box center [323, 180] width 76 height 25
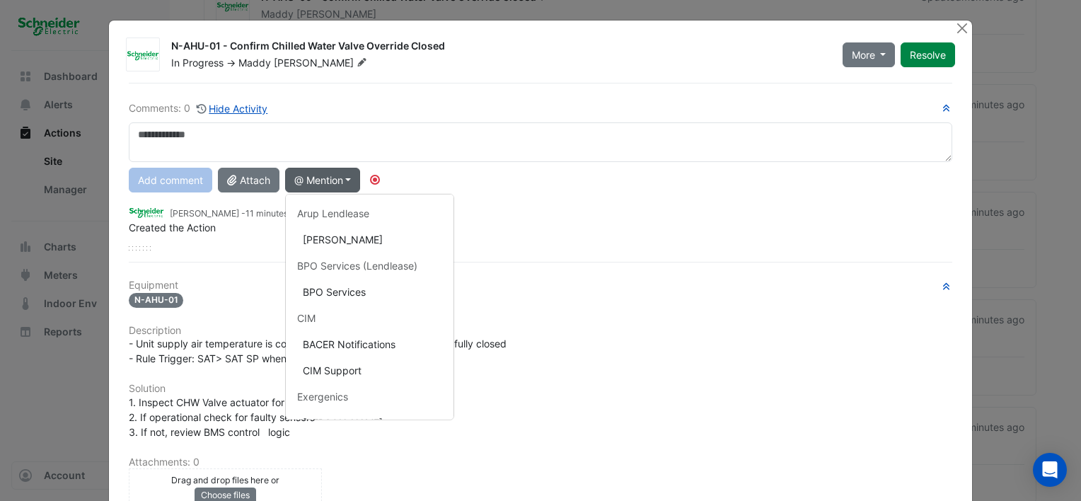
click at [467, 179] on div "Add comment Attach @ Mention Arup Lendlease Tim Boorman BPO Services (Lendlease…" at bounding box center [540, 180] width 840 height 25
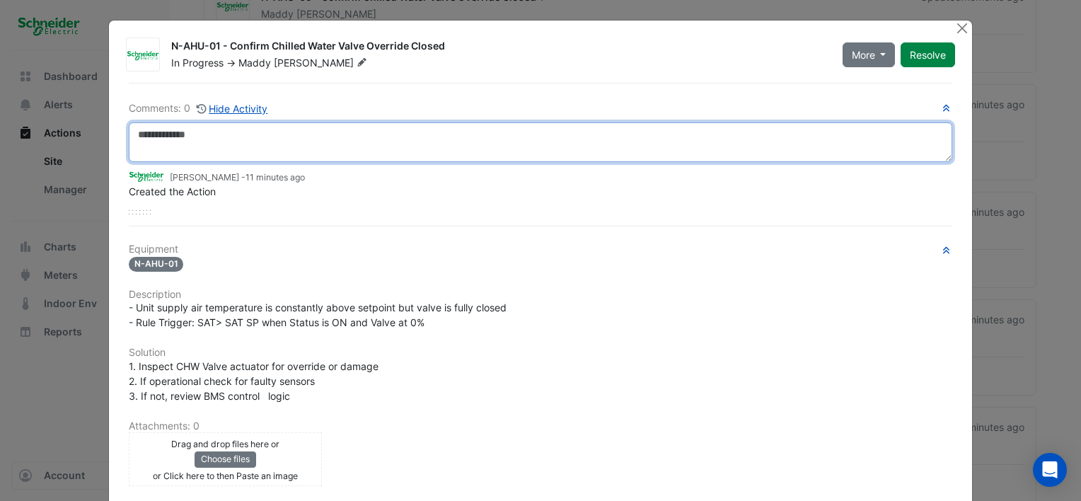
click at [284, 139] on textarea at bounding box center [540, 142] width 823 height 40
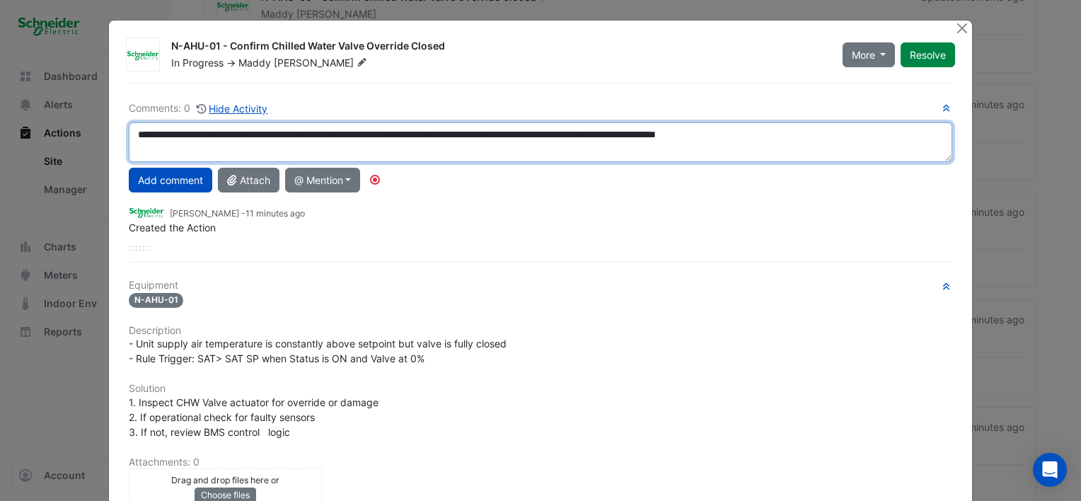
click at [873, 149] on textarea "**********" at bounding box center [540, 142] width 823 height 40
drag, startPoint x: 491, startPoint y: 147, endPoint x: 111, endPoint y: 125, distance: 380.4
click at [111, 125] on div "N-AHU-01 - Confirm Chilled Water Valve Override Closed In Progress -> Maddy Per…" at bounding box center [540, 363] width 863 height 684
type textarea "**********"
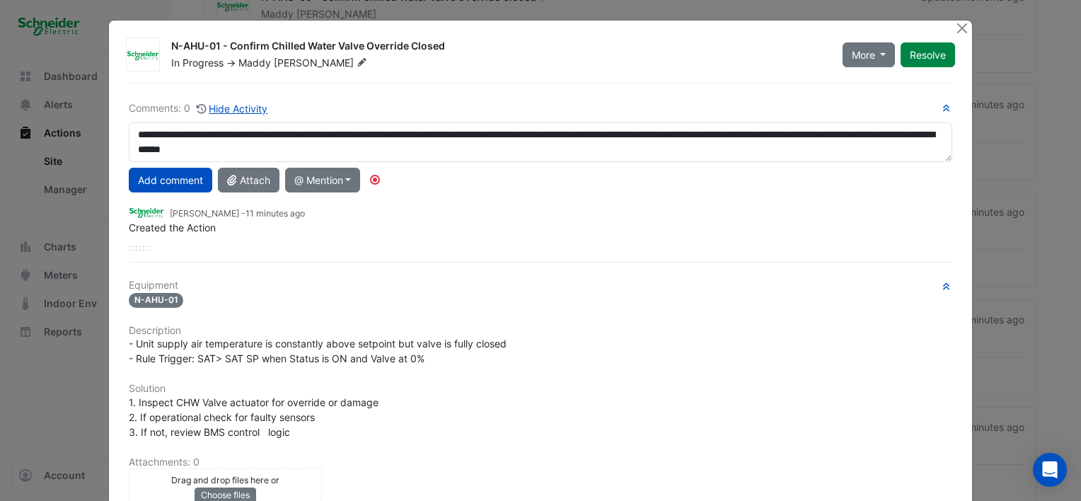
click at [458, 198] on div "Maddy Pertl - 11 minutes ago Created the Action" at bounding box center [540, 216] width 823 height 37
click at [358, 247] on div at bounding box center [540, 248] width 823 height 4
drag, startPoint x: 450, startPoint y: 48, endPoint x: 167, endPoint y: 45, distance: 282.9
click at [171, 45] on div "N-AHU-01 - Confirm Chilled Water Valve Override Closed" at bounding box center [498, 47] width 654 height 17
copy div "N-AHU-01 - Confirm Chilled Water Valve Override Closed"
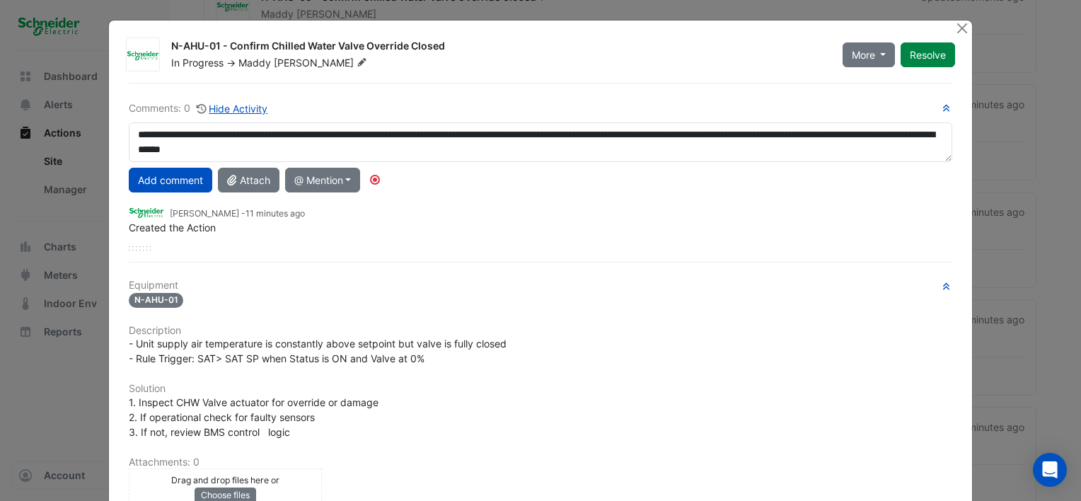
click at [348, 311] on div "Equipment N-AHU-01 Description - Unit supply air temperature is constantly abov…" at bounding box center [540, 458] width 823 height 359
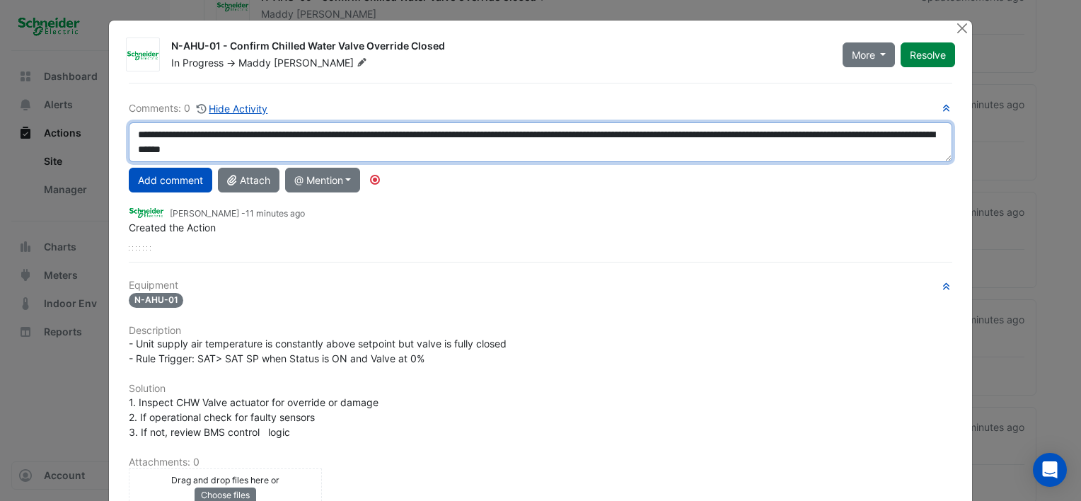
click at [487, 150] on textarea "**********" at bounding box center [540, 142] width 823 height 40
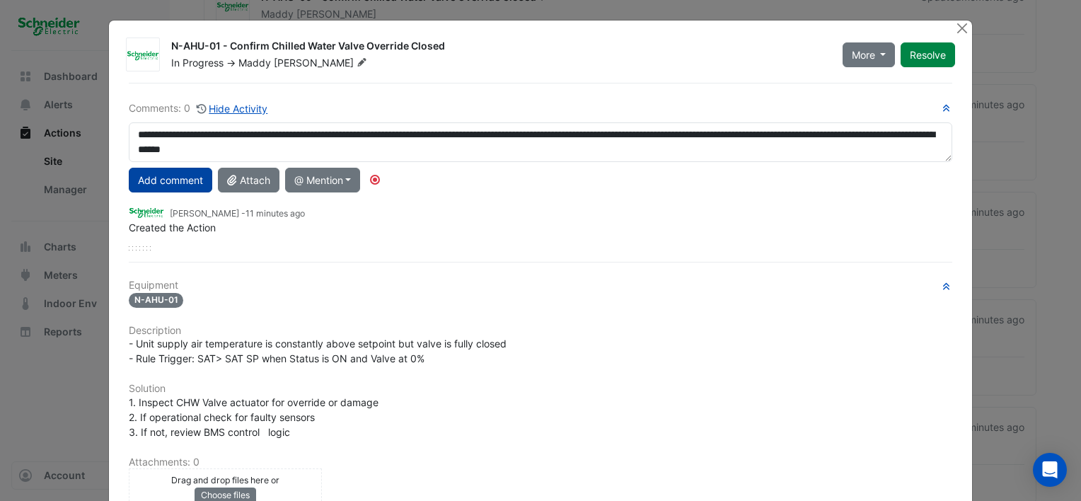
click at [167, 181] on button "Add comment" at bounding box center [170, 180] width 83 height 25
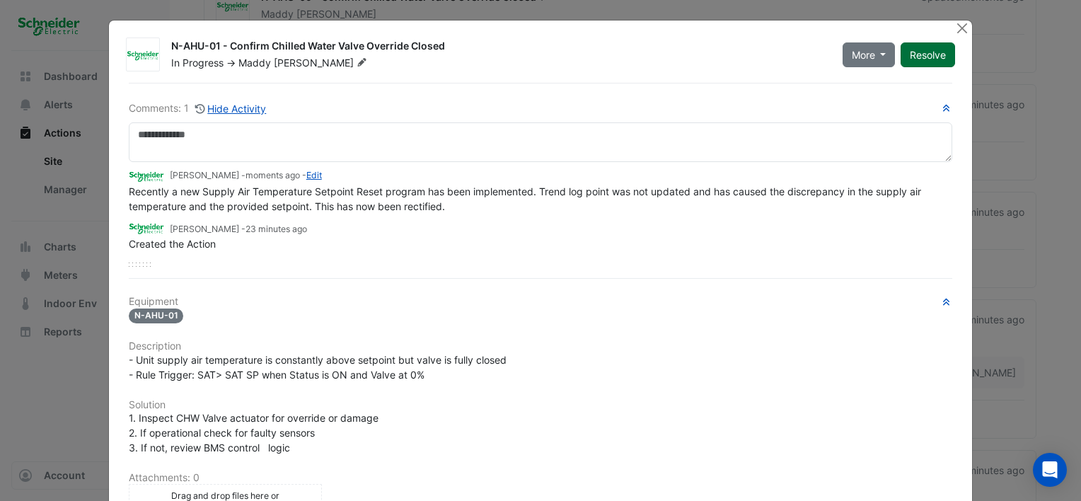
click at [920, 50] on button "Resolve" at bounding box center [927, 54] width 54 height 25
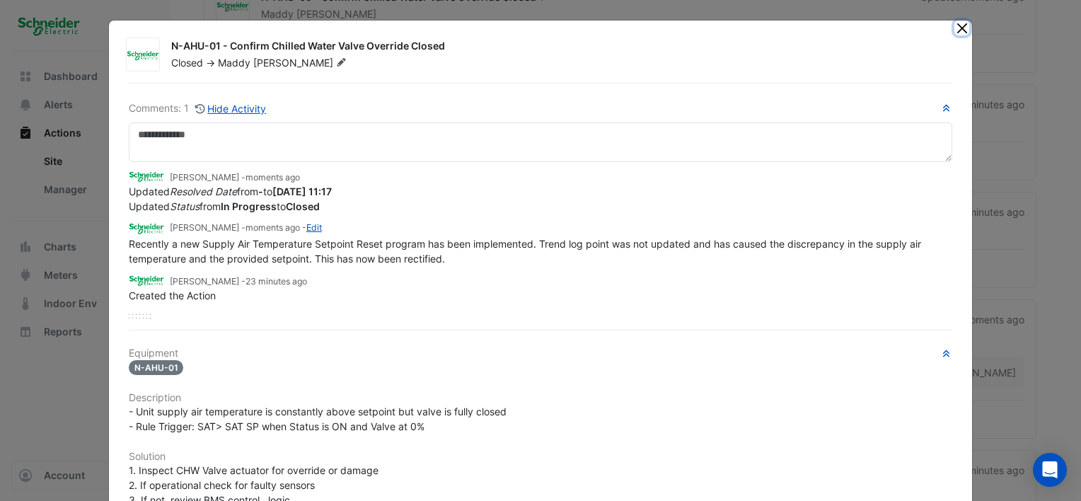
click at [955, 30] on button "Close" at bounding box center [961, 28] width 15 height 15
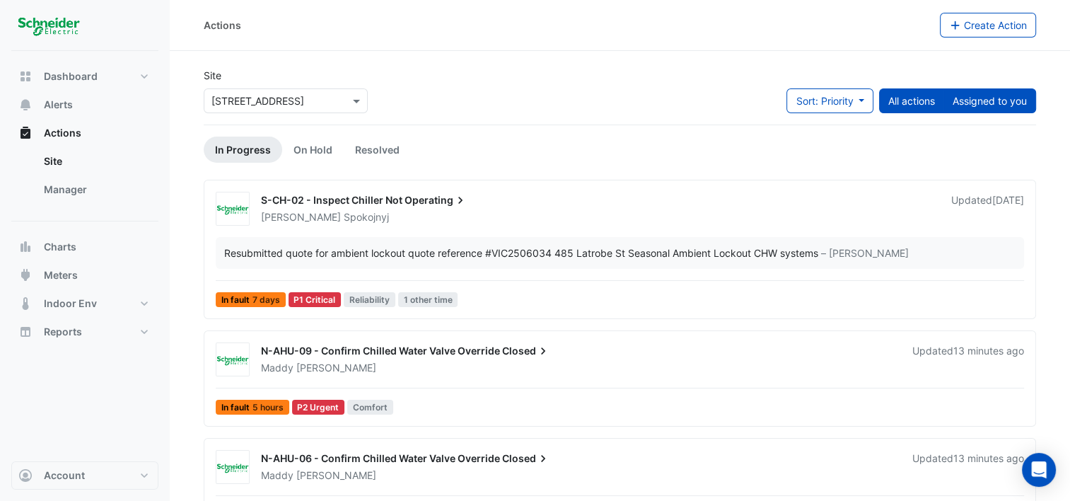
click at [1002, 107] on button "Assigned to you" at bounding box center [989, 100] width 93 height 25
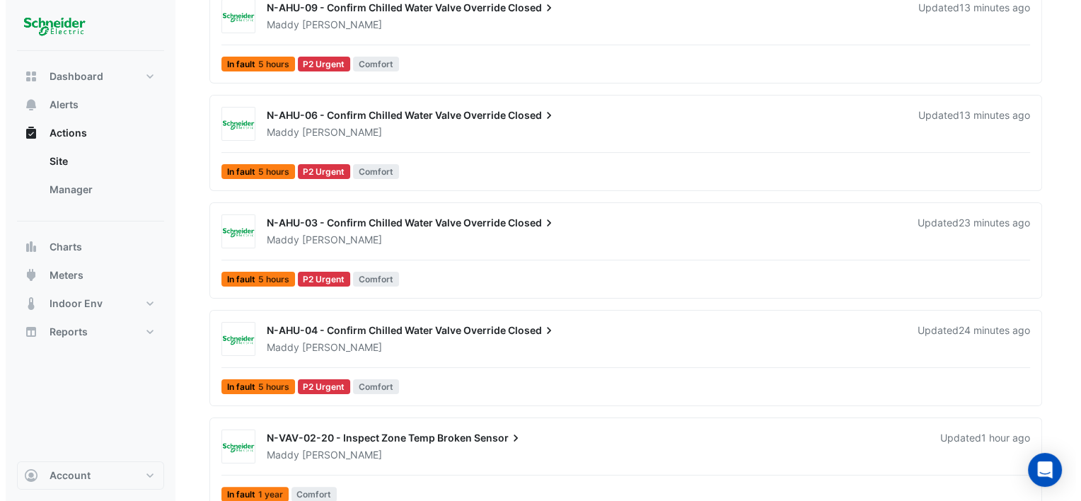
scroll to position [283, 0]
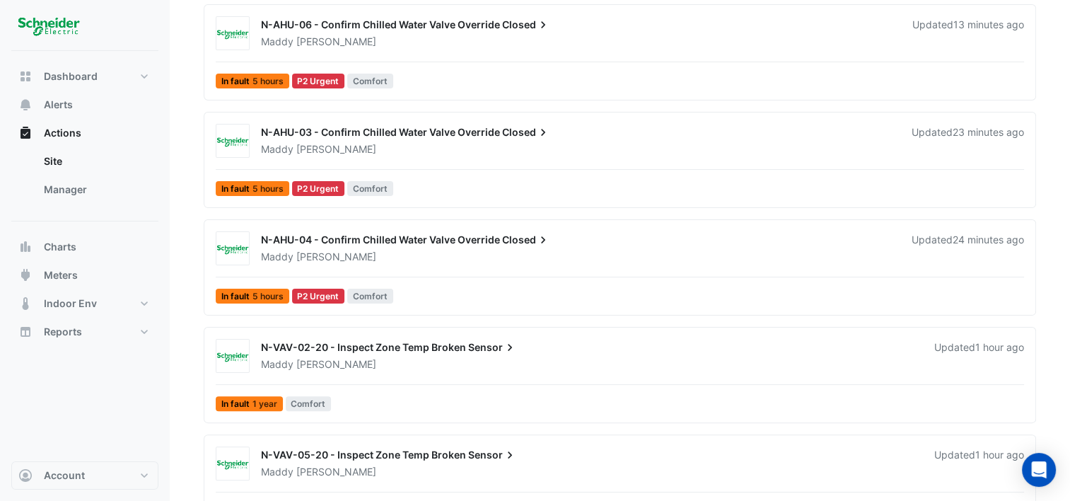
click at [479, 144] on div "Maddy Pertl" at bounding box center [578, 149] width 637 height 14
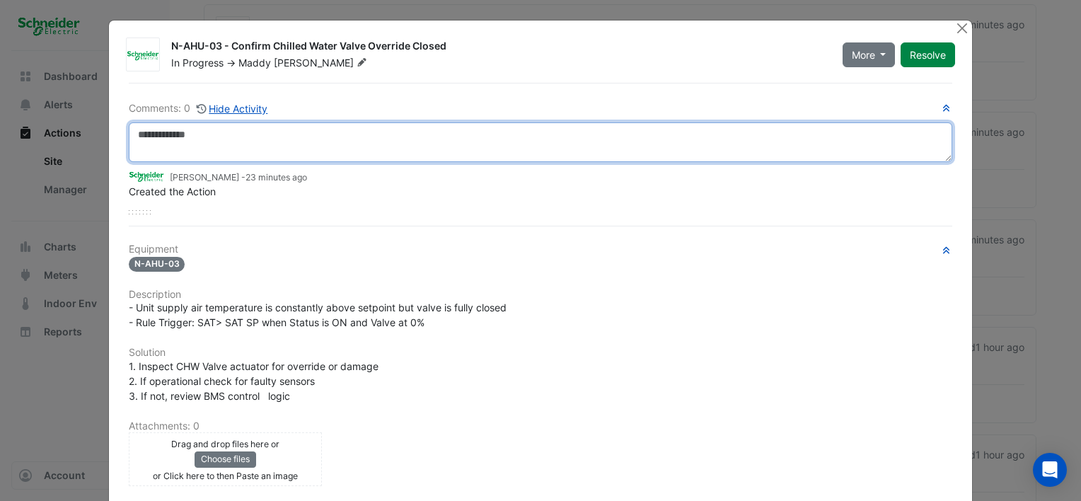
click at [351, 149] on textarea at bounding box center [540, 142] width 823 height 40
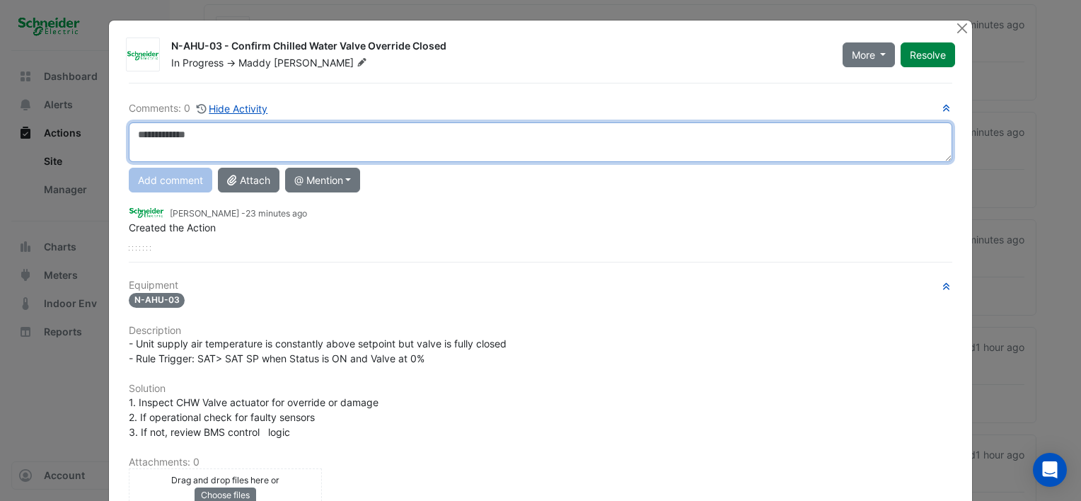
paste textarea "**********"
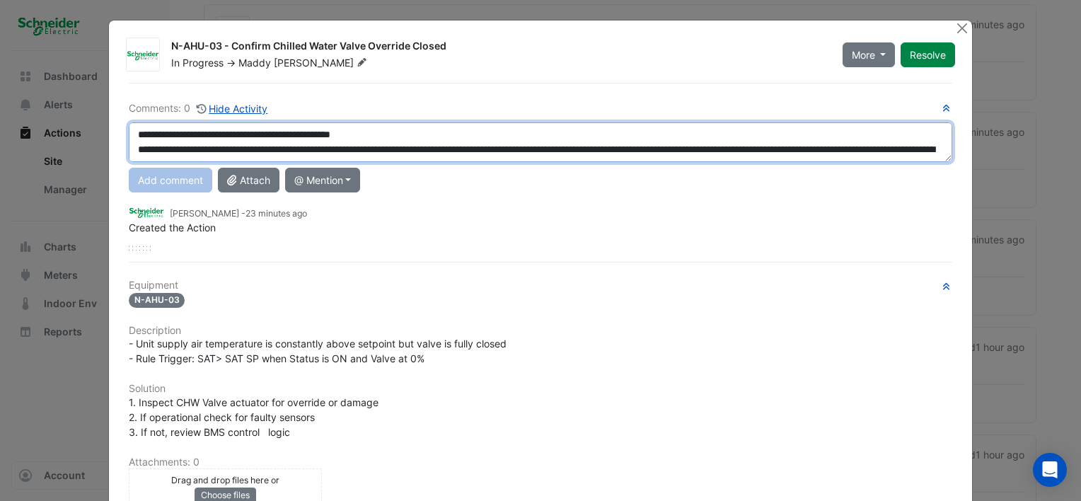
scroll to position [8, 0]
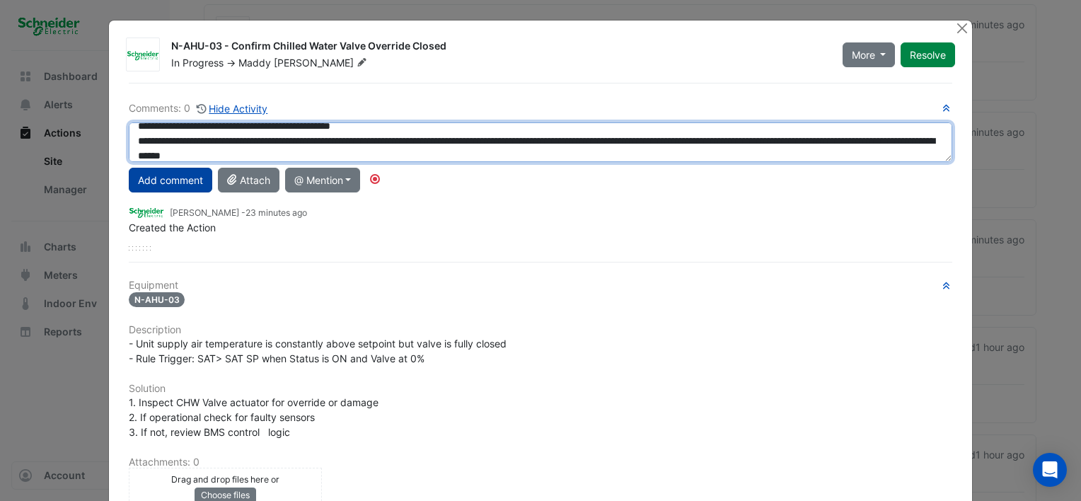
type textarea "**********"
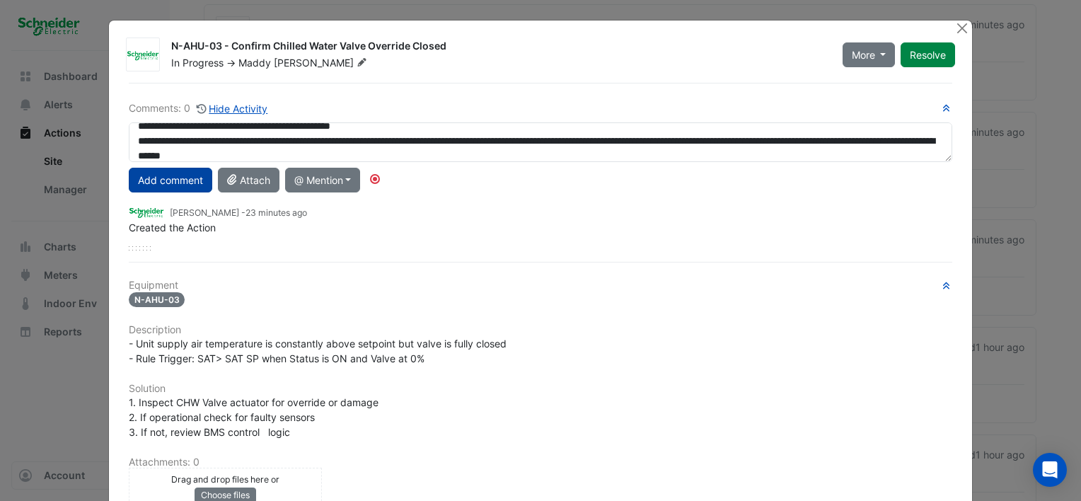
click at [178, 185] on button "Add comment" at bounding box center [170, 180] width 83 height 25
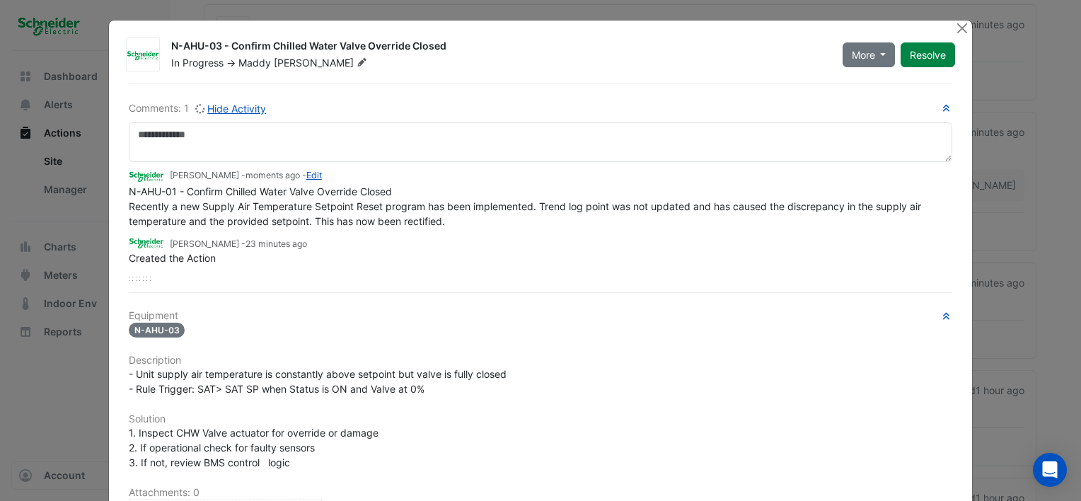
scroll to position [0, 0]
click at [928, 57] on button "Resolve" at bounding box center [927, 54] width 54 height 25
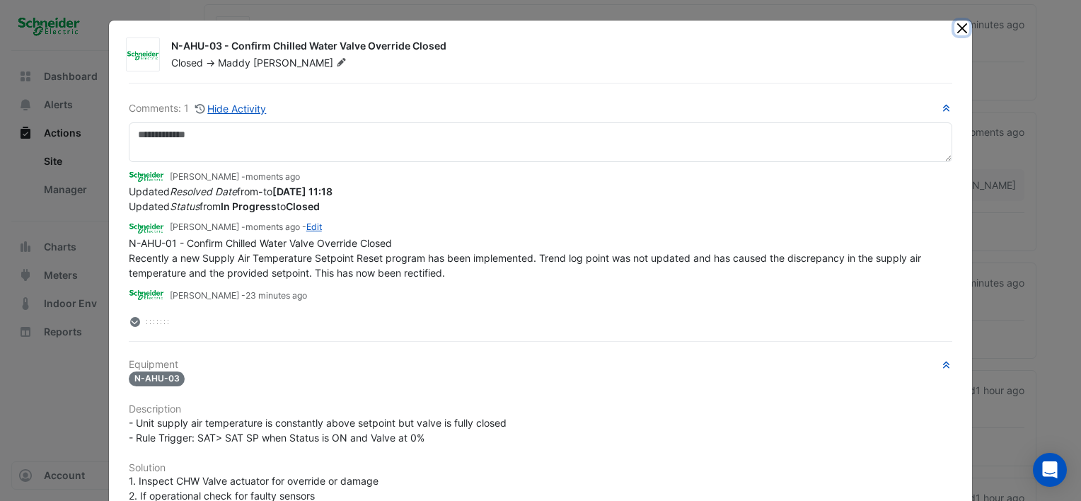
click at [954, 28] on button "Close" at bounding box center [961, 28] width 15 height 15
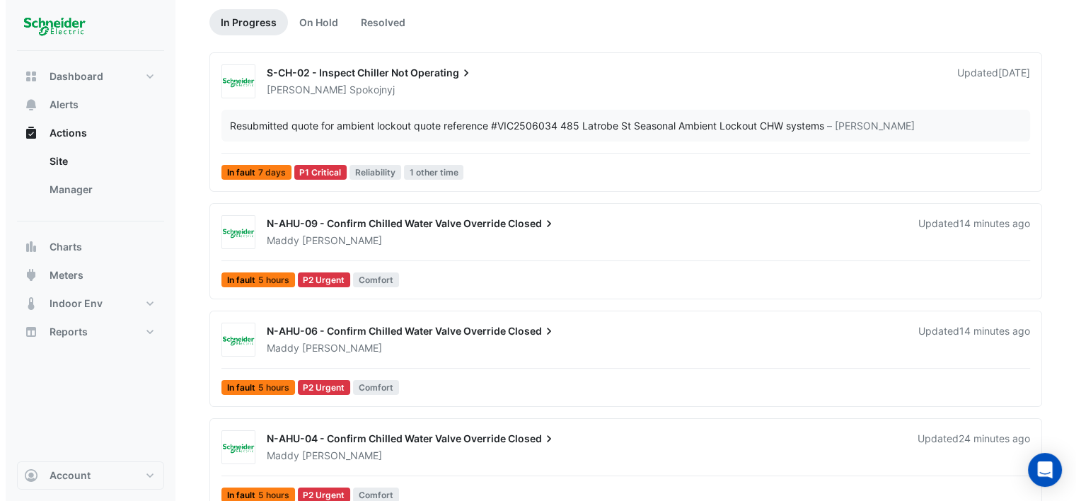
scroll to position [141, 0]
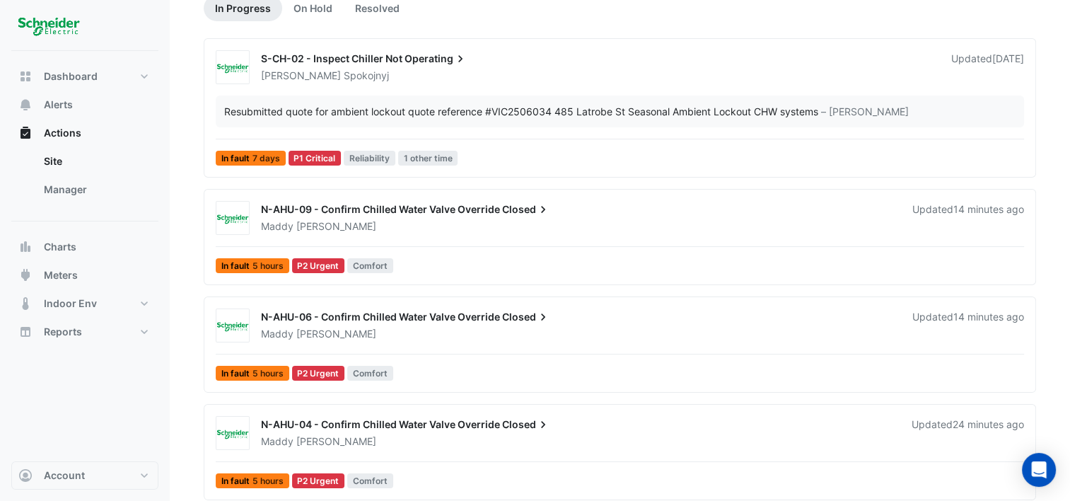
click at [484, 419] on span "N-AHU-04 - Confirm Chilled Water Valve Override" at bounding box center [380, 424] width 239 height 12
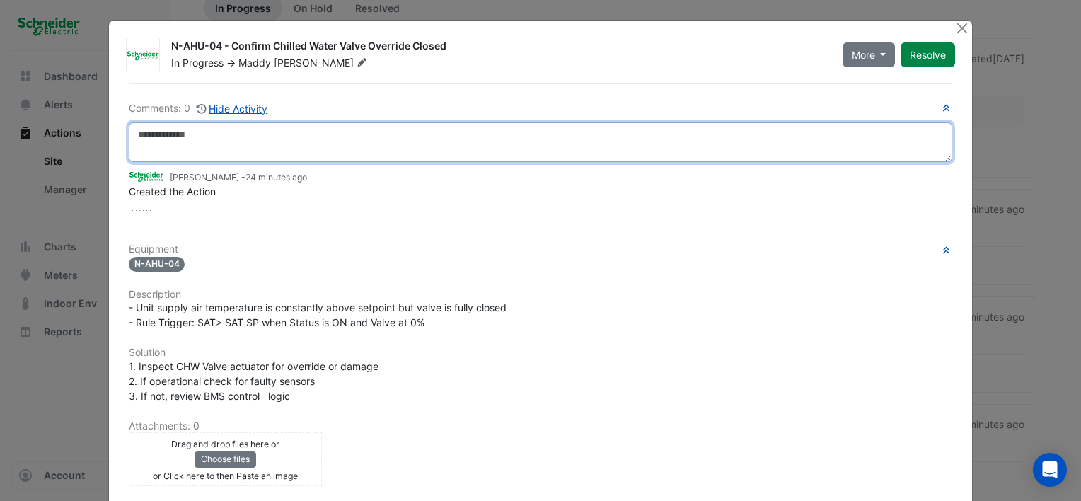
click at [187, 136] on textarea at bounding box center [540, 142] width 823 height 40
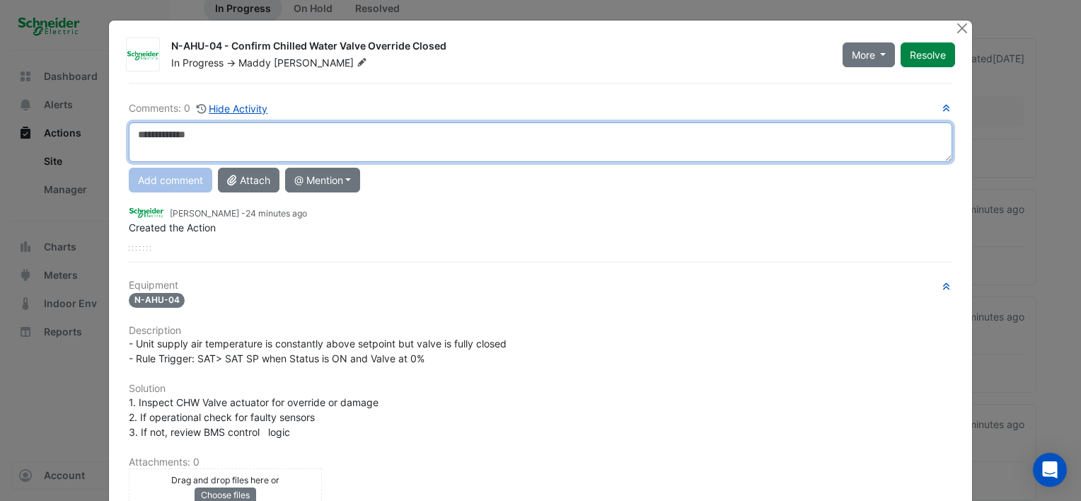
paste textarea "**********"
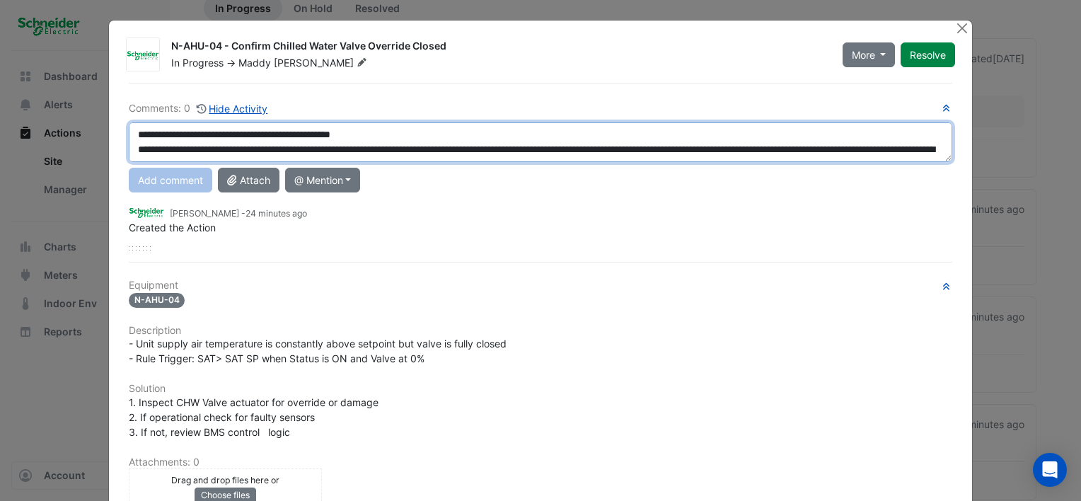
scroll to position [8, 0]
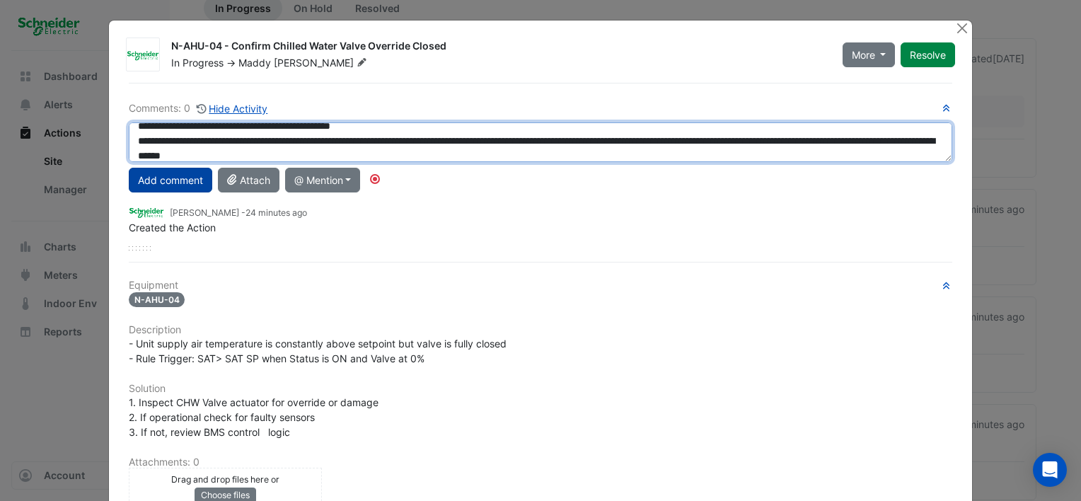
type textarea "**********"
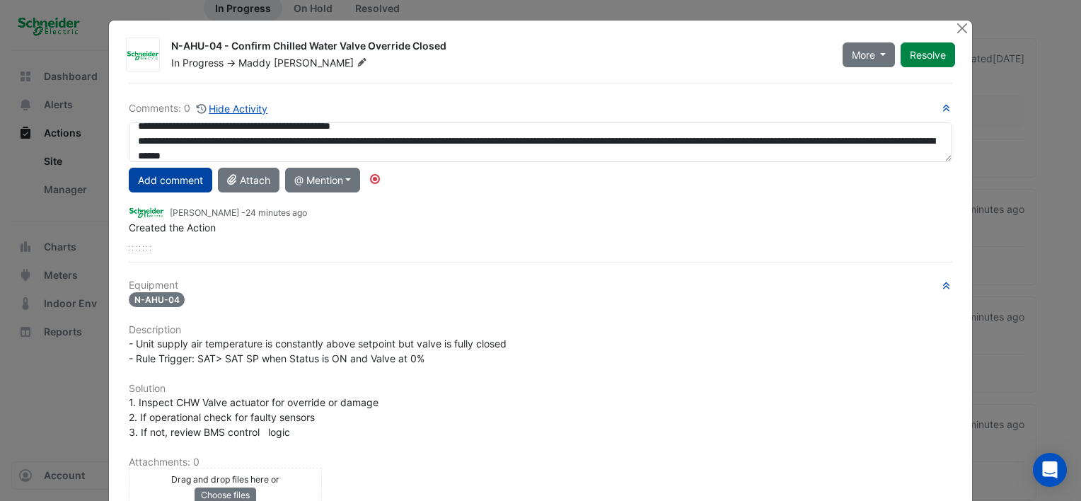
click at [182, 176] on button "Add comment" at bounding box center [170, 180] width 83 height 25
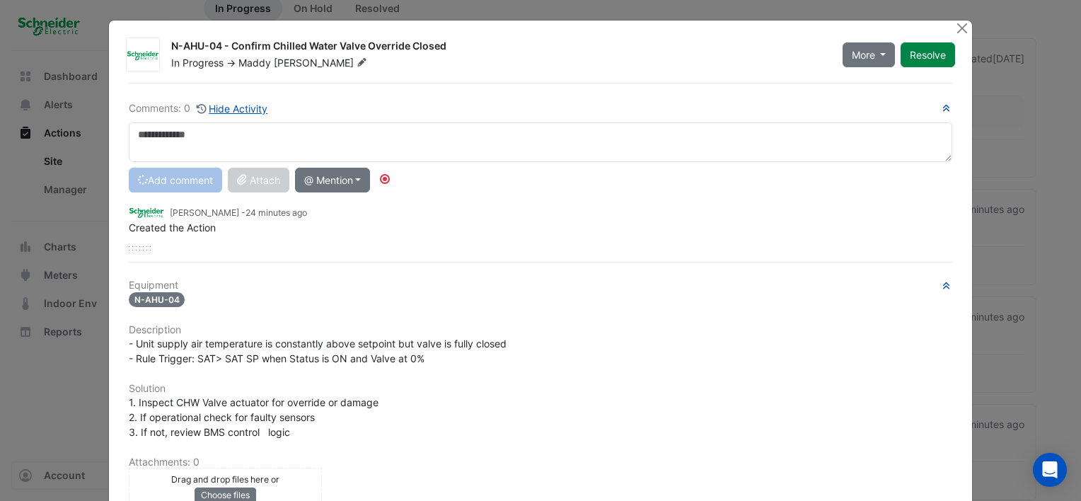
scroll to position [0, 0]
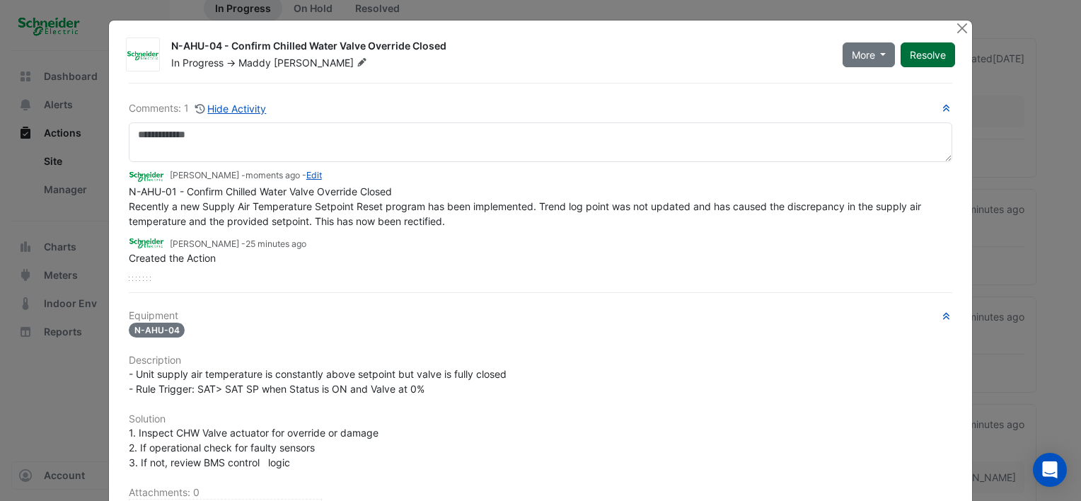
click at [922, 49] on button "Resolve" at bounding box center [927, 54] width 54 height 25
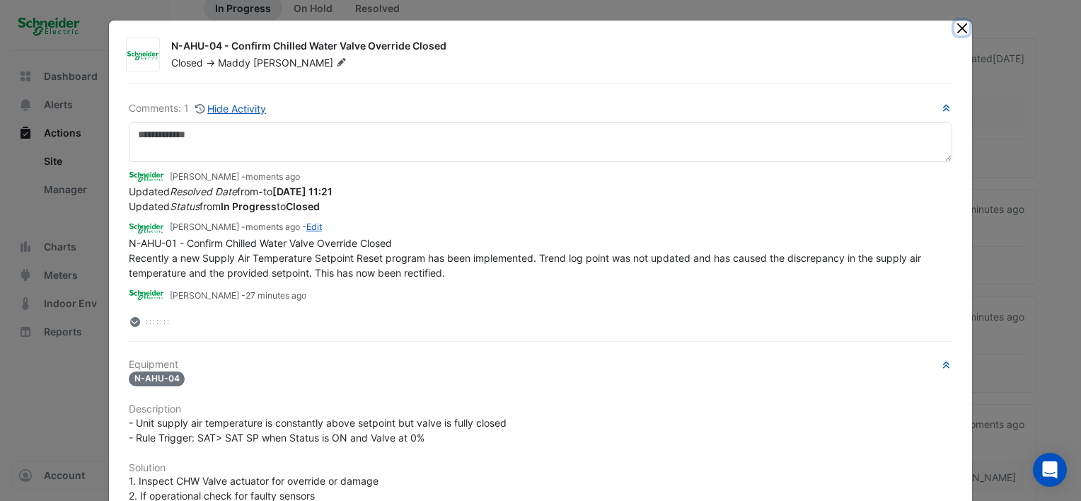
click at [963, 25] on button "Close" at bounding box center [961, 28] width 15 height 15
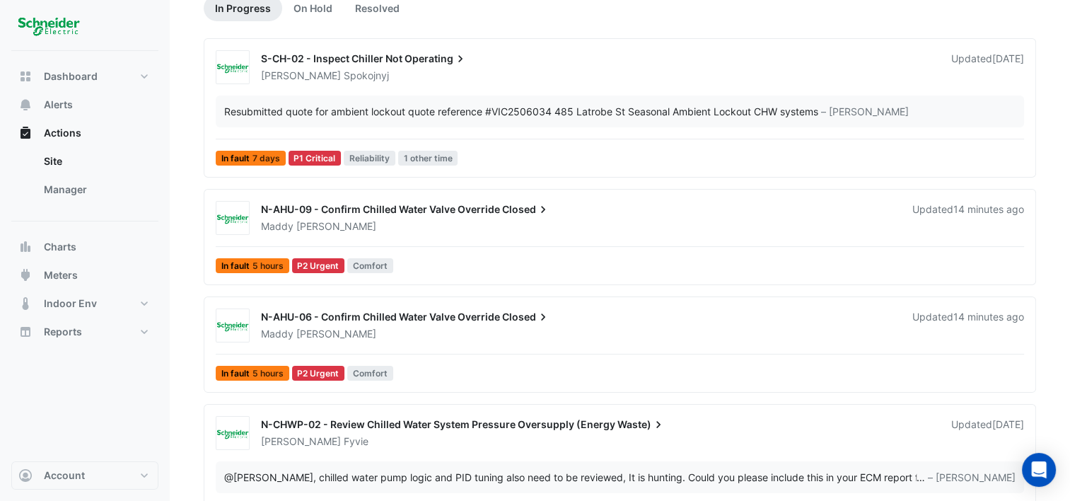
click at [501, 300] on div "N-AHU-06 - Confirm Chilled Water Valve Override Closed Maddy Pertl Updated 14 m…" at bounding box center [620, 344] width 832 height 96
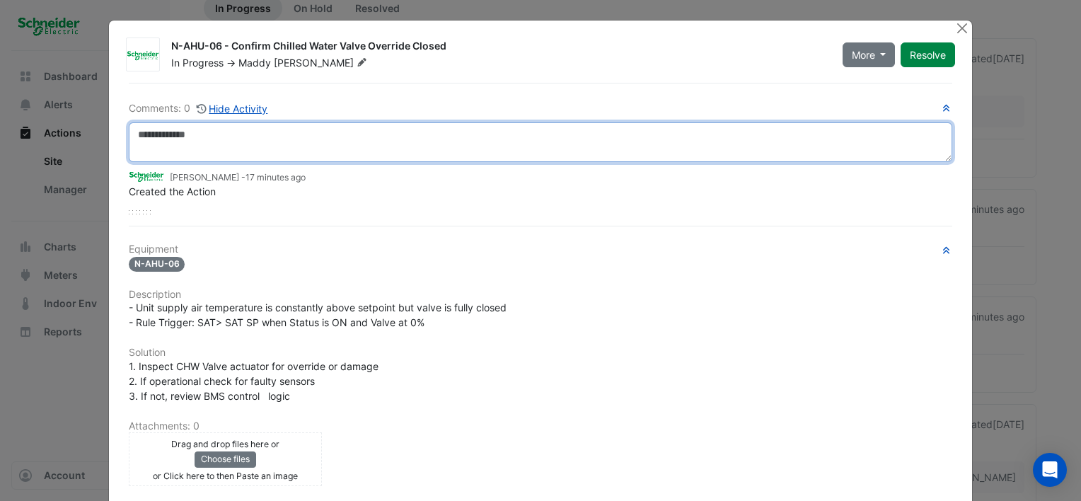
click at [215, 137] on textarea at bounding box center [540, 142] width 823 height 40
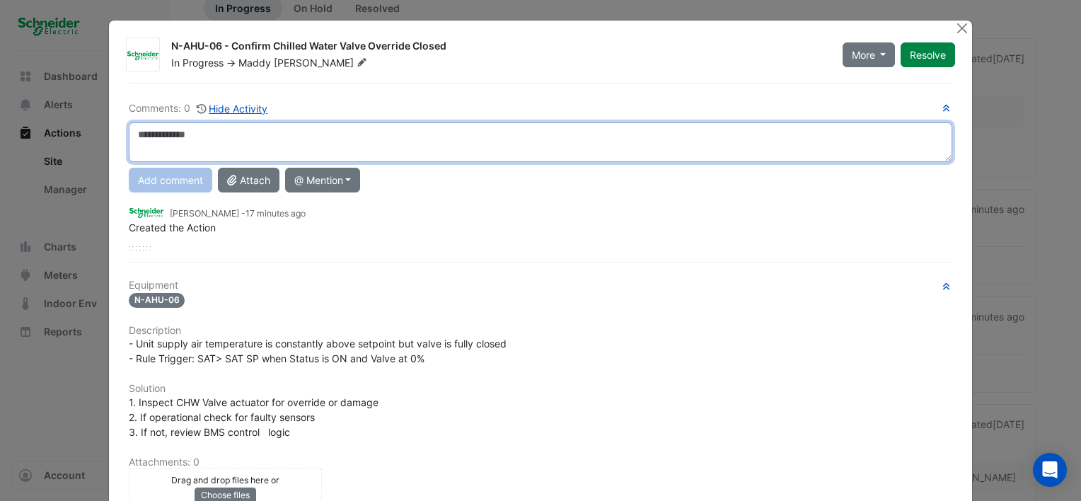
paste textarea "**********"
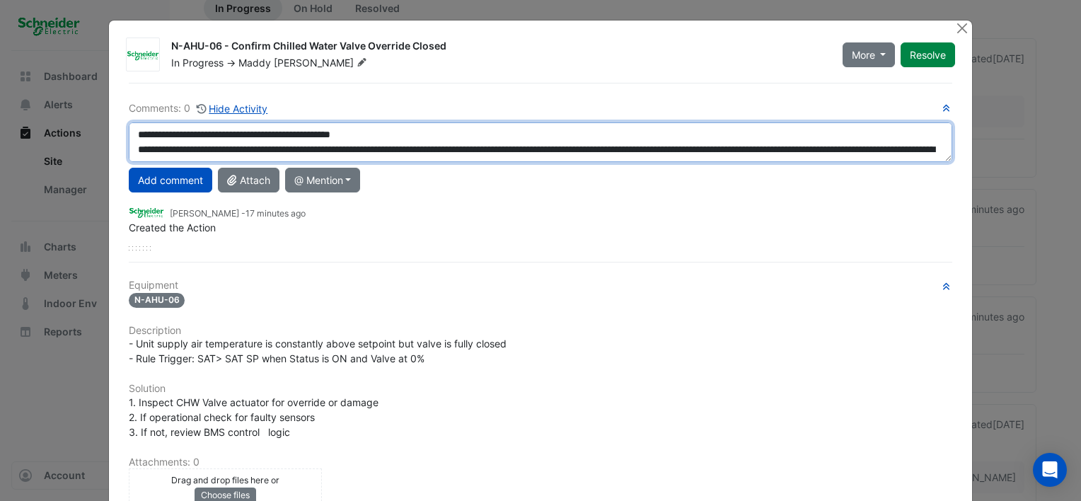
scroll to position [8, 0]
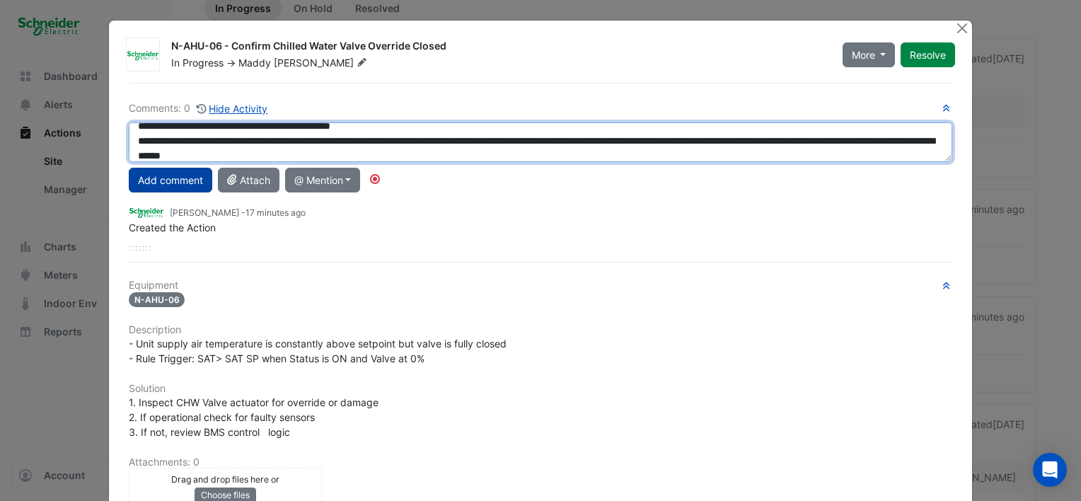
type textarea "**********"
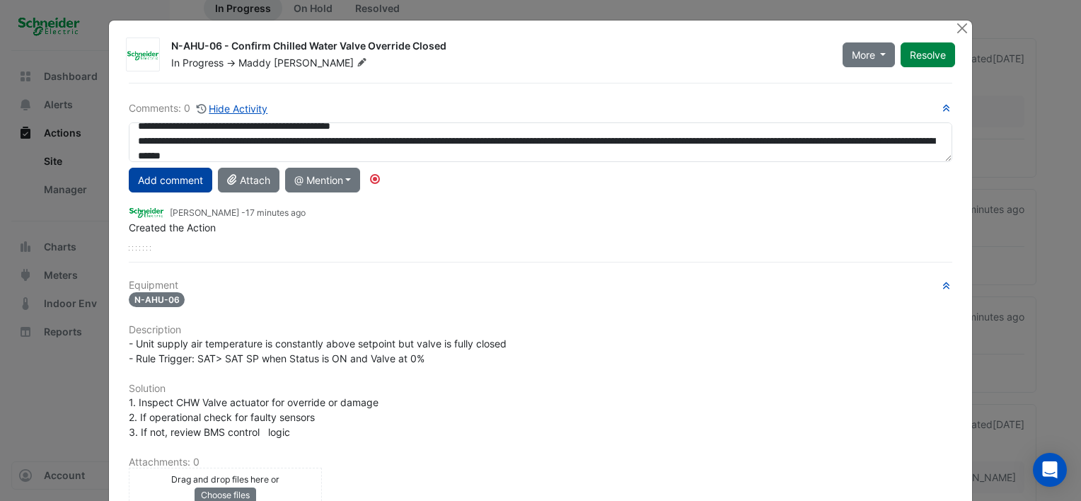
click at [164, 184] on button "Add comment" at bounding box center [170, 180] width 83 height 25
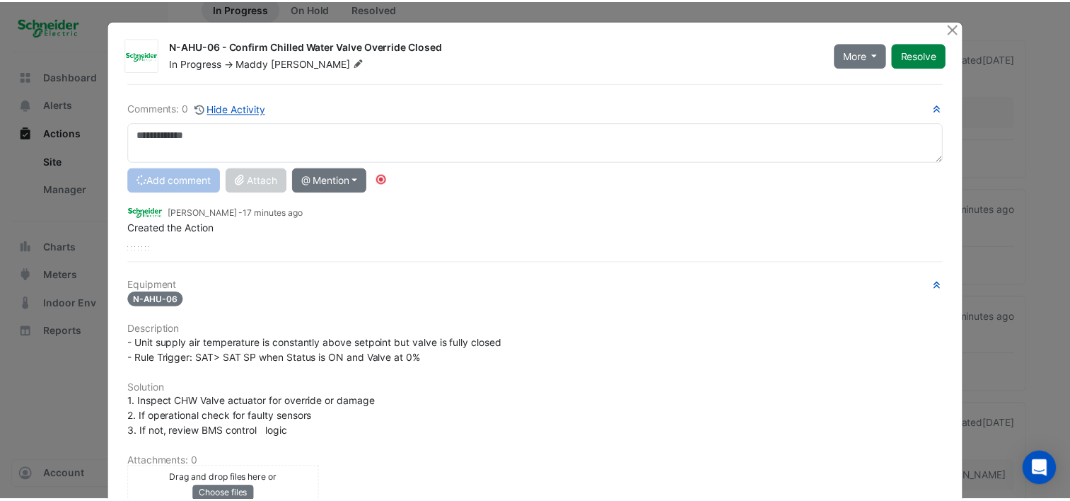
scroll to position [0, 0]
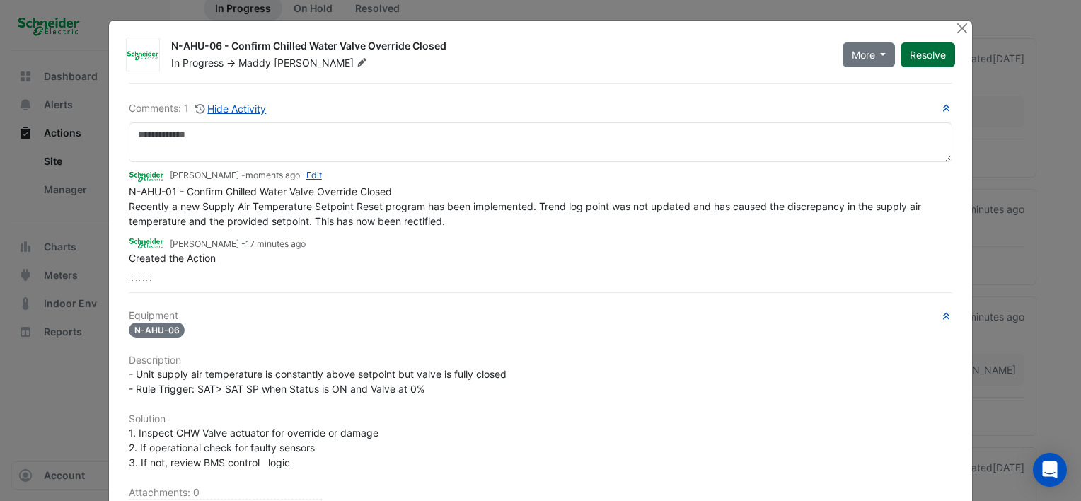
click at [919, 57] on button "Resolve" at bounding box center [927, 54] width 54 height 25
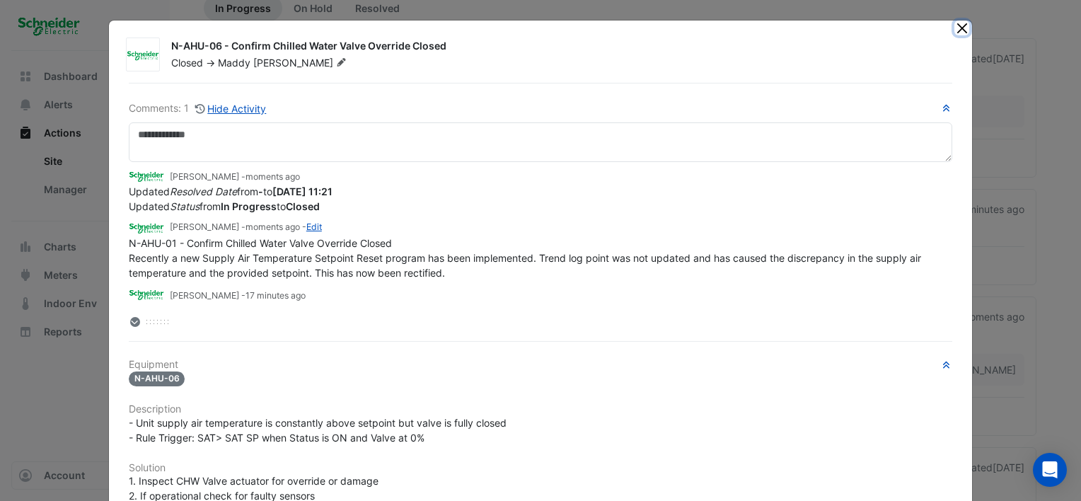
click at [954, 31] on button "Close" at bounding box center [961, 28] width 15 height 15
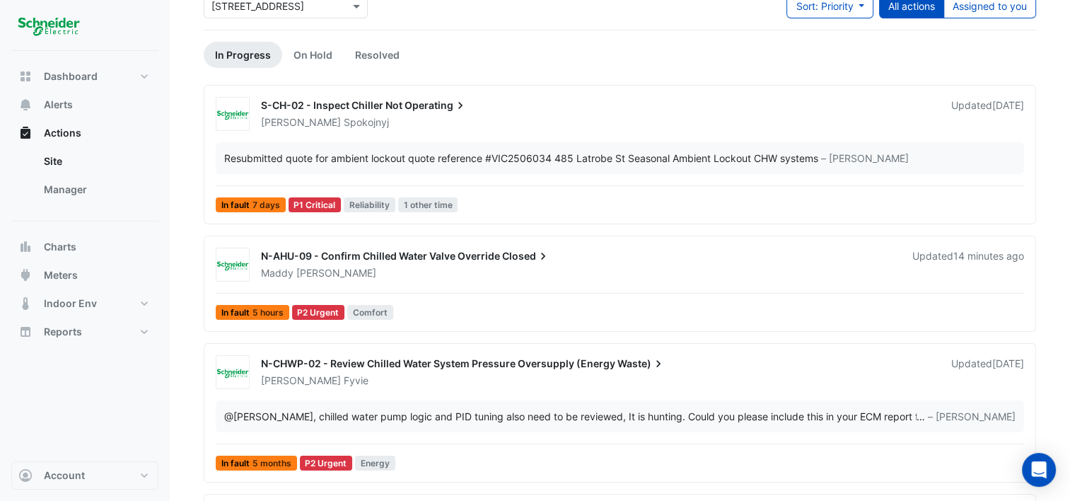
scroll to position [71, 0]
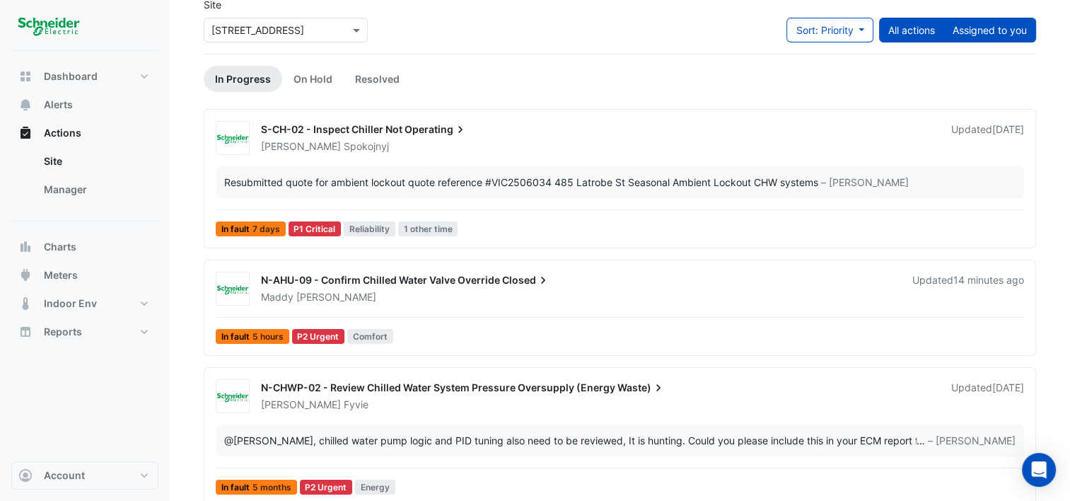
click at [964, 28] on button "Assigned to you" at bounding box center [989, 30] width 93 height 25
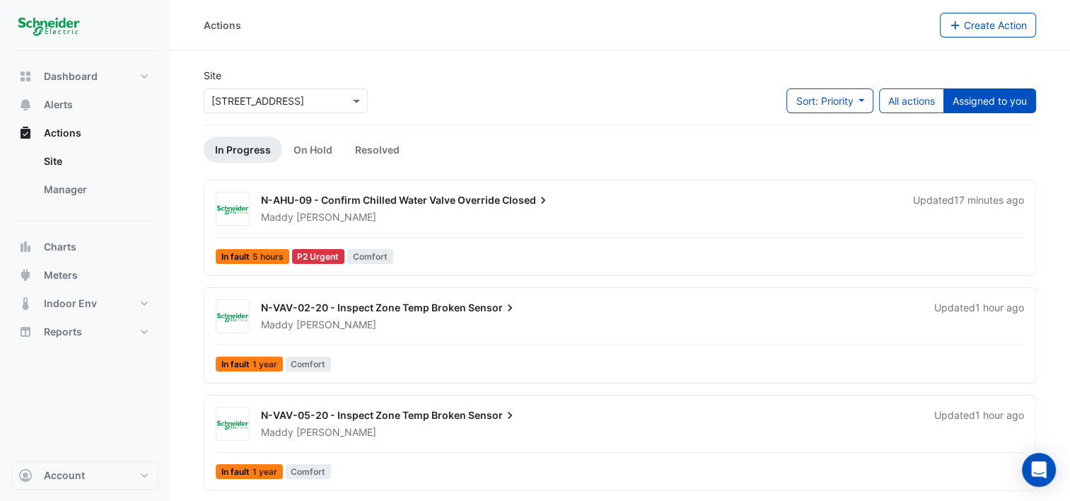
click at [501, 216] on div "Maddy Pertl" at bounding box center [579, 217] width 638 height 14
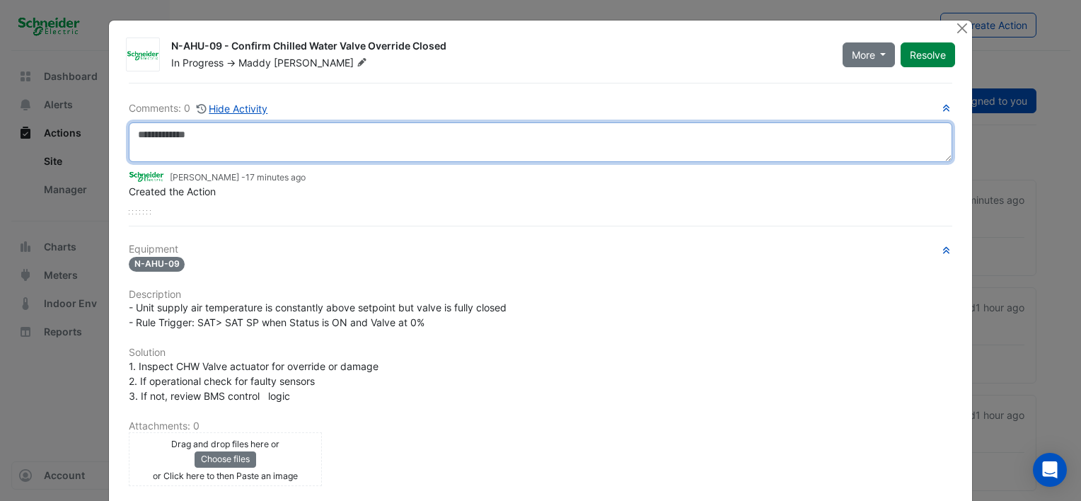
click at [303, 149] on textarea at bounding box center [540, 142] width 823 height 40
paste textarea "**********"
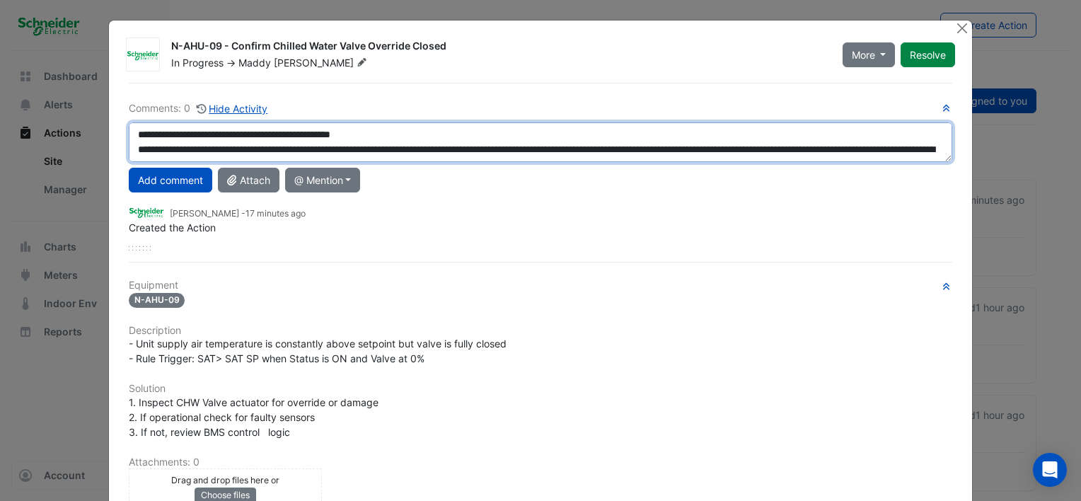
scroll to position [8, 0]
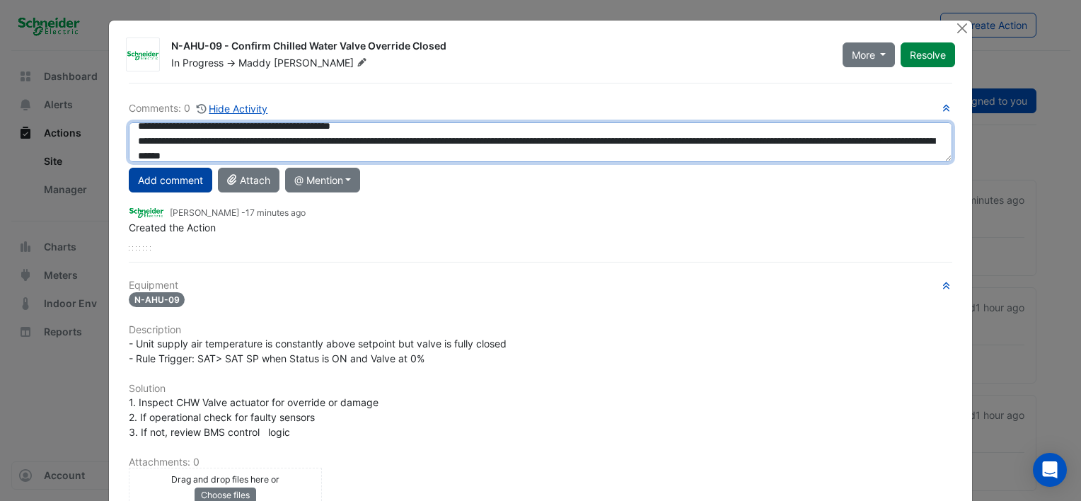
type textarea "**********"
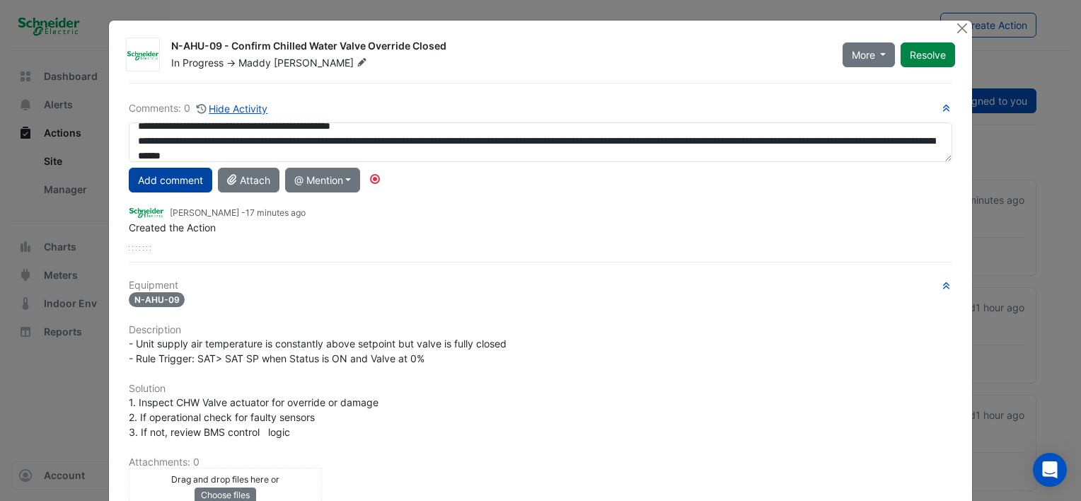
click at [178, 175] on button "Add comment" at bounding box center [170, 180] width 83 height 25
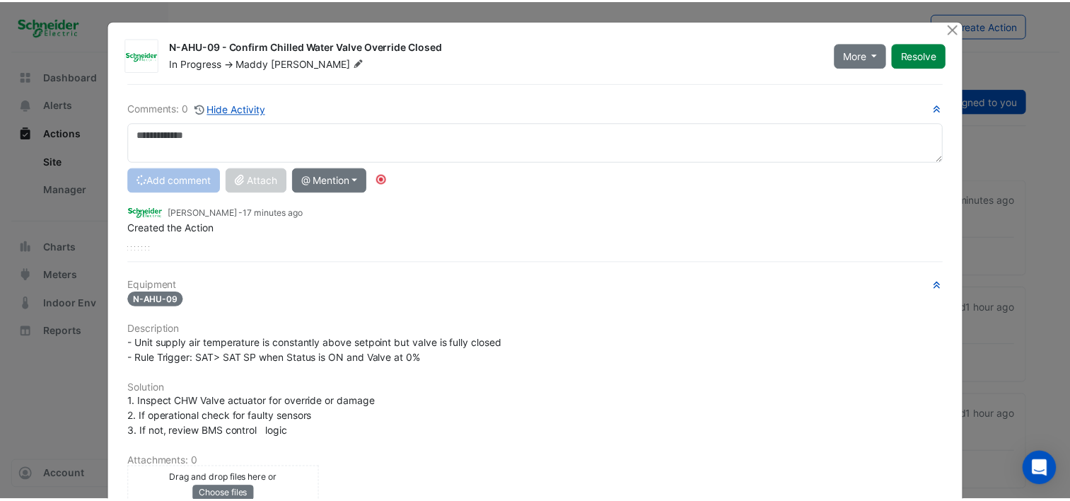
scroll to position [0, 0]
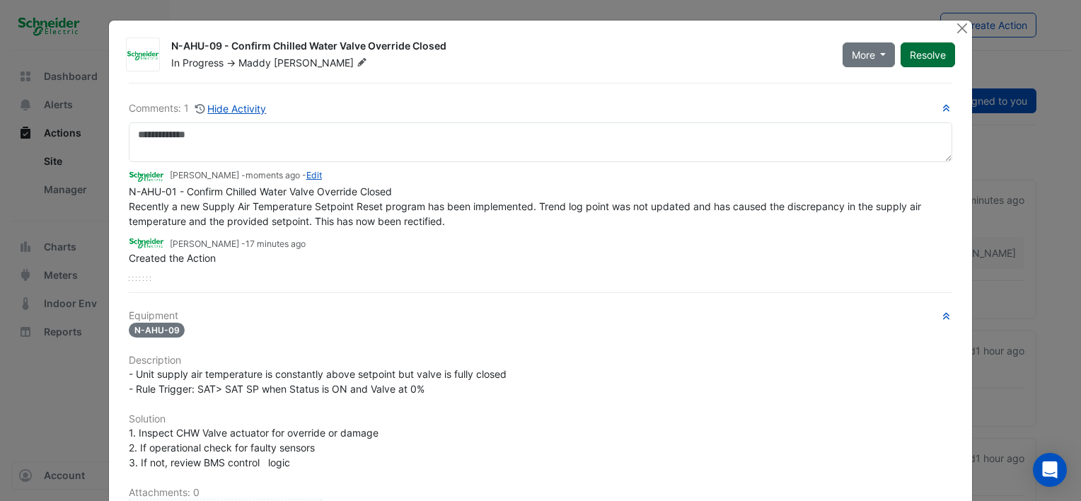
click at [919, 54] on button "Resolve" at bounding box center [927, 54] width 54 height 25
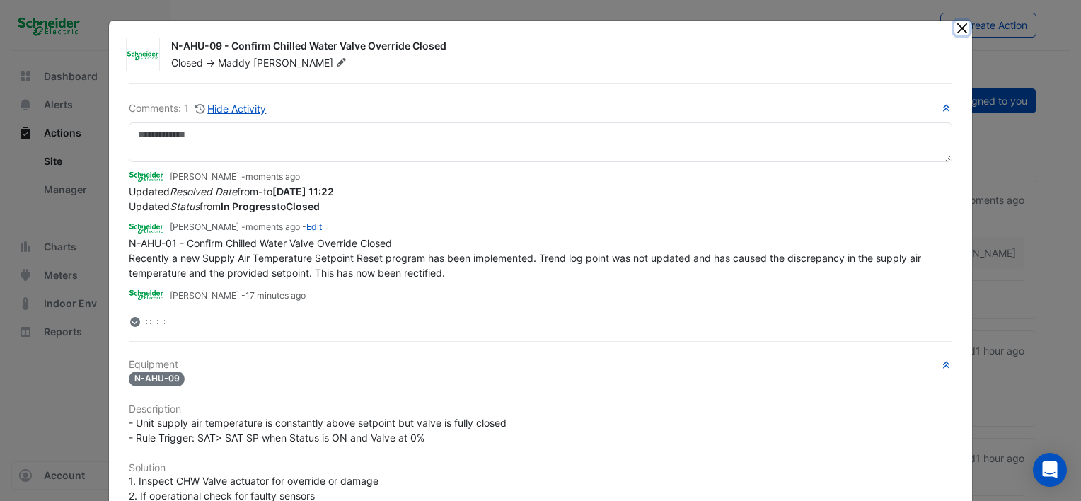
click at [954, 28] on button "Close" at bounding box center [961, 28] width 15 height 15
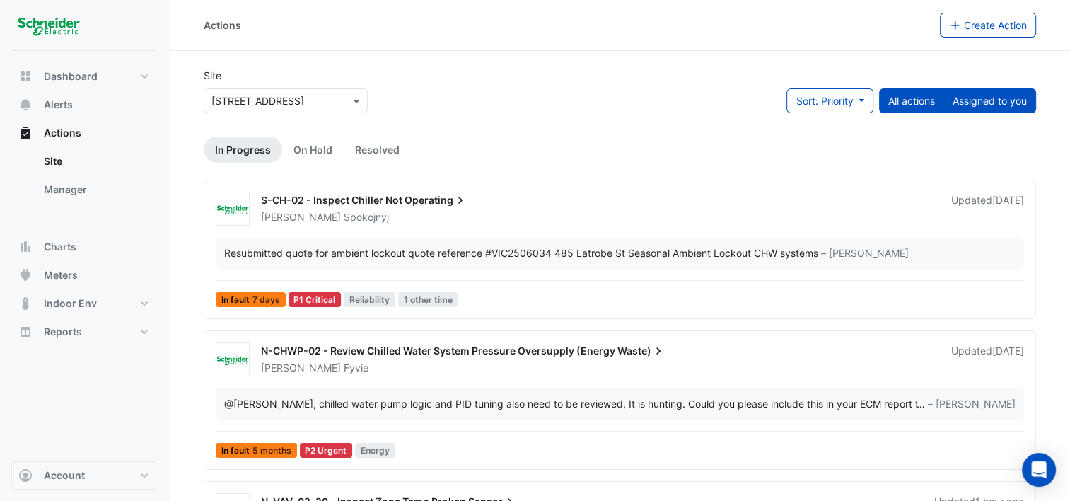
click at [975, 100] on button "Assigned to you" at bounding box center [989, 100] width 93 height 25
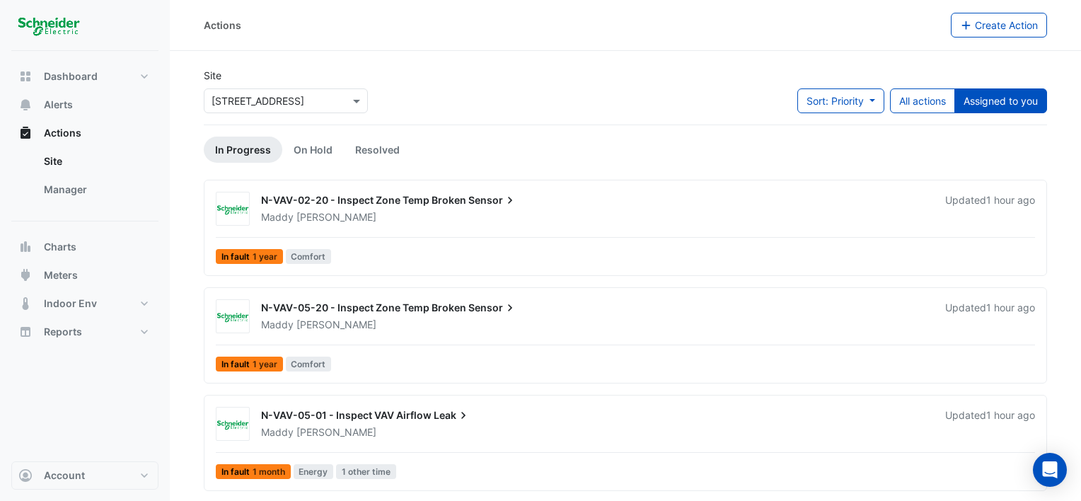
click at [189, 237] on section "Site × 485 La Trobe Street Sort: Priority Priority Updated All actions Assigned…" at bounding box center [625, 270] width 911 height 438
click at [93, 76] on span "Dashboard" at bounding box center [71, 76] width 54 height 14
select select "***"
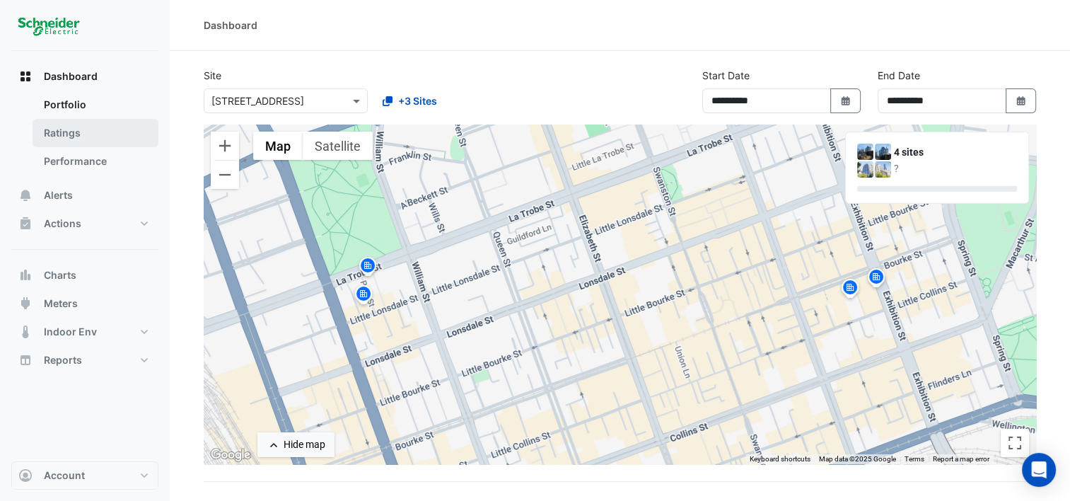
click at [74, 133] on link "Ratings" at bounding box center [96, 133] width 126 height 28
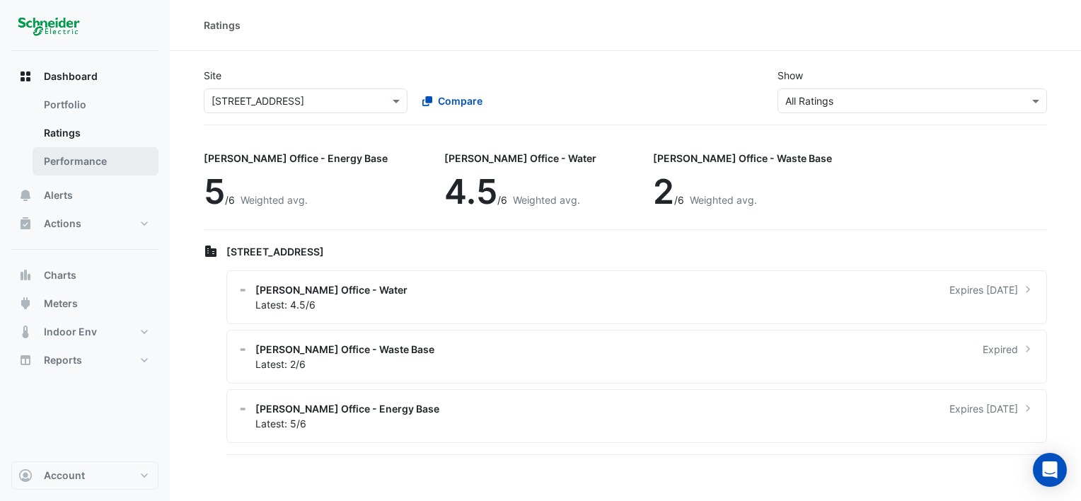
click at [73, 156] on link "Performance" at bounding box center [96, 161] width 126 height 28
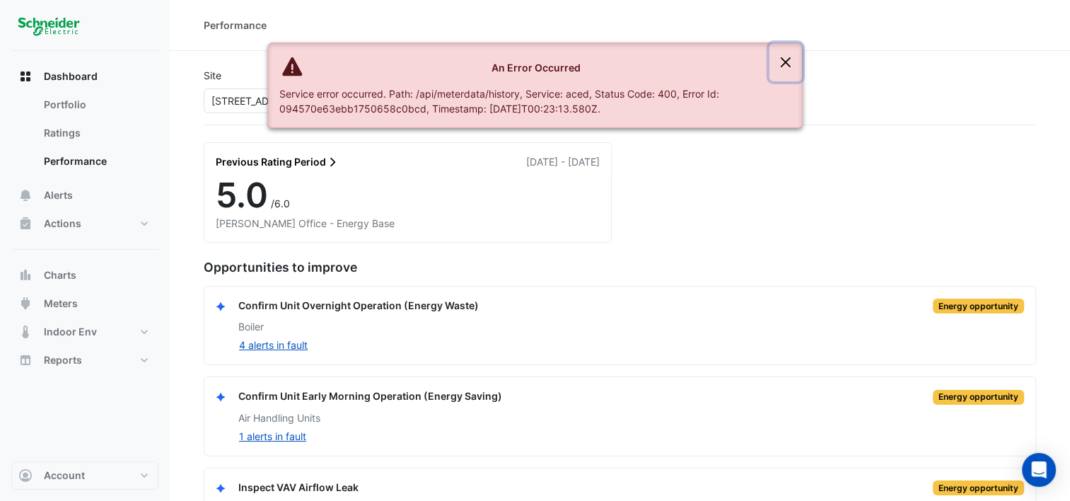
click at [796, 68] on button "Close" at bounding box center [785, 62] width 33 height 38
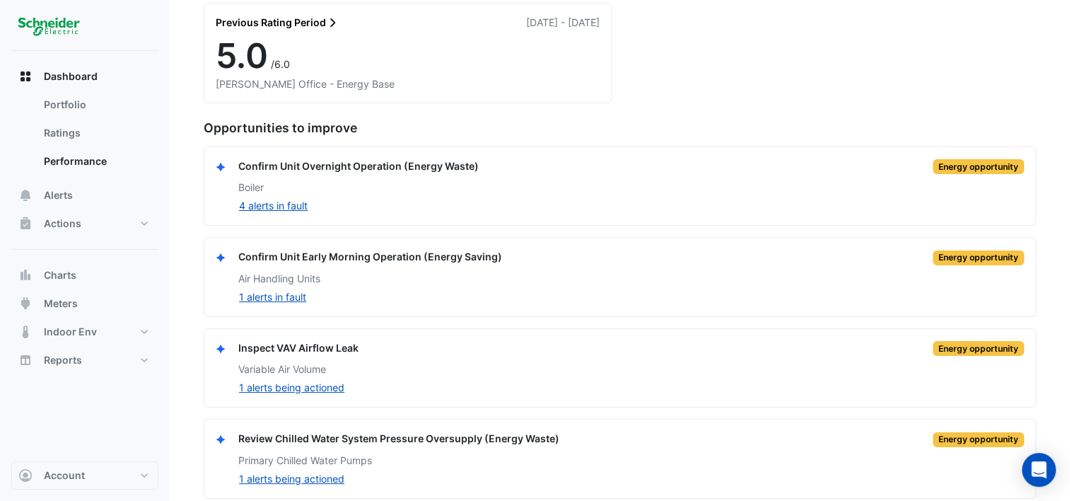
scroll to position [147, 0]
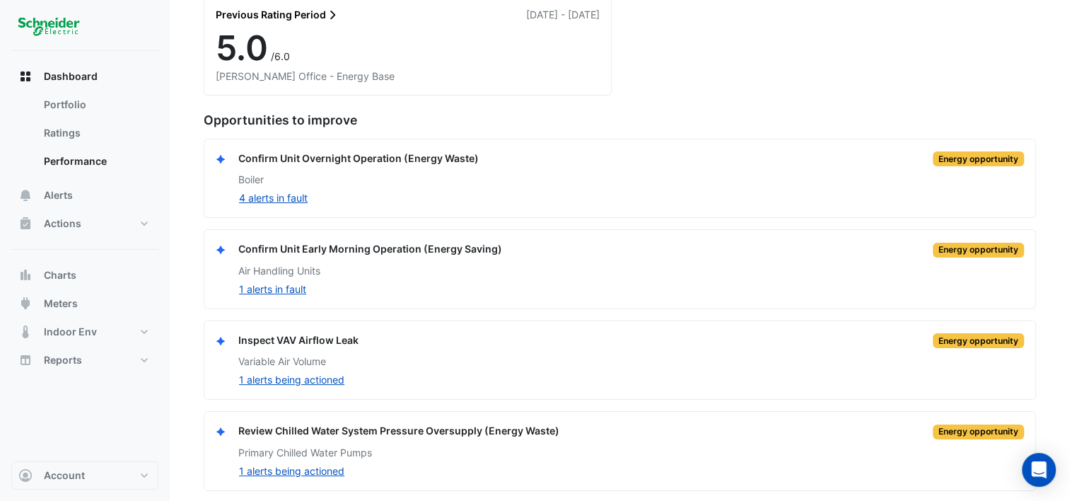
click at [188, 238] on section "Site × 485 La Trobe Street Rating NABERS Office - Energy Base Previous Rating P…" at bounding box center [620, 197] width 900 height 587
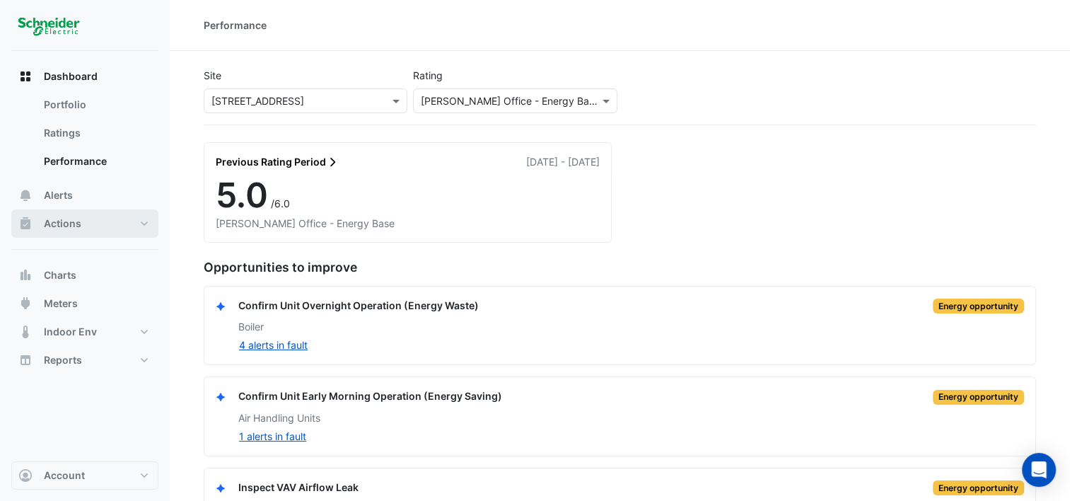
click at [84, 221] on button "Actions" at bounding box center [84, 223] width 147 height 28
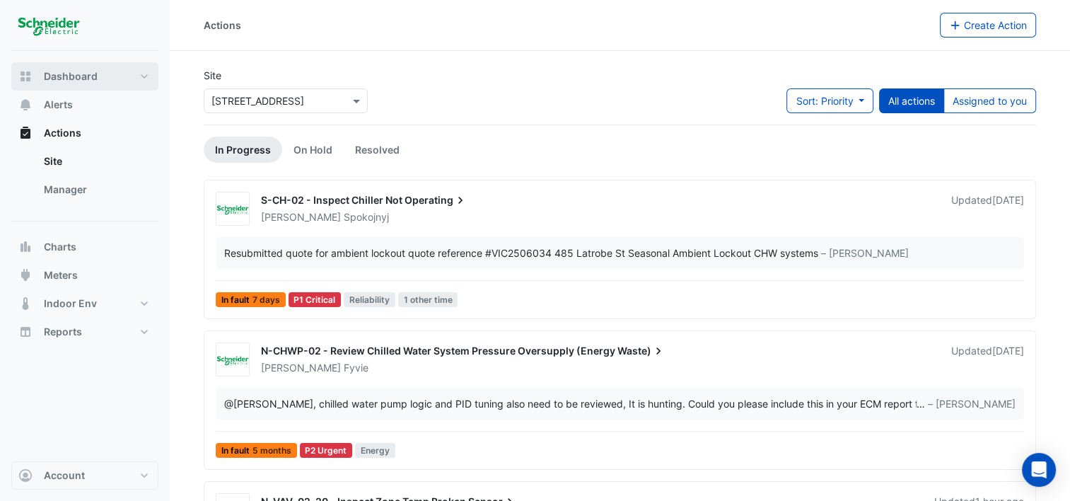
click at [98, 76] on button "Dashboard" at bounding box center [84, 76] width 147 height 28
select select "***"
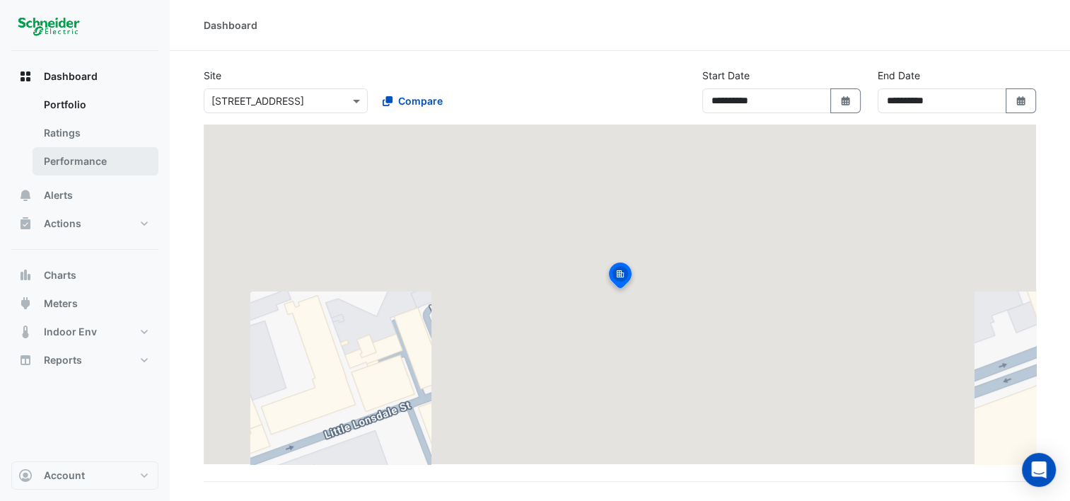
click at [91, 157] on link "Performance" at bounding box center [96, 161] width 126 height 28
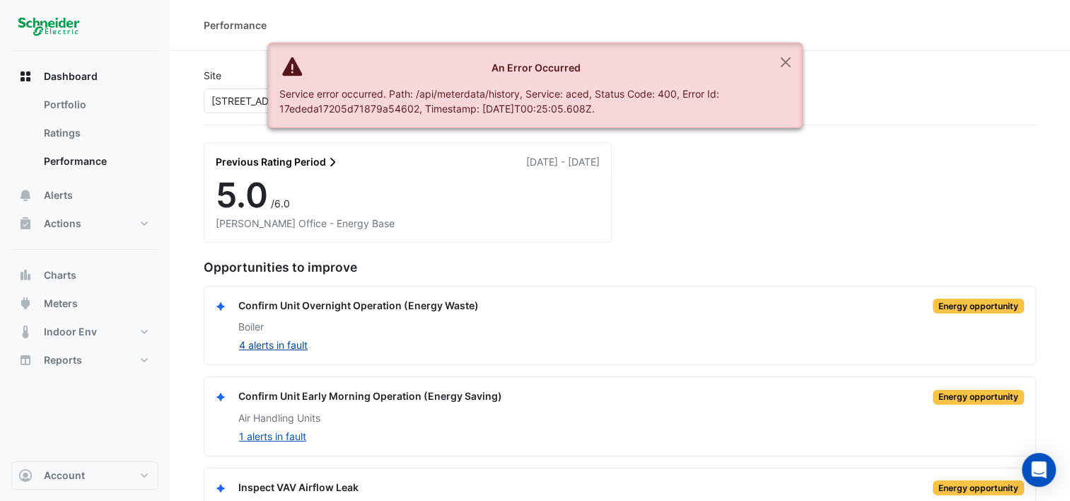
click at [276, 342] on button "4 alerts in fault" at bounding box center [273, 345] width 70 height 16
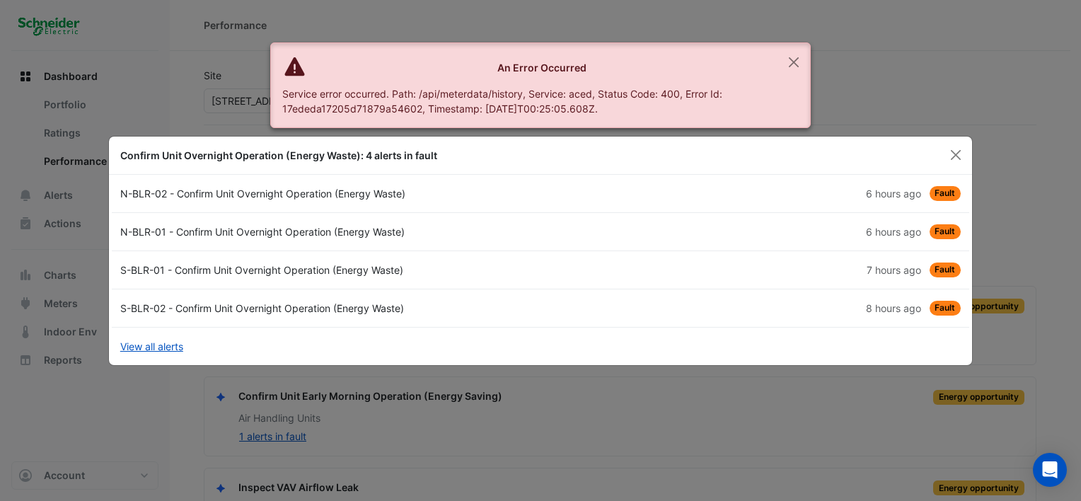
click at [356, 190] on div "N-BLR-02 - Confirm Unit Overnight Operation (Energy Waste)" at bounding box center [326, 193] width 429 height 15
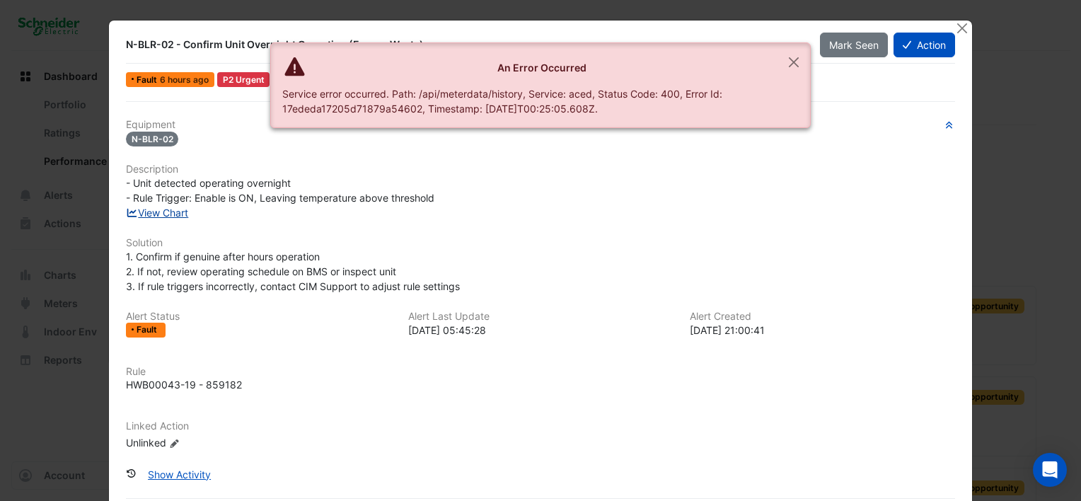
click at [164, 209] on link "View Chart" at bounding box center [157, 213] width 63 height 12
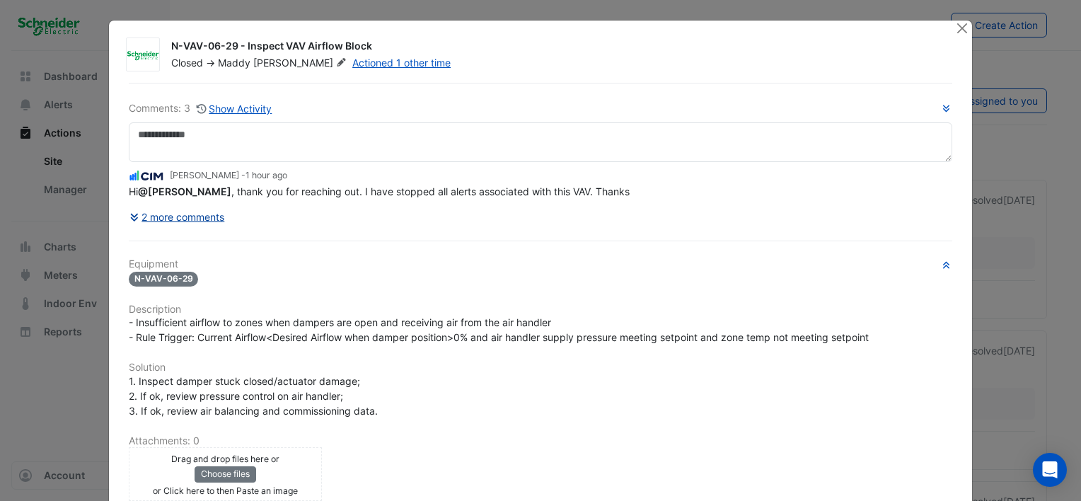
click at [216, 210] on button "2 more comments" at bounding box center [177, 216] width 97 height 25
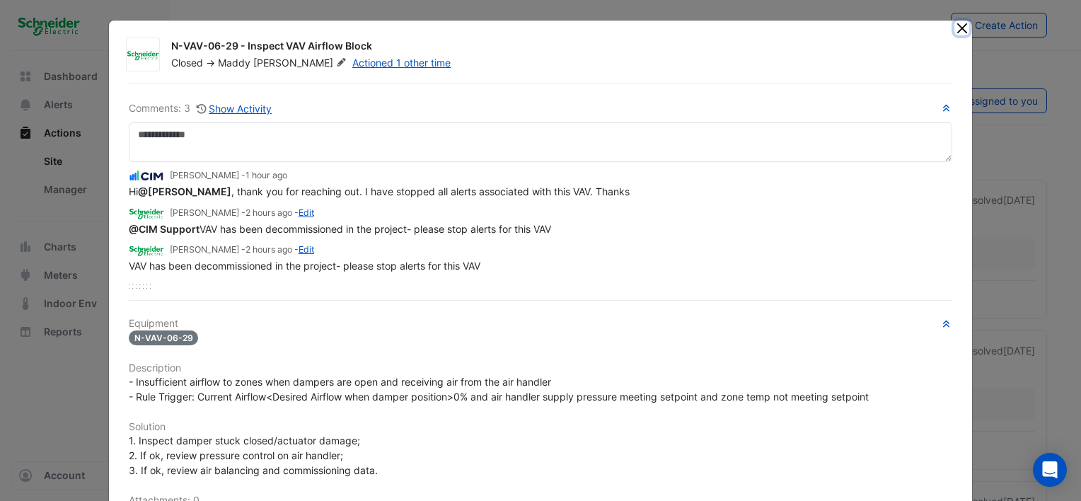
drag, startPoint x: 954, startPoint y: 25, endPoint x: 945, endPoint y: 34, distance: 12.5
click at [954, 25] on button "Close" at bounding box center [961, 28] width 15 height 15
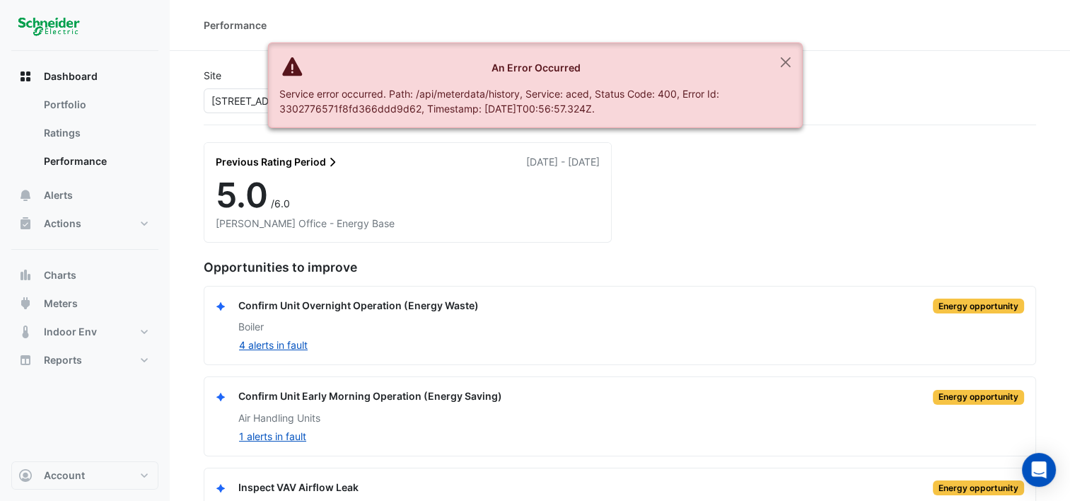
click at [317, 308] on div "Confirm Unit Overnight Operation (Energy Waste)" at bounding box center [358, 306] width 240 height 16
click at [278, 346] on button "4 alerts in fault" at bounding box center [273, 345] width 70 height 16
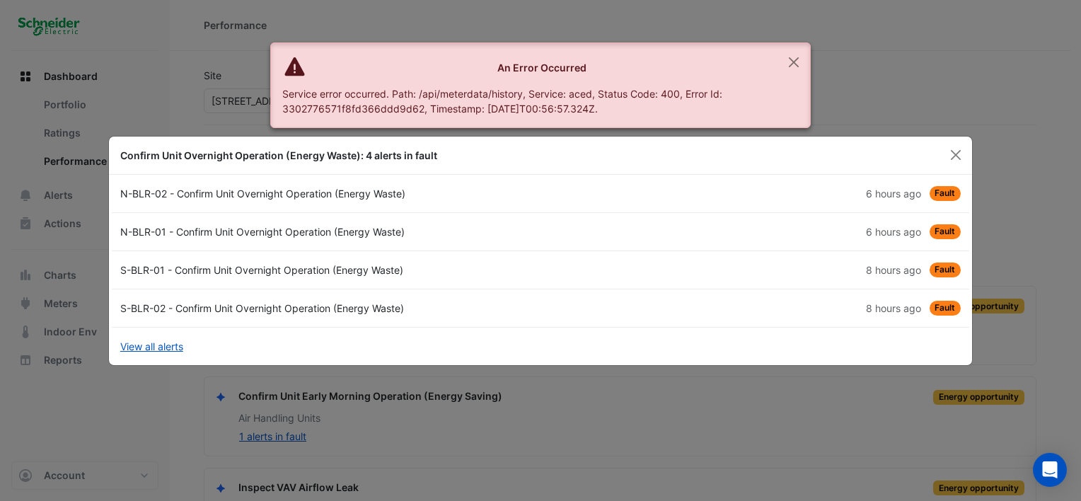
click at [166, 224] on div "N-BLR-01 - Confirm Unit Overnight Operation (Energy Waste)" at bounding box center [326, 231] width 429 height 15
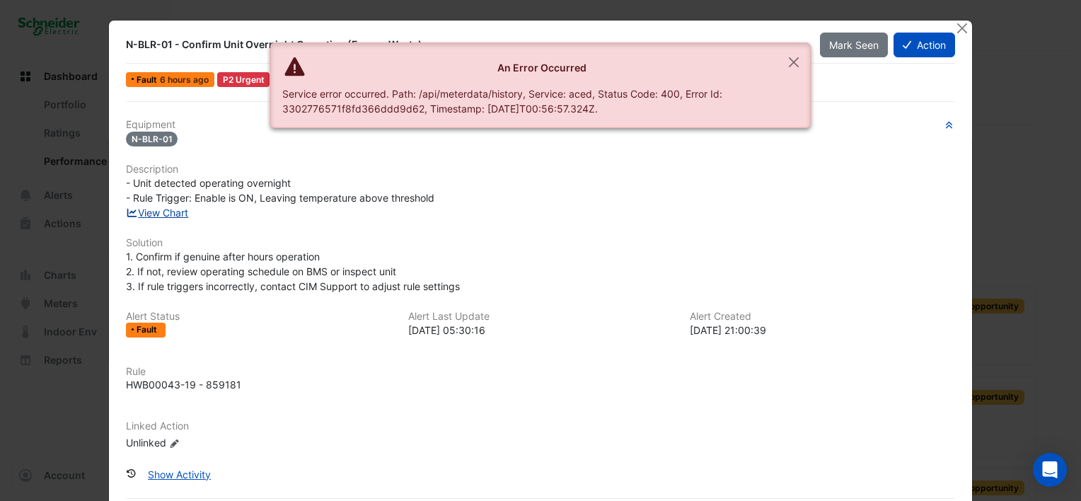
click at [164, 208] on link "View Chart" at bounding box center [157, 213] width 63 height 12
click at [958, 28] on button "Close" at bounding box center [961, 28] width 15 height 15
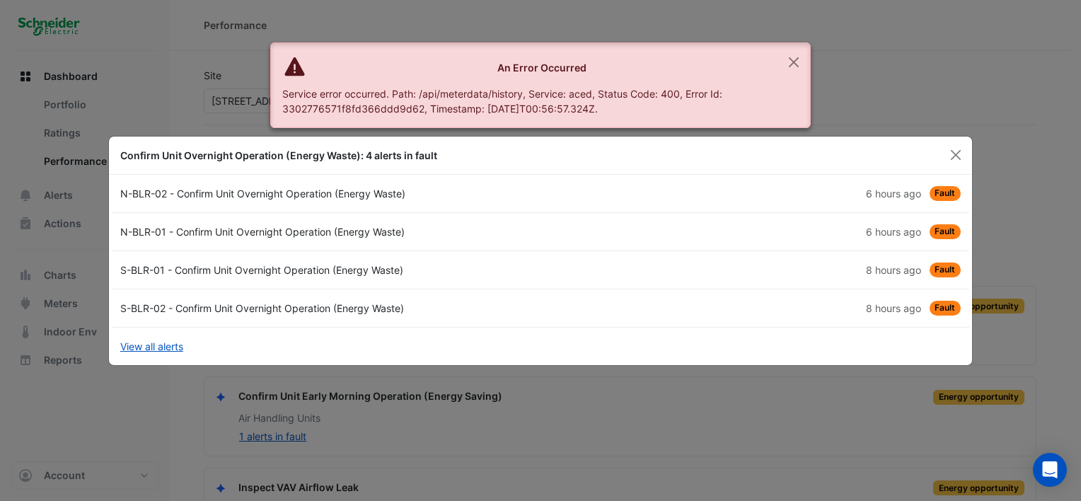
click at [272, 268] on div "S-BLR-01 - Confirm Unit Overnight Operation (Energy Waste)" at bounding box center [326, 269] width 429 height 15
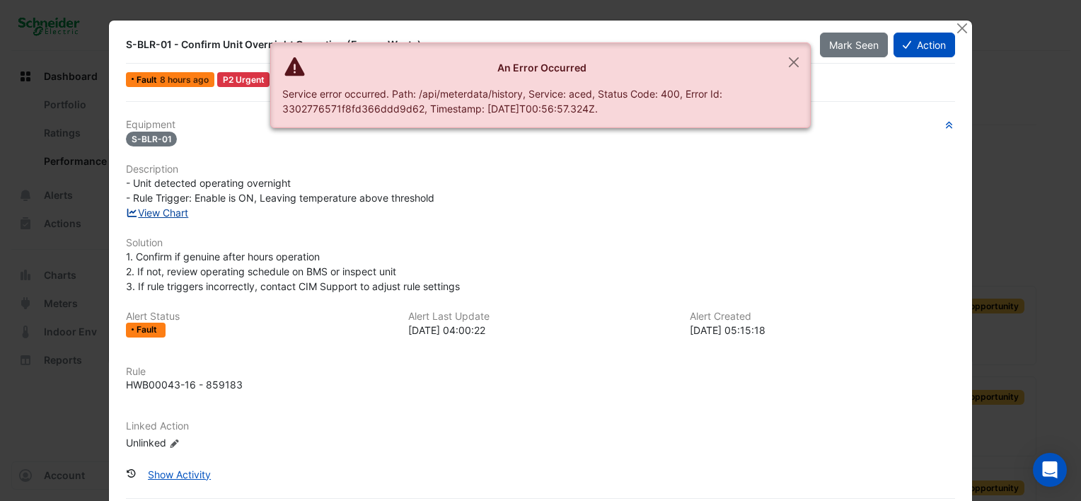
click at [158, 211] on link "View Chart" at bounding box center [157, 213] width 63 height 12
click at [954, 26] on button "Close" at bounding box center [961, 28] width 15 height 15
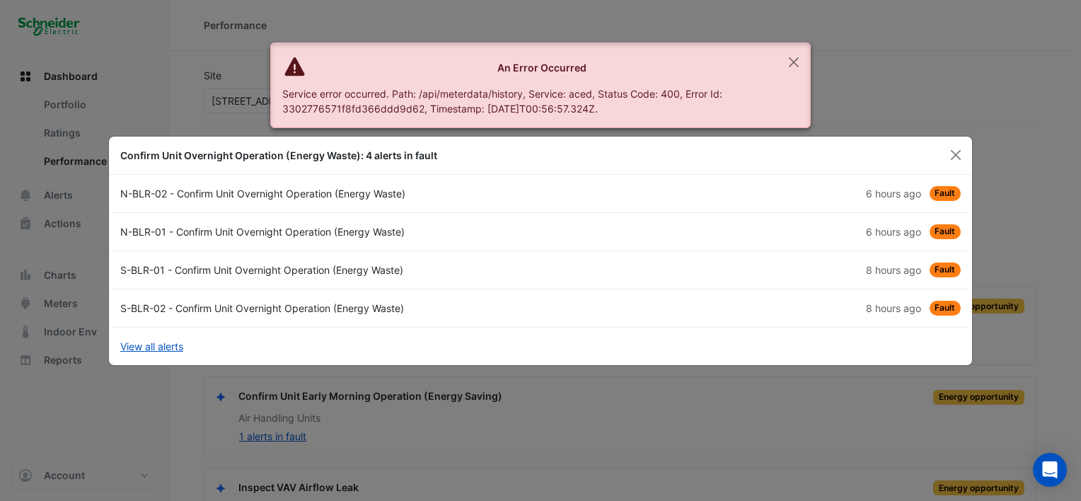
click at [235, 303] on div "S-BLR-02 - Confirm Unit Overnight Operation (Energy Waste)" at bounding box center [326, 308] width 429 height 15
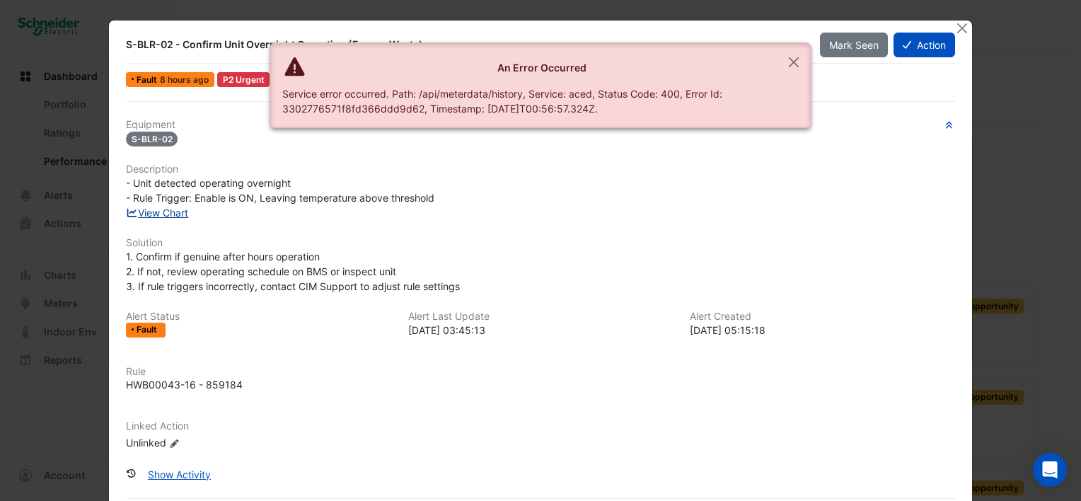
click at [164, 210] on link "View Chart" at bounding box center [157, 213] width 63 height 12
